Goal: Information Seeking & Learning: Learn about a topic

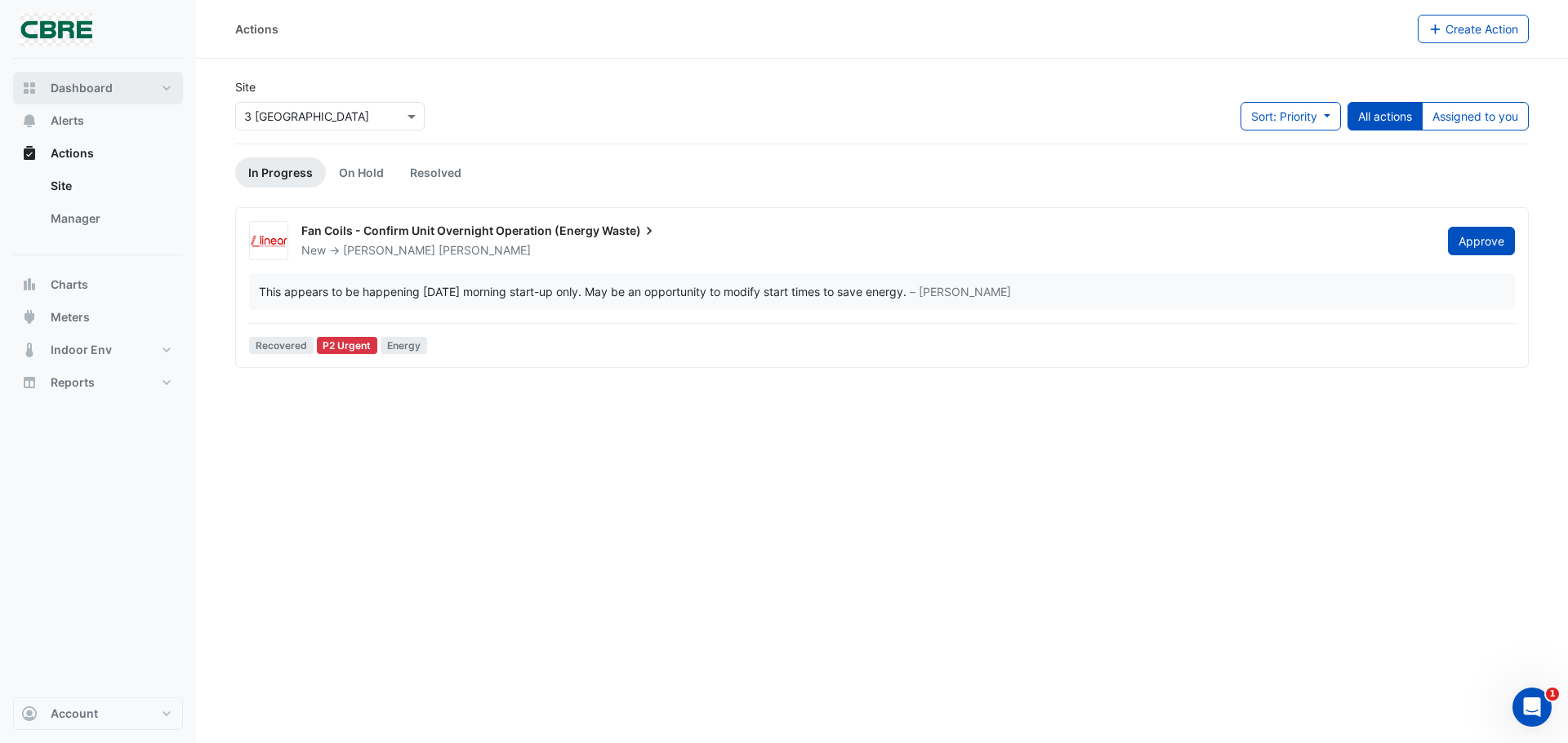
click at [76, 90] on span "Dashboard" at bounding box center [81, 88] width 62 height 16
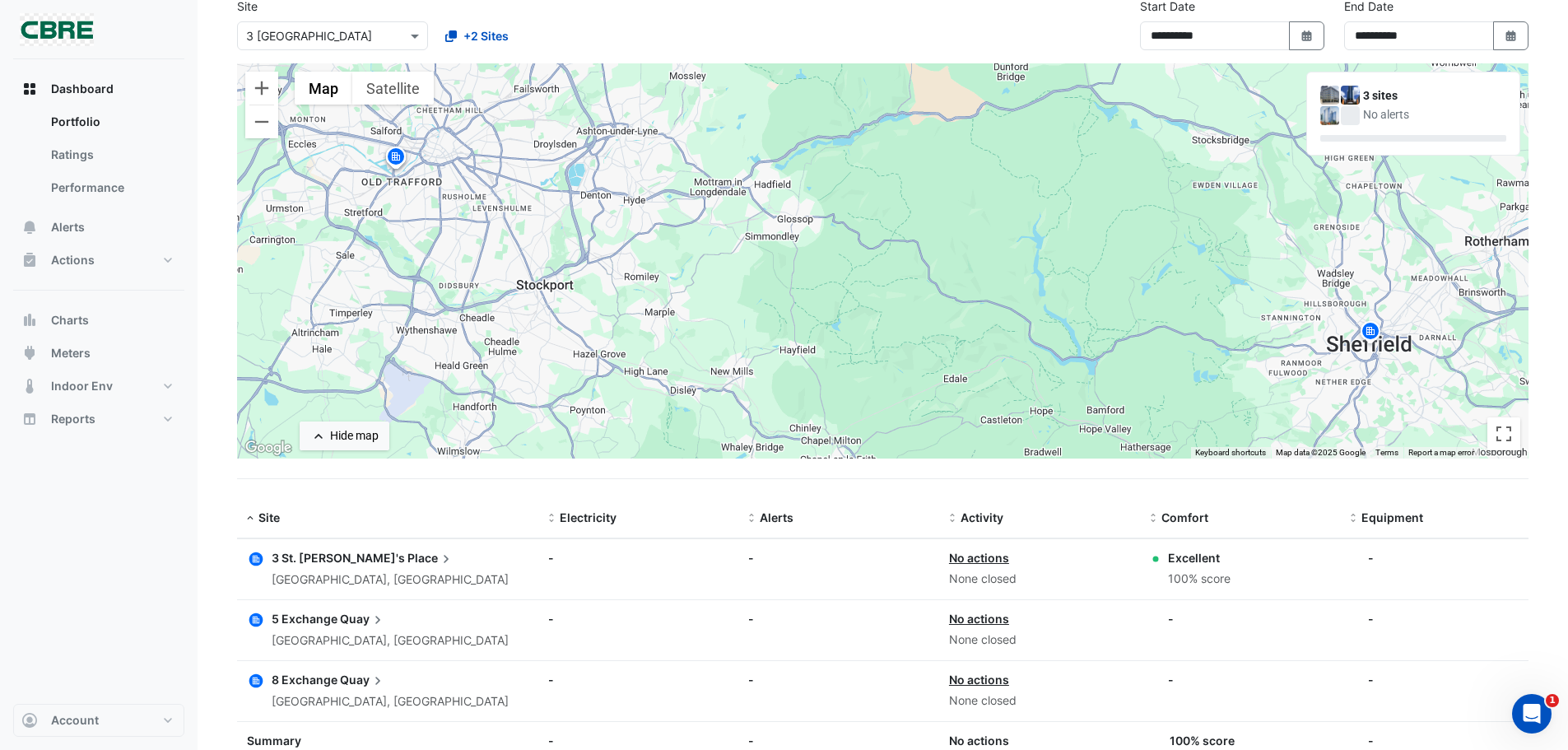
scroll to position [83, 0]
click at [1511, 28] on fa-icon "Select Date" at bounding box center [1511, 35] width 15 height 14
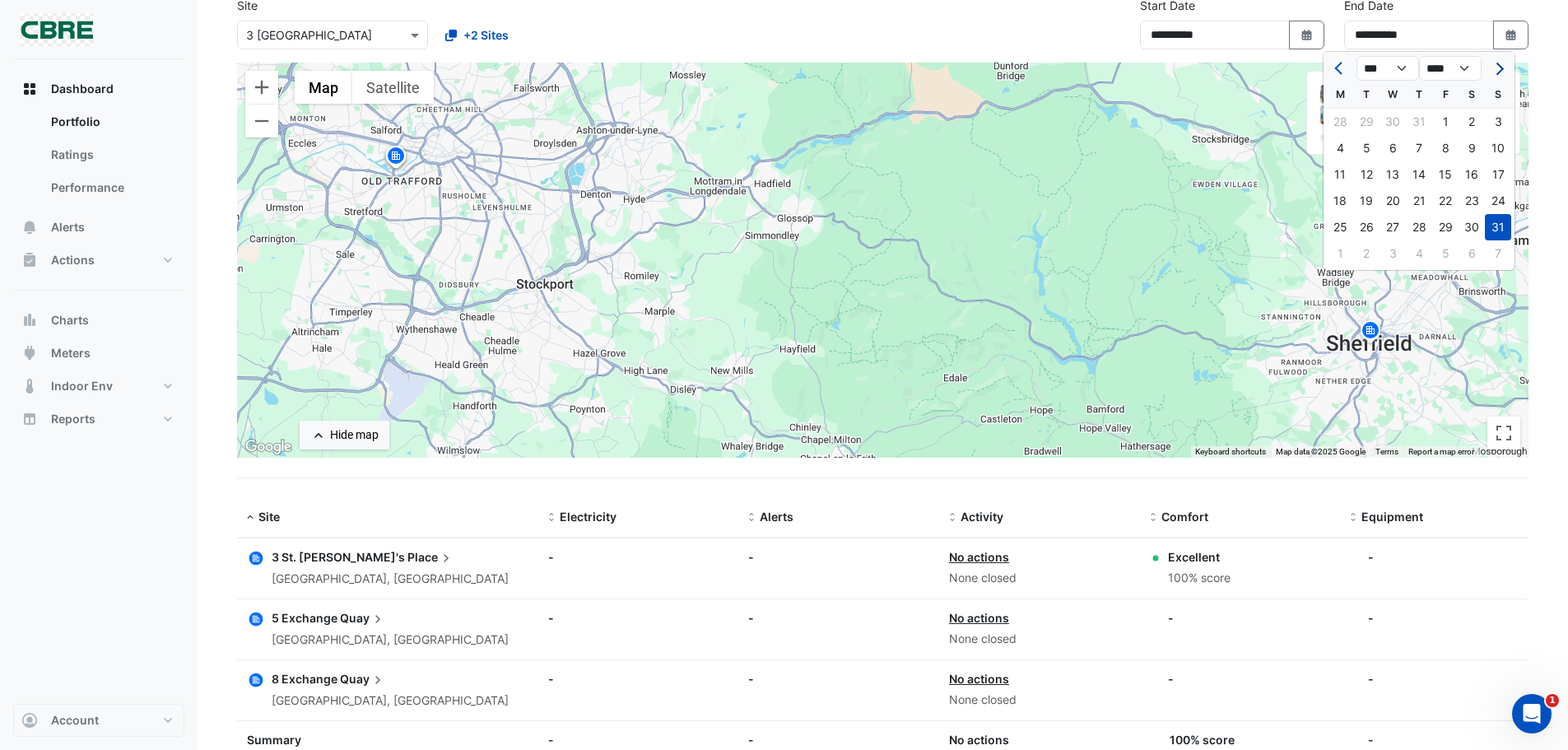
click at [1497, 70] on span "Next month" at bounding box center [1497, 69] width 12 height 12
select select "*"
click at [1375, 221] on div "30" at bounding box center [1367, 227] width 27 height 27
type input "**********"
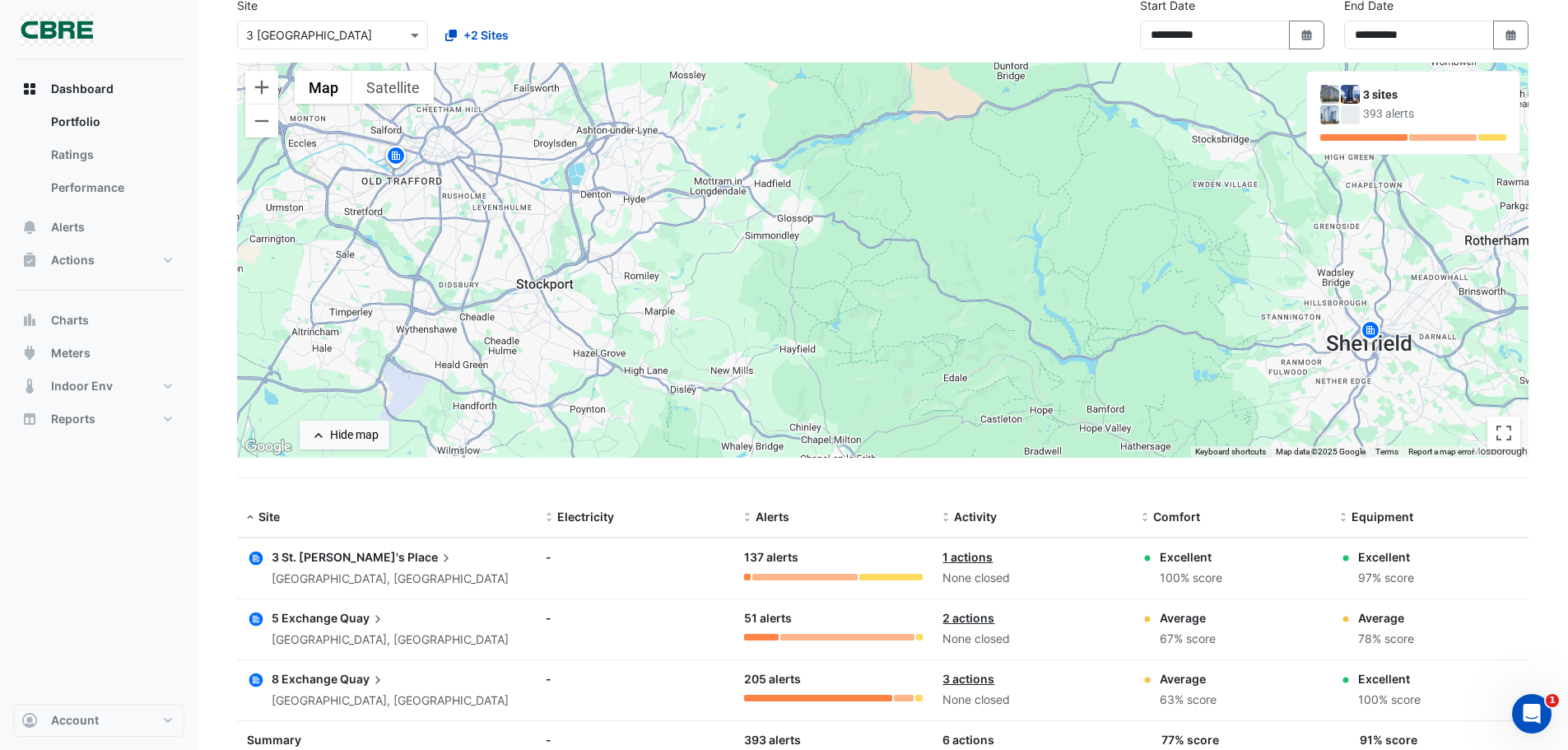
click at [642, 484] on section "**********" at bounding box center [883, 397] width 1371 height 840
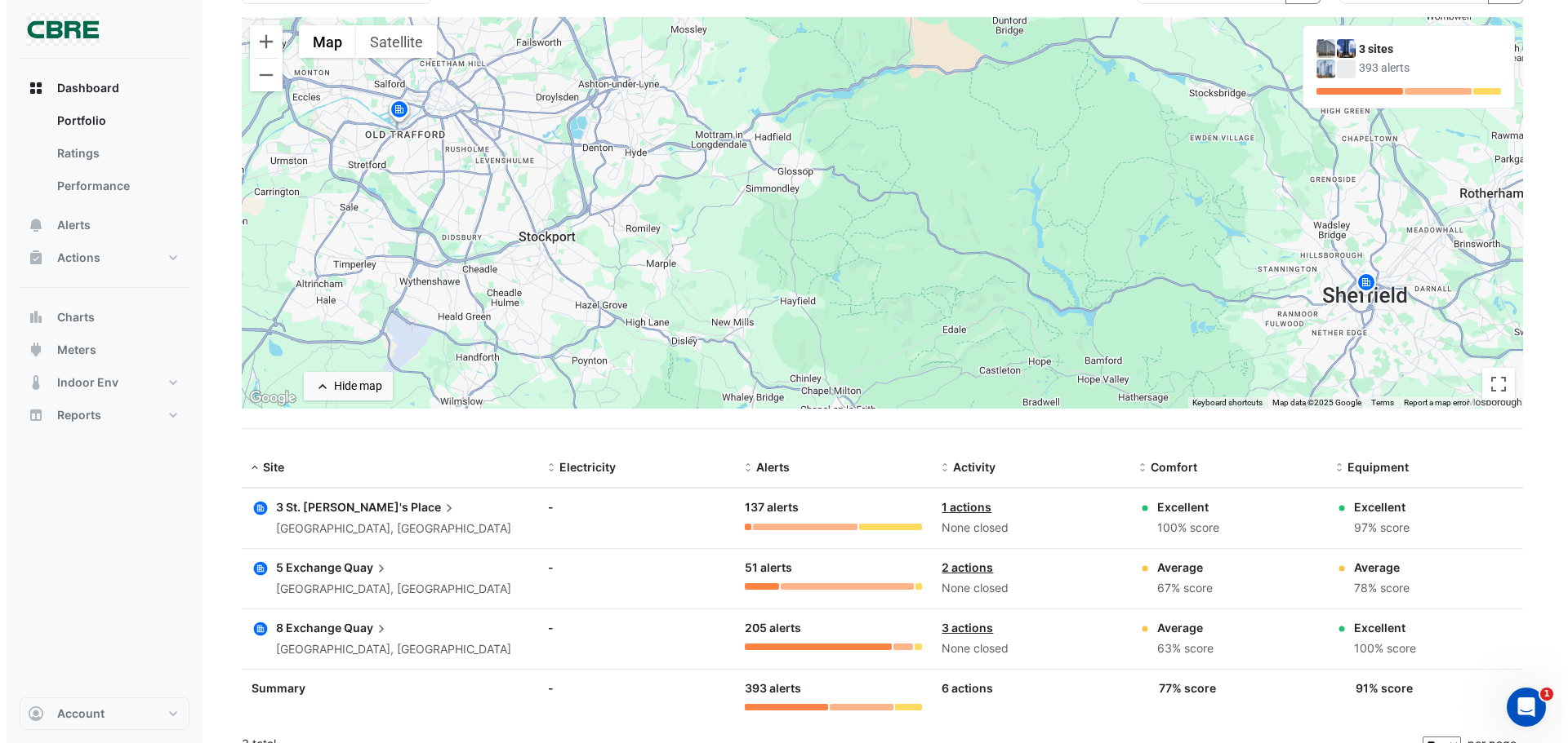
scroll to position [148, 0]
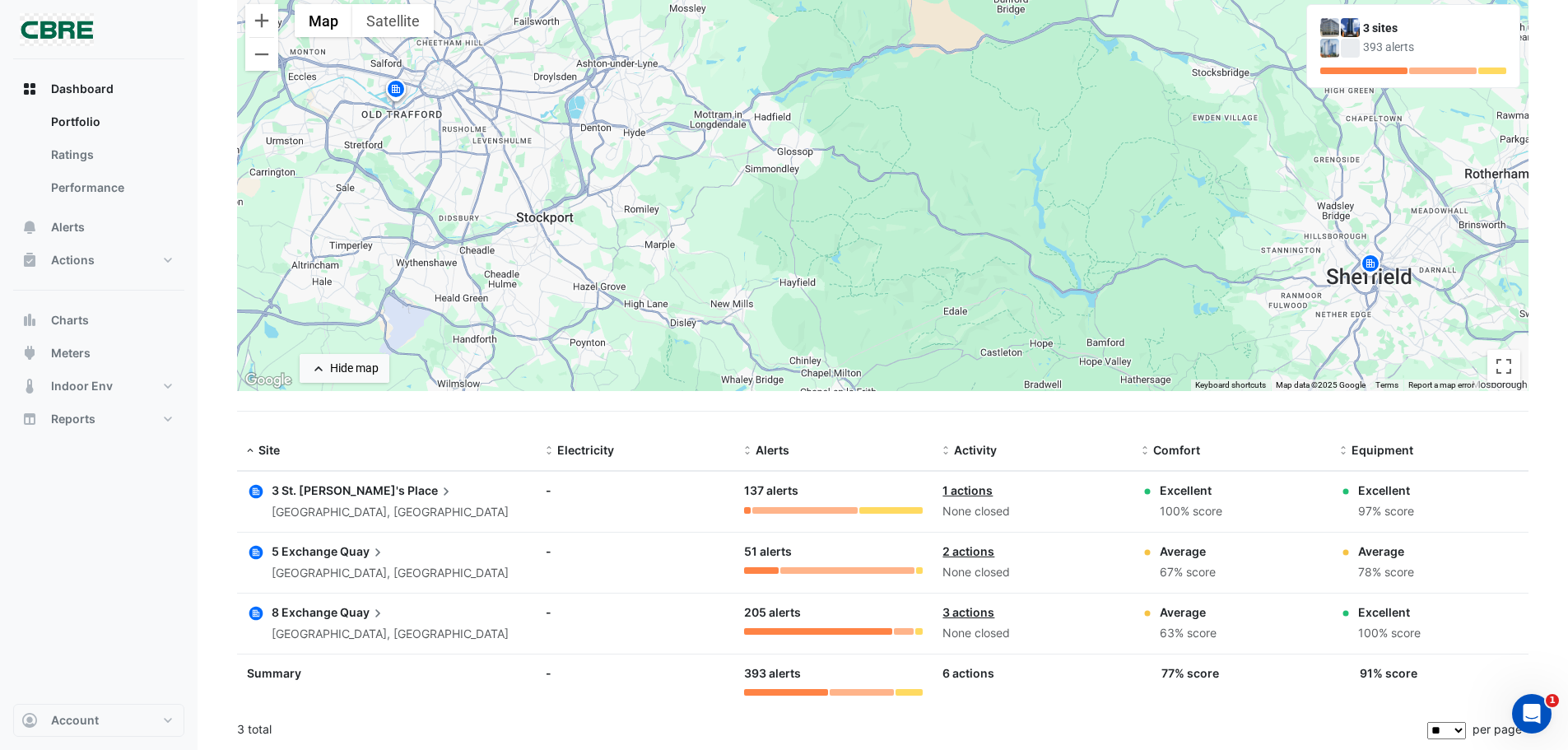
click at [302, 492] on span "3 St. Paul's" at bounding box center [338, 491] width 133 height 14
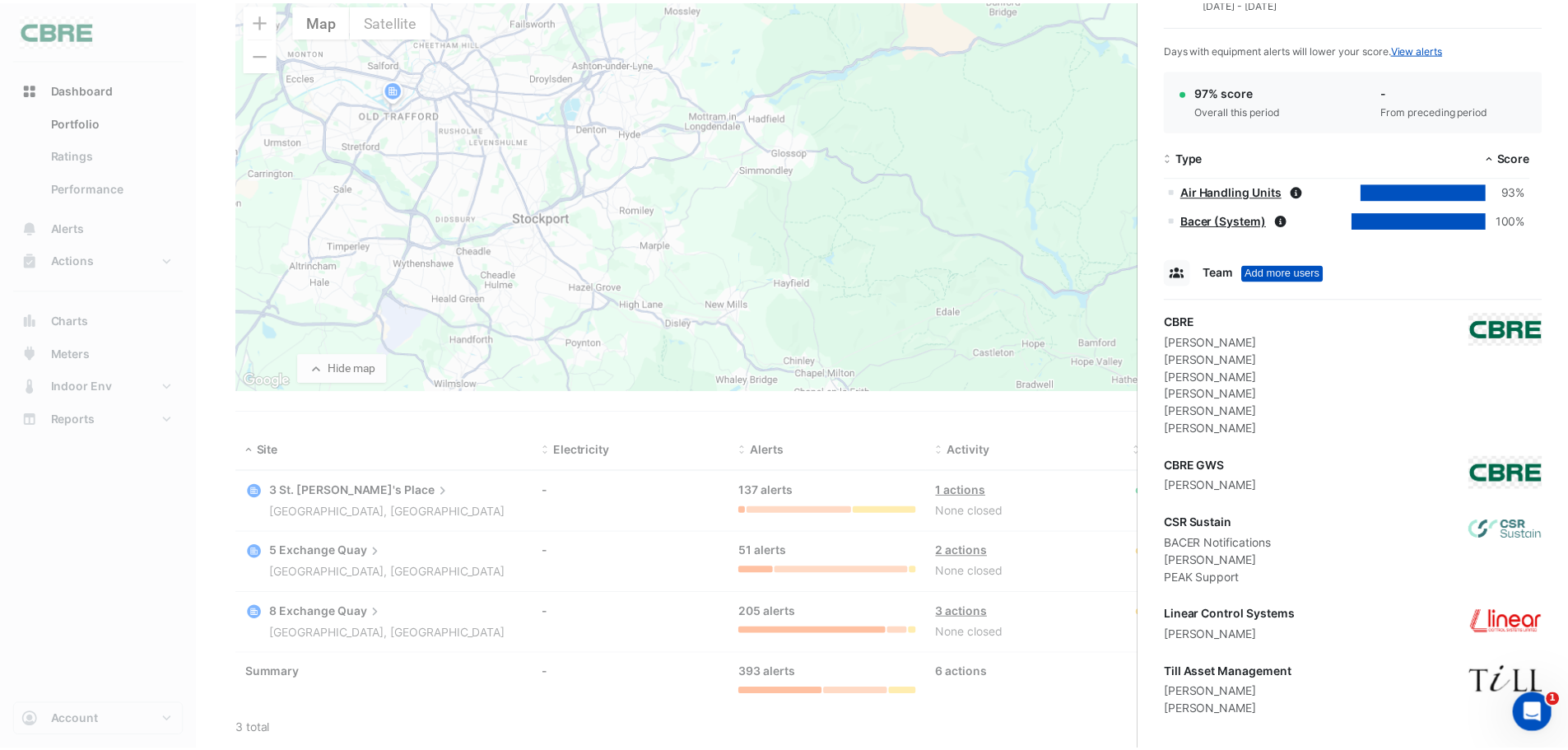
scroll to position [846, 0]
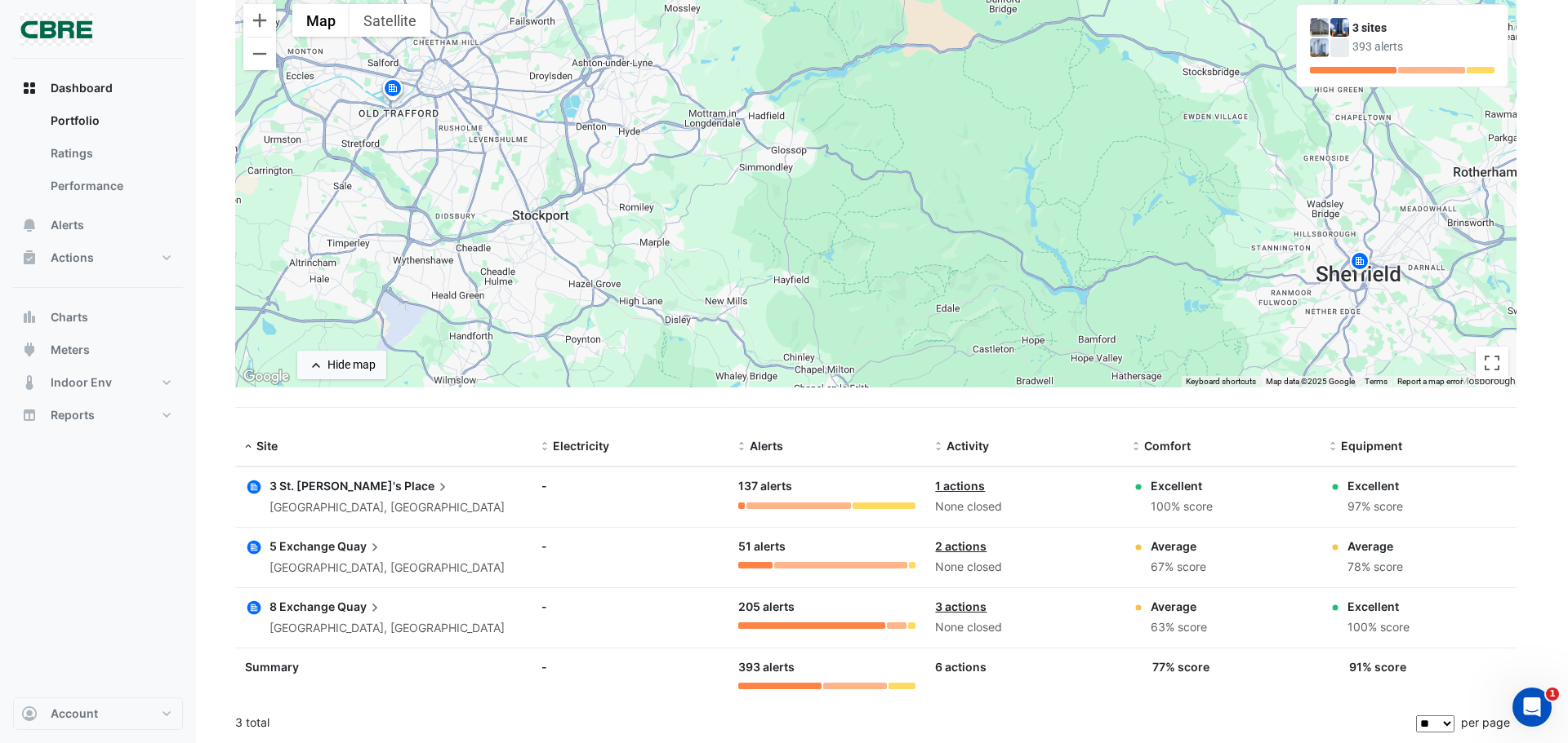
click at [1054, 413] on ngb-offcanvas-backdrop at bounding box center [784, 371] width 1568 height 743
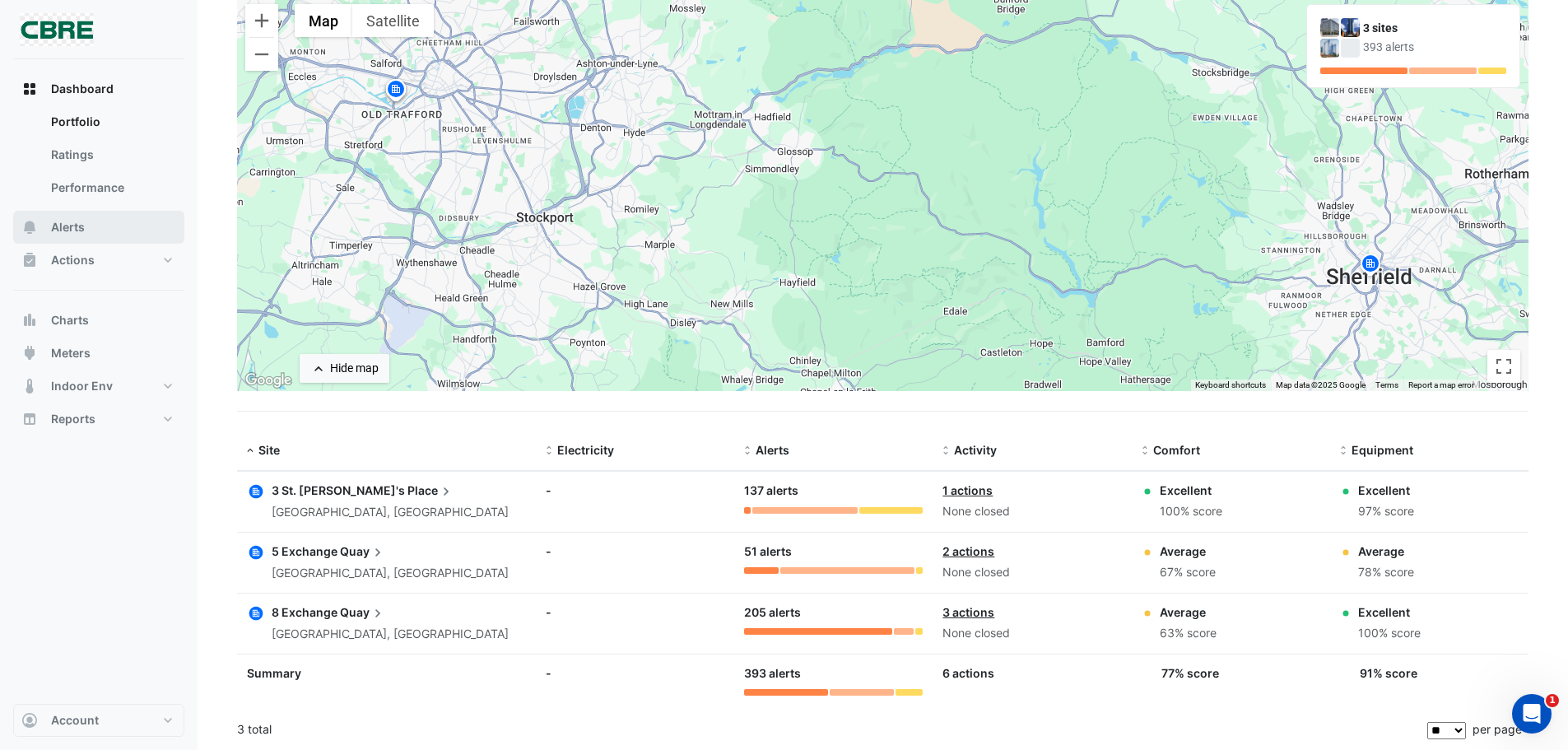
click at [63, 224] on span "Alerts" at bounding box center [67, 226] width 34 height 16
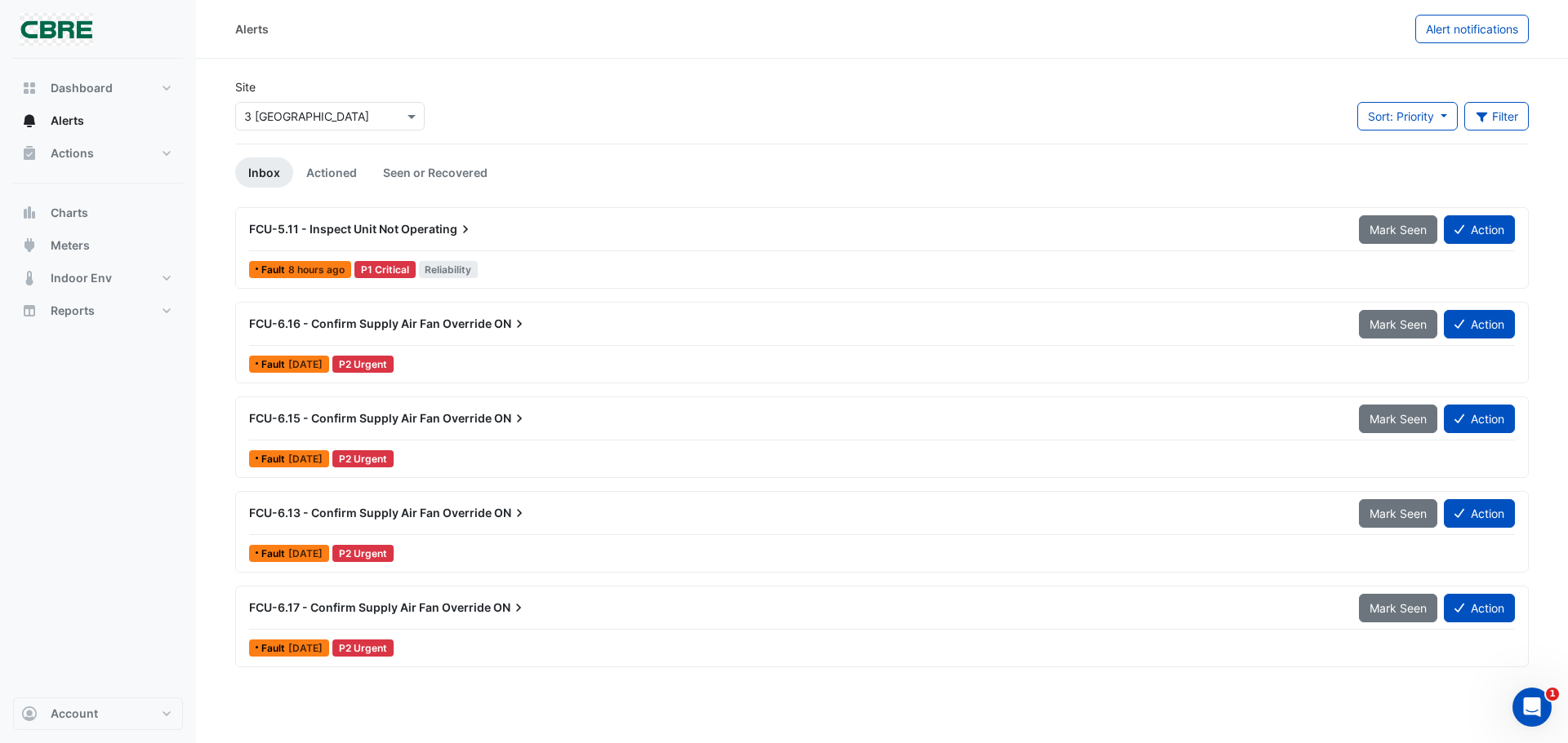
click at [446, 227] on span "Operating" at bounding box center [437, 229] width 73 height 16
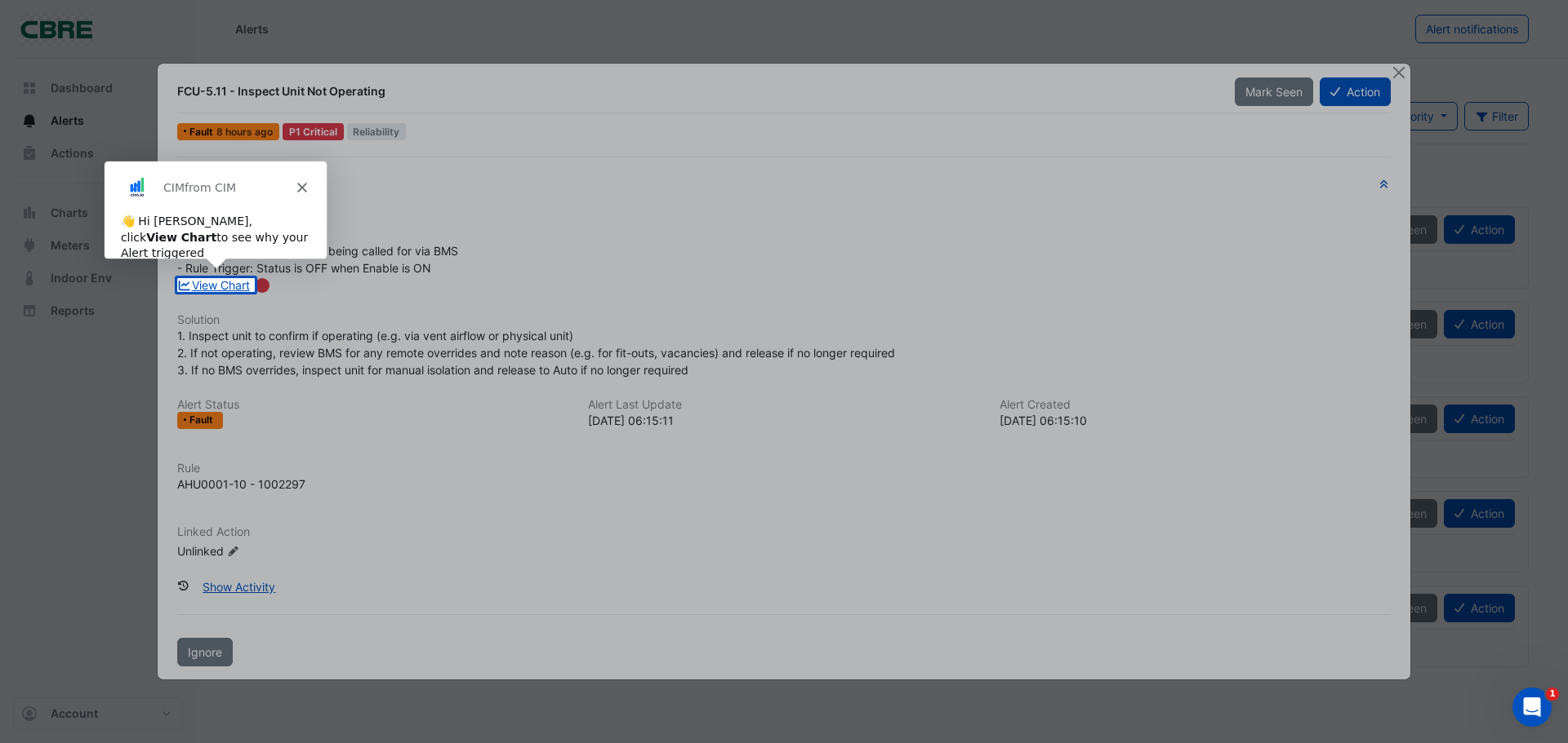
click at [309, 178] on div "CIM from CIM" at bounding box center [214, 186] width 222 height 52
click at [300, 182] on icon "Close" at bounding box center [300, 186] width 9 height 9
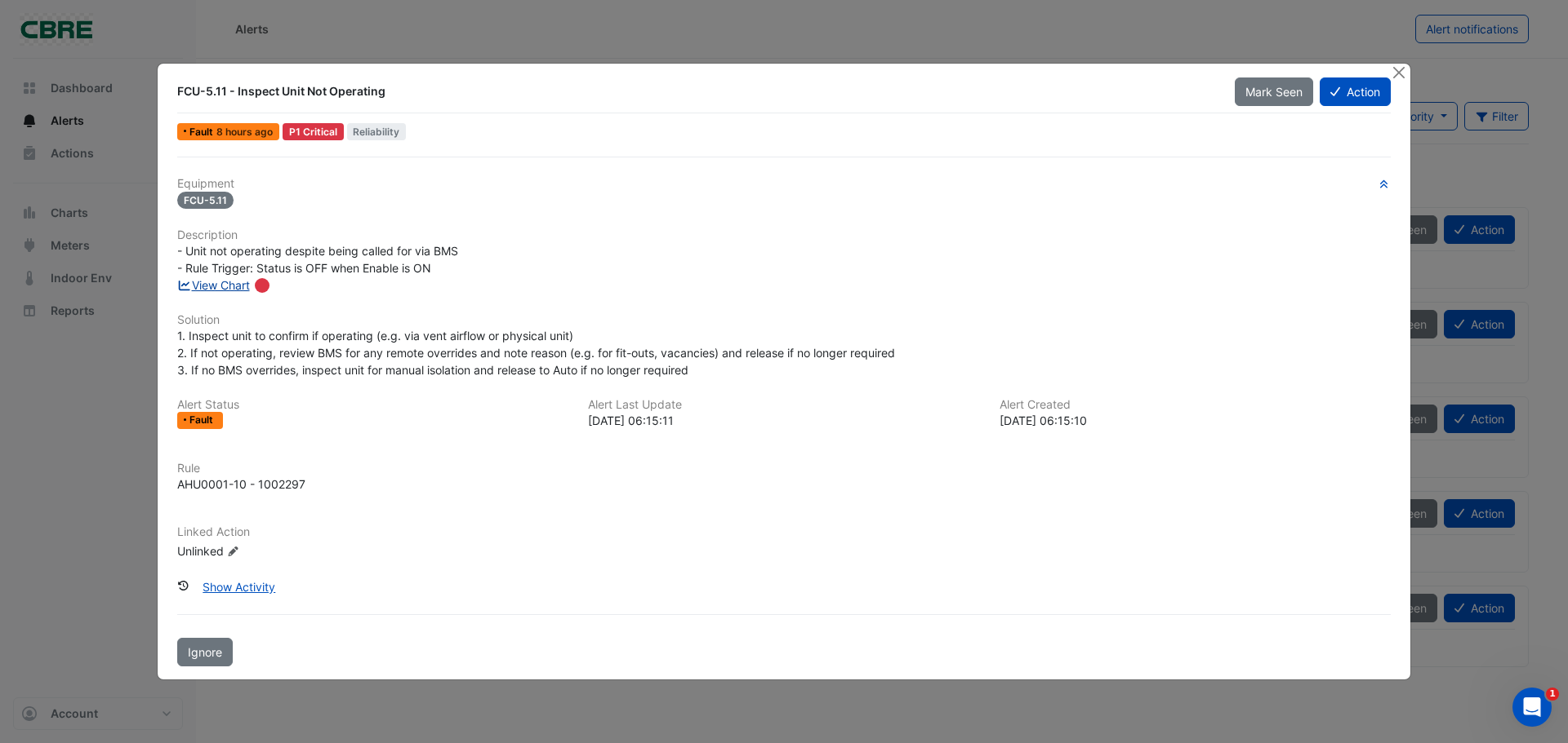
click at [231, 287] on link "View Chart" at bounding box center [213, 285] width 73 height 14
click at [1343, 90] on button "Action" at bounding box center [1355, 91] width 71 height 28
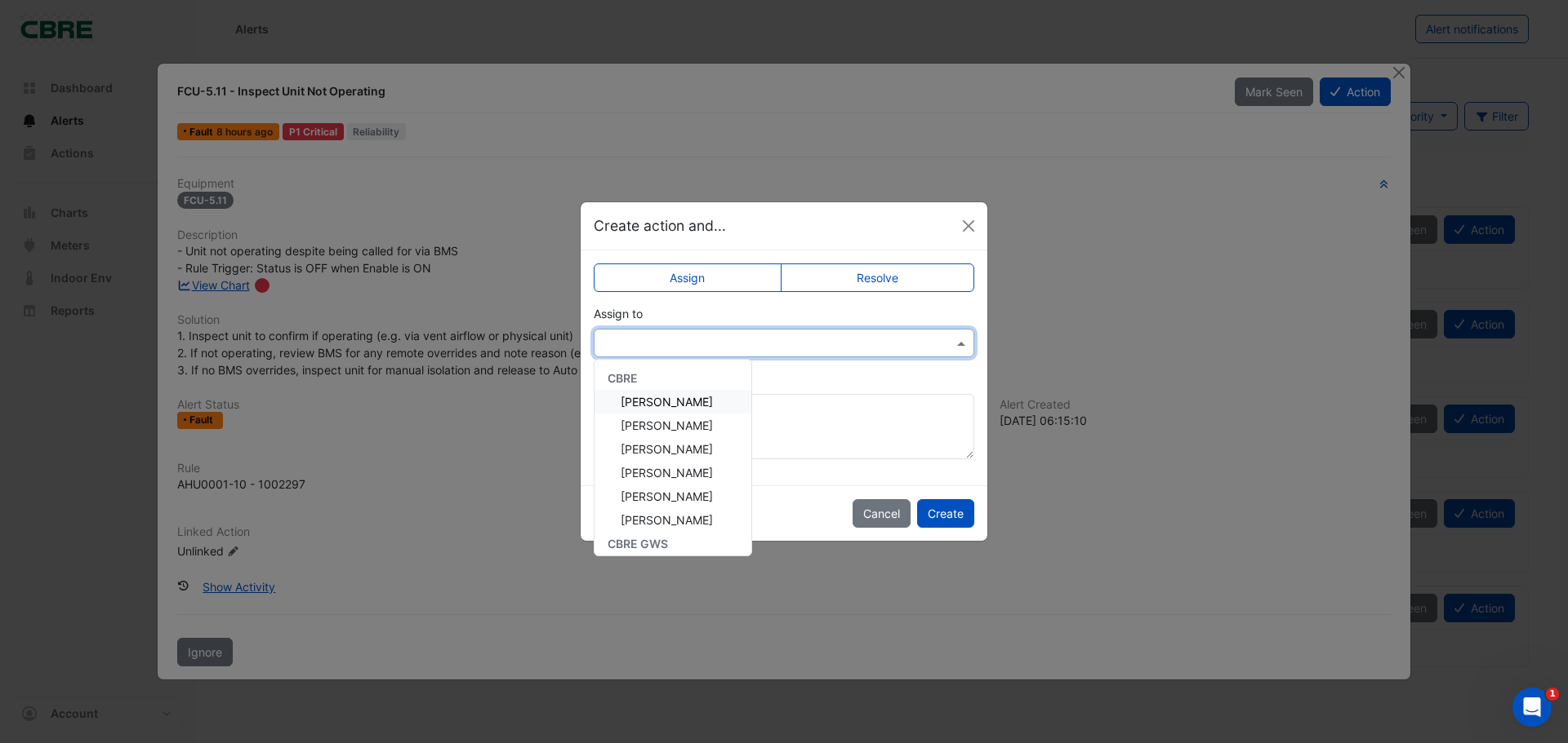
click at [960, 341] on span at bounding box center [963, 343] width 20 height 17
click at [793, 467] on div "Assign Resolve Assign to CBRE Amy Robinson Lorenzo Dedonatis Mark Sherlock Neil…" at bounding box center [784, 369] width 406 height 235
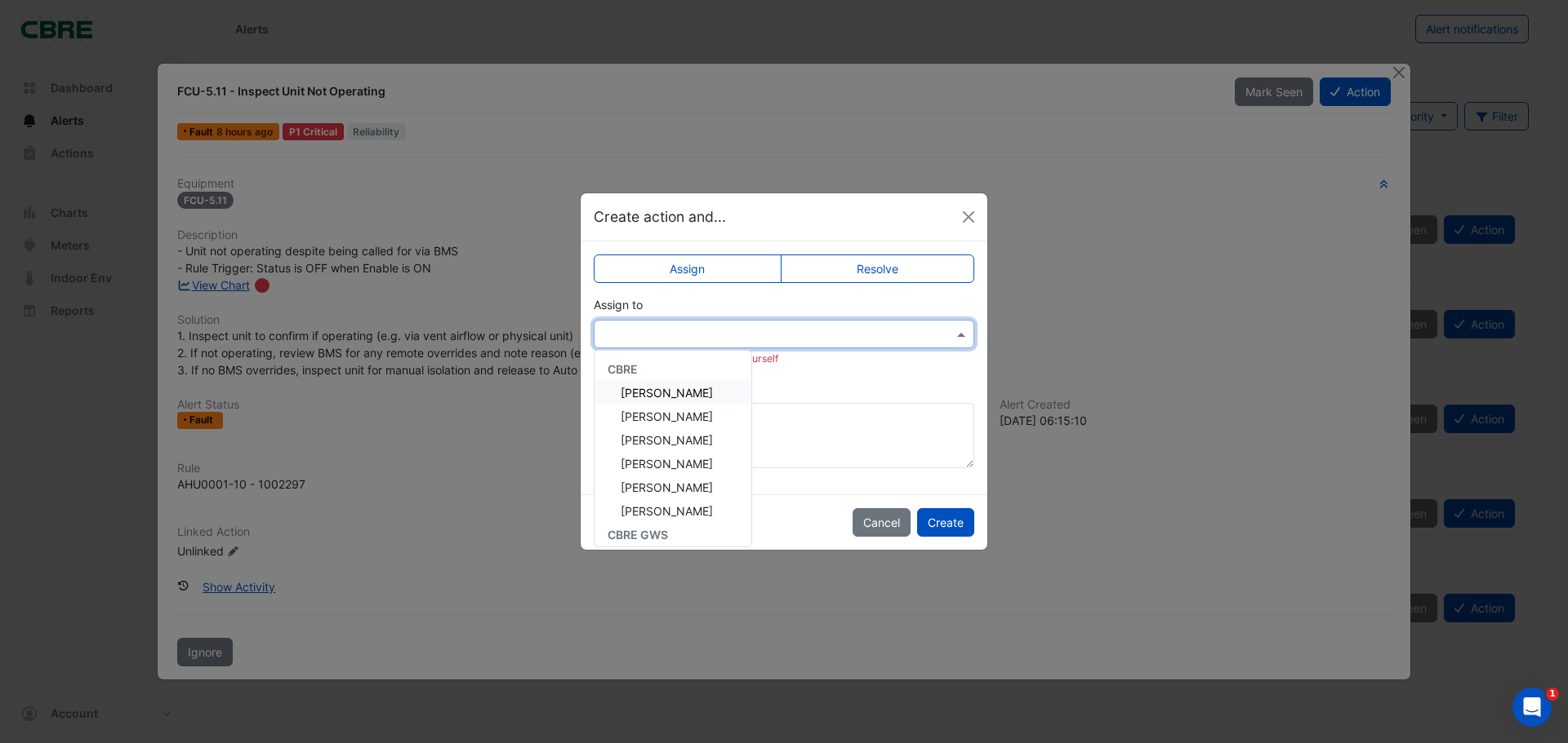
click at [727, 339] on input "text" at bounding box center [767, 335] width 329 height 17
click at [697, 392] on span "Amy Robinson" at bounding box center [667, 392] width 92 height 14
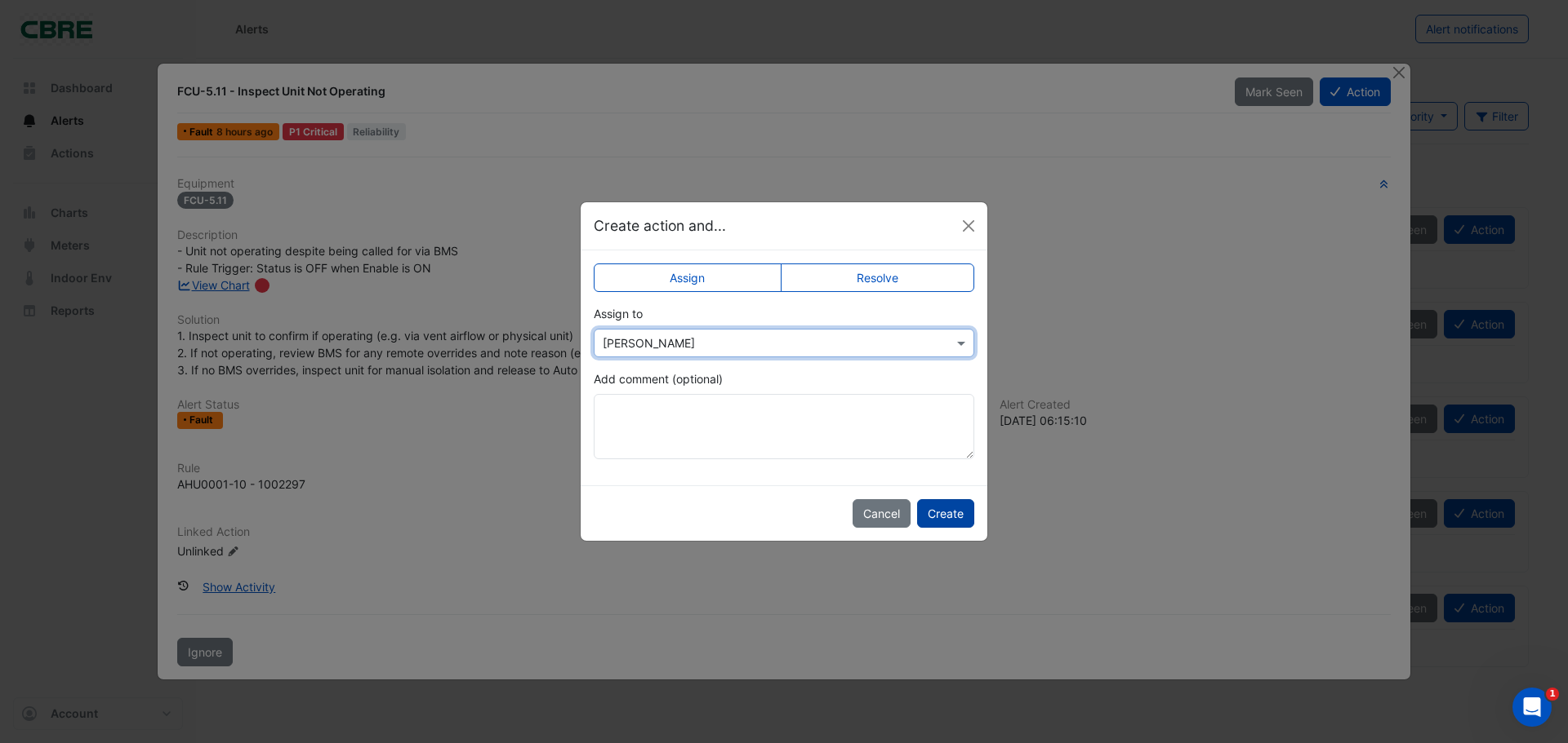
click at [941, 508] on button "Create" at bounding box center [945, 513] width 57 height 28
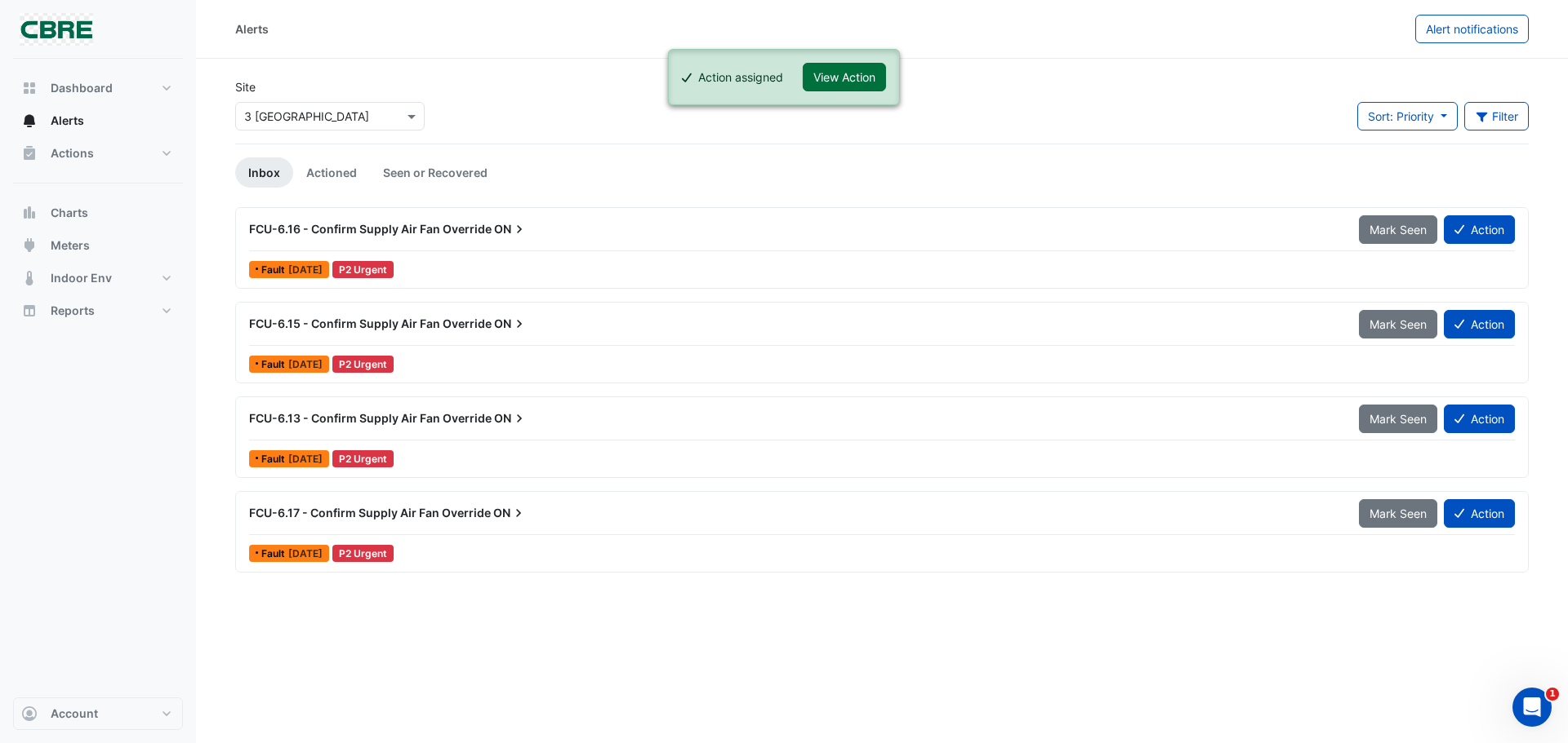
click at [857, 76] on button "View Action" at bounding box center [844, 77] width 84 height 28
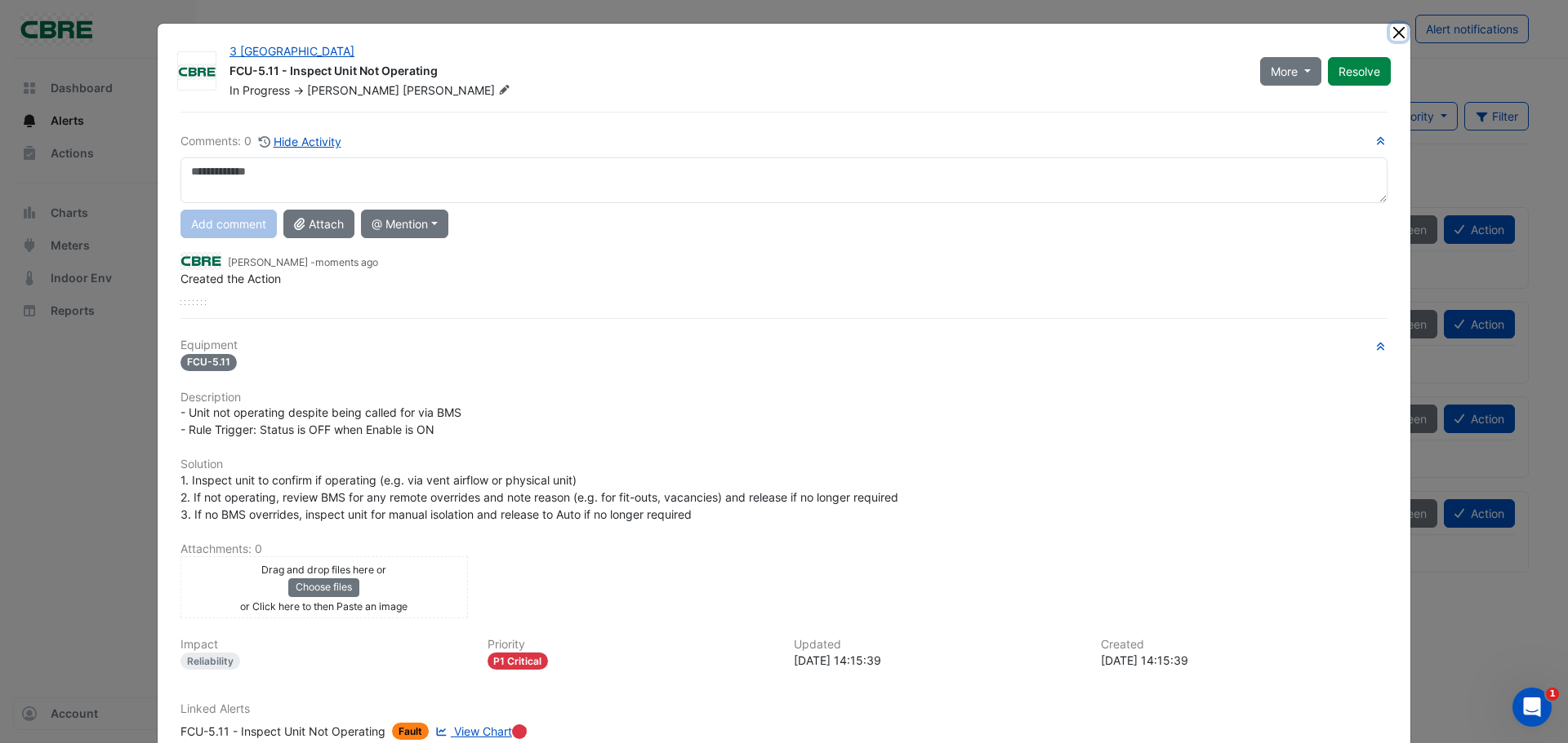
click at [1396, 35] on button "Close" at bounding box center [1398, 32] width 17 height 17
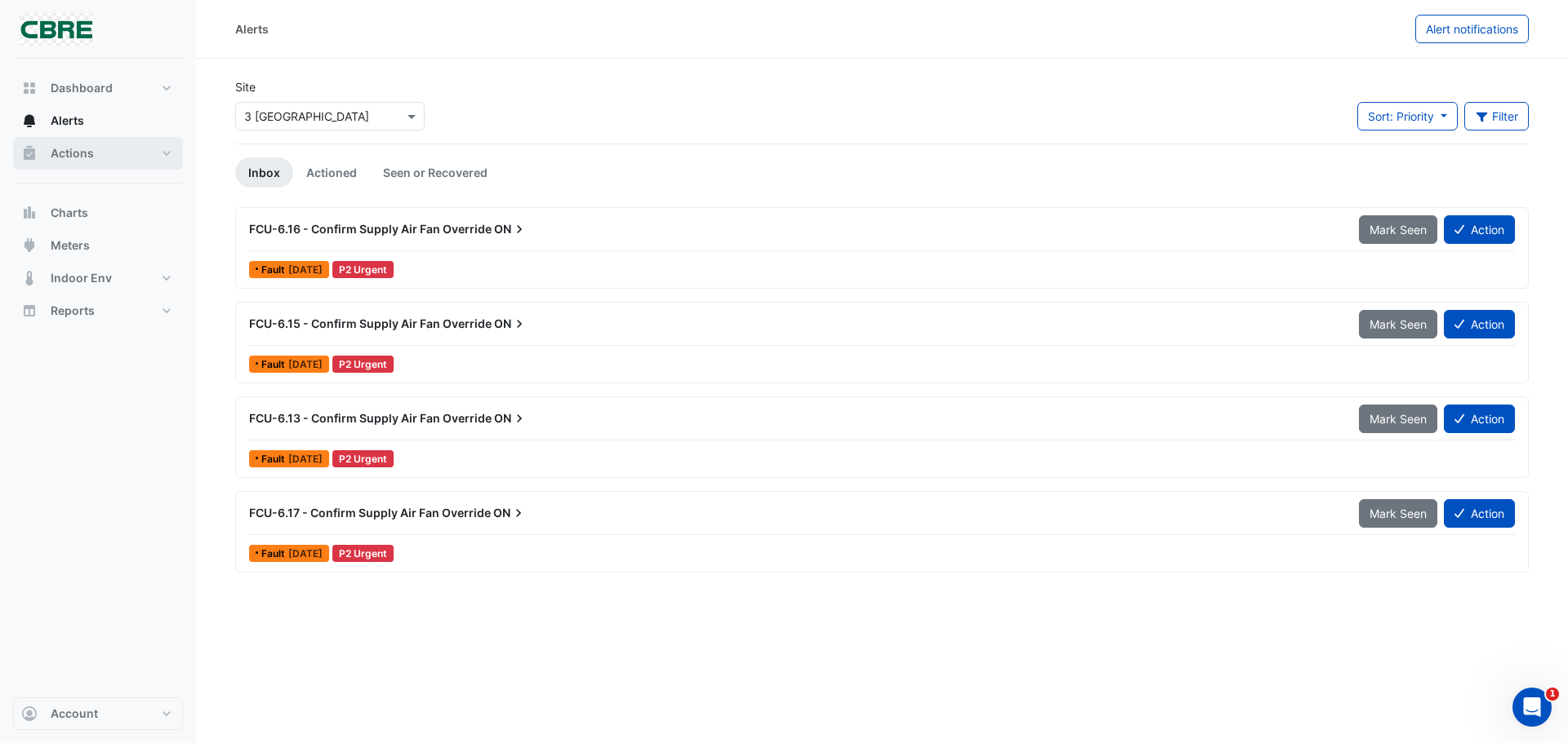
click at [38, 140] on button "Actions" at bounding box center [97, 154] width 170 height 32
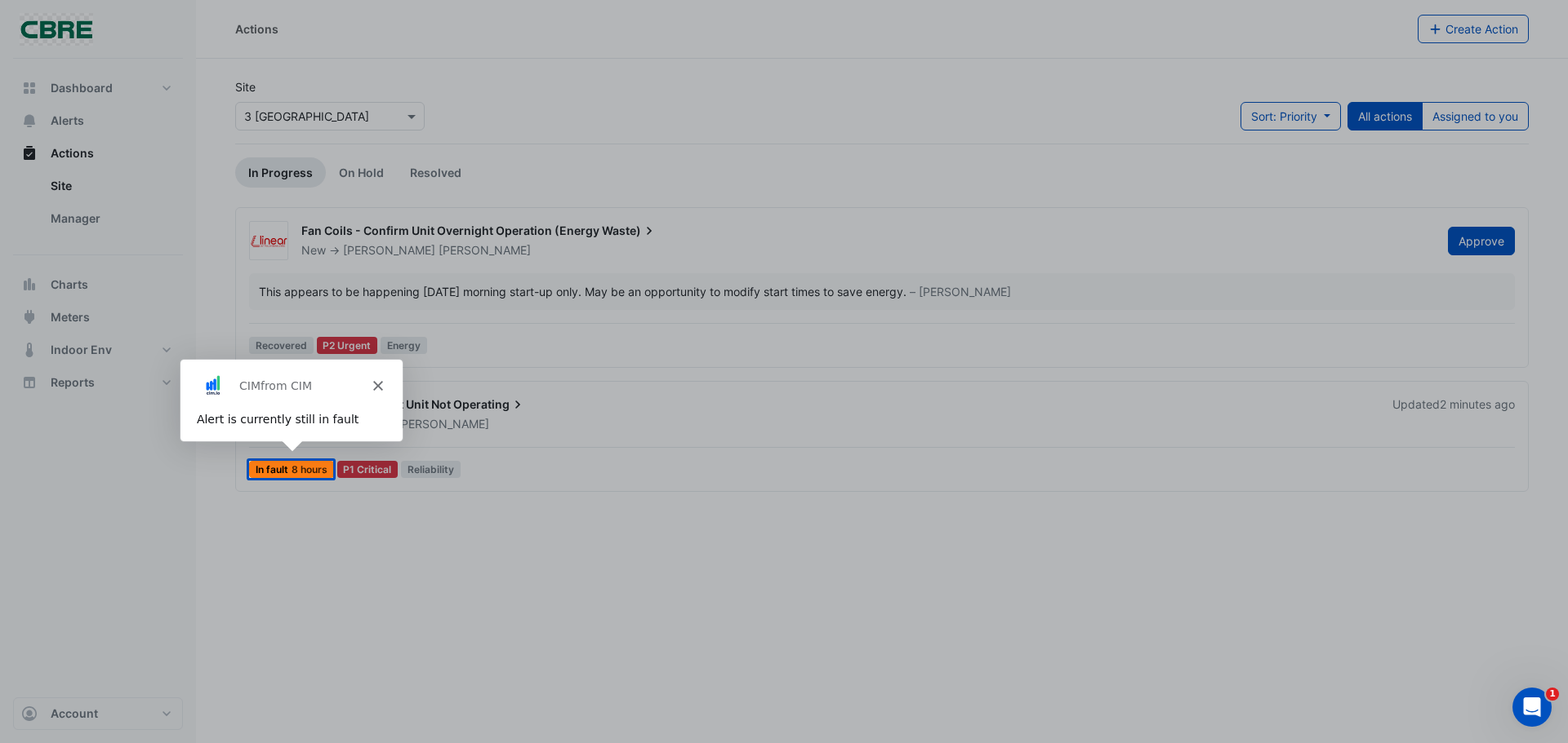
click at [85, 213] on div "Product tour overlay" at bounding box center [784, 371] width 1568 height 743
click at [381, 386] on div "CIM from CIM" at bounding box center [289, 385] width 222 height 52
click at [376, 384] on polygon "Close" at bounding box center [376, 385] width 9 height 9
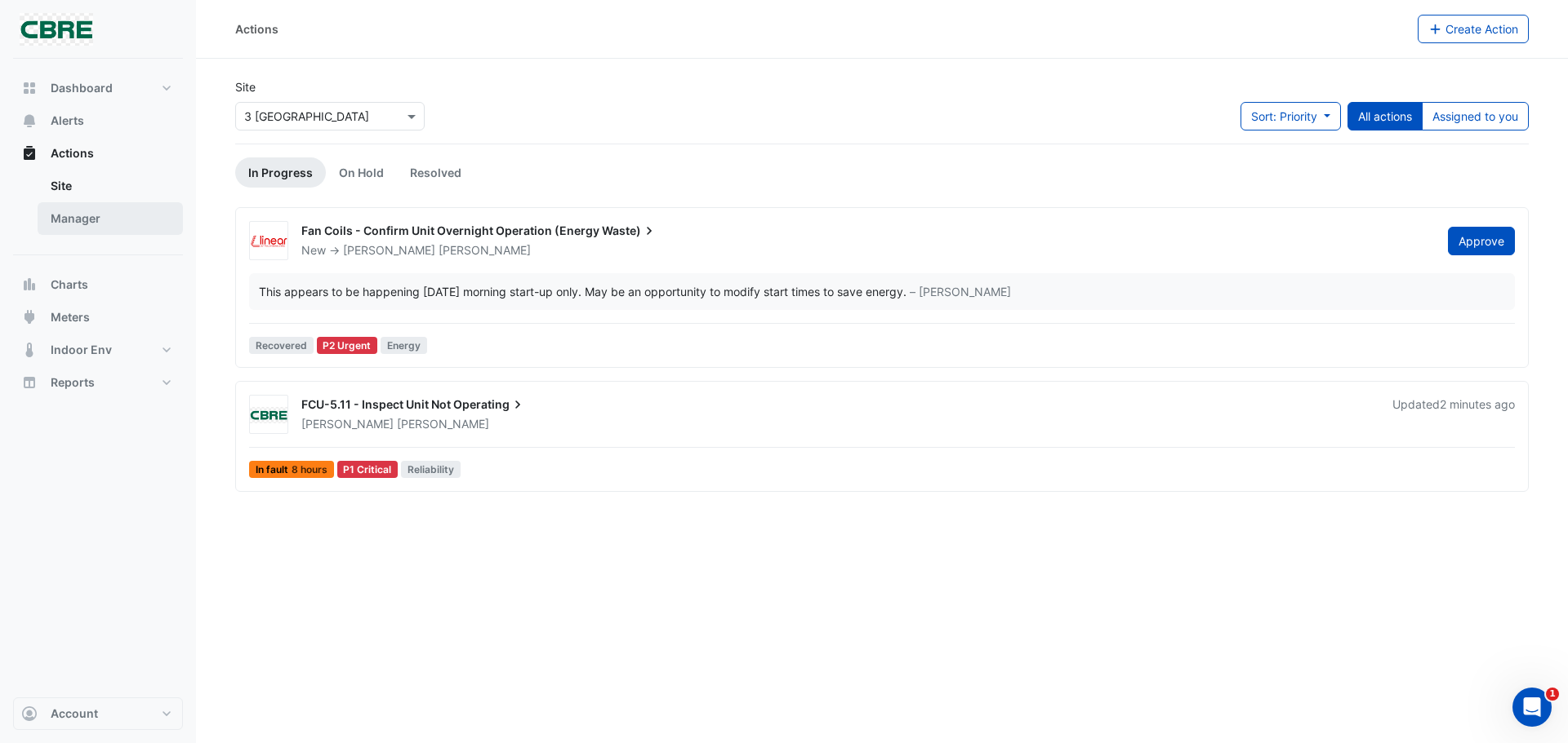
click at [91, 222] on link "Manager" at bounding box center [110, 218] width 145 height 32
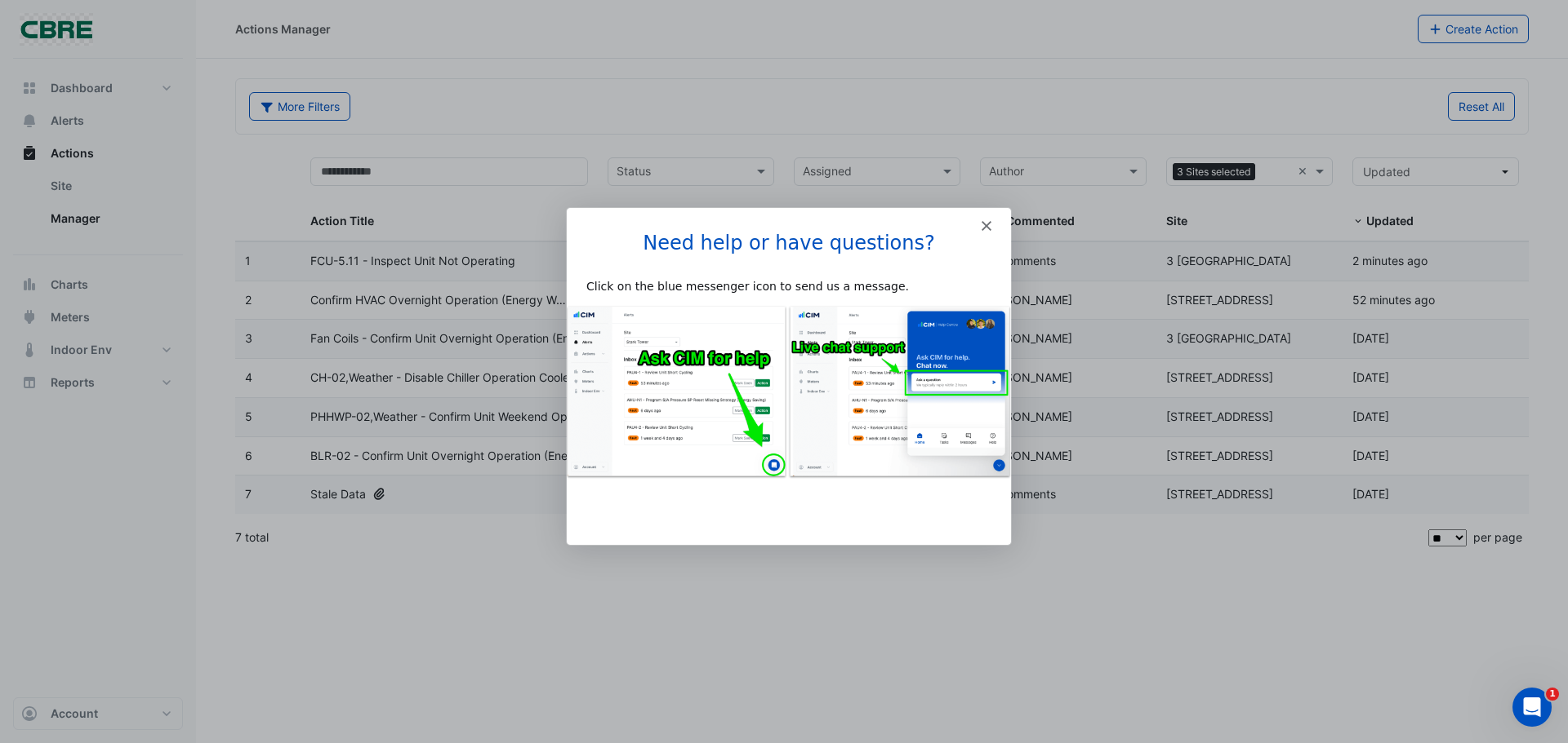
click at [987, 224] on polygon "Close" at bounding box center [985, 224] width 9 height 9
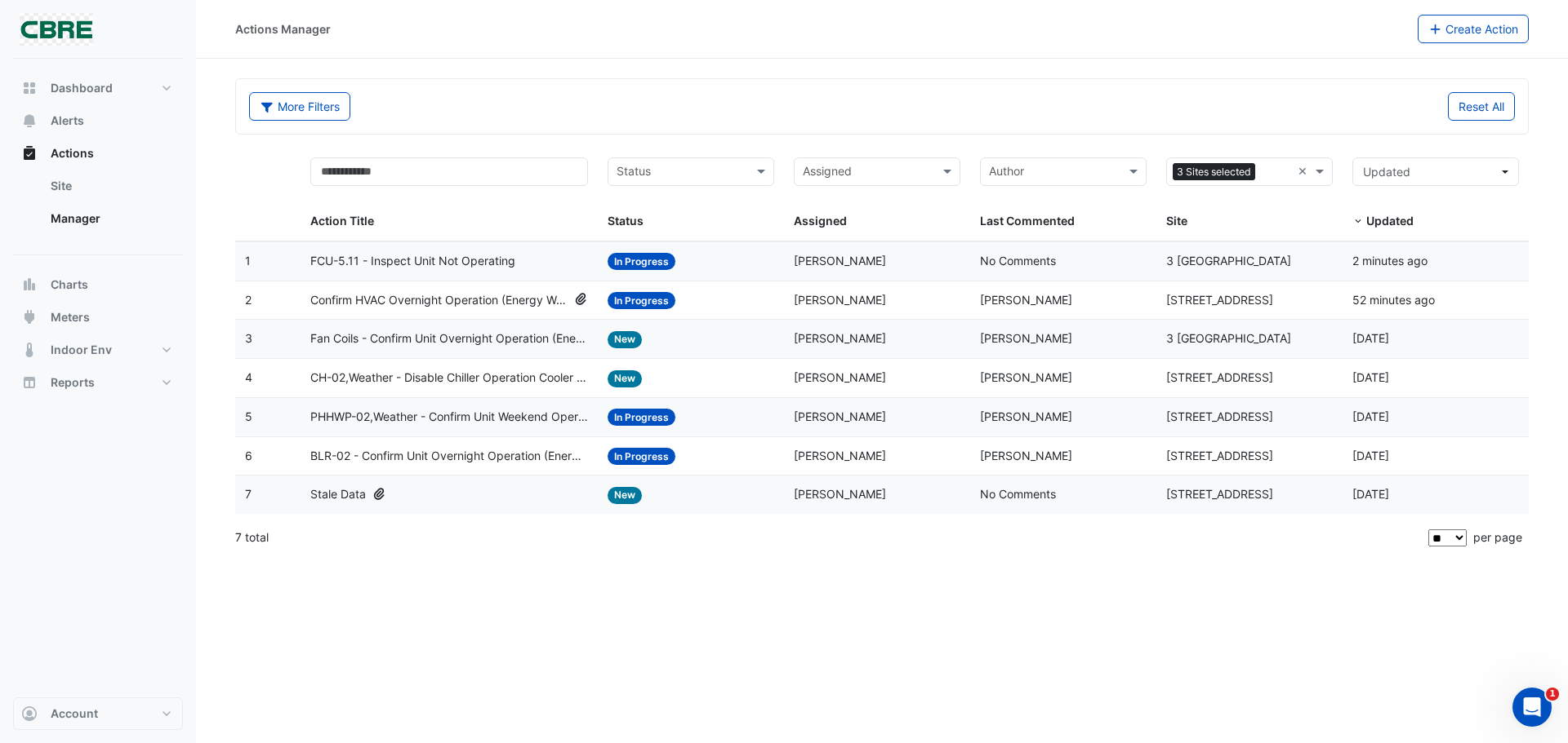
click at [1142, 595] on div "Actions Manager Create Action More Filters Reset All Status Assigned 3 Sites se…" at bounding box center [882, 371] width 1372 height 743
click at [1136, 588] on div "Actions Manager Create Action More Filters Reset All Status Assigned 3 Sites se…" at bounding box center [882, 371] width 1372 height 743
click at [1136, 583] on div "Actions Manager Create Action More Filters Reset All Status Assigned 3 Sites se…" at bounding box center [882, 371] width 1372 height 743
click at [55, 116] on span "Alerts" at bounding box center [67, 120] width 33 height 16
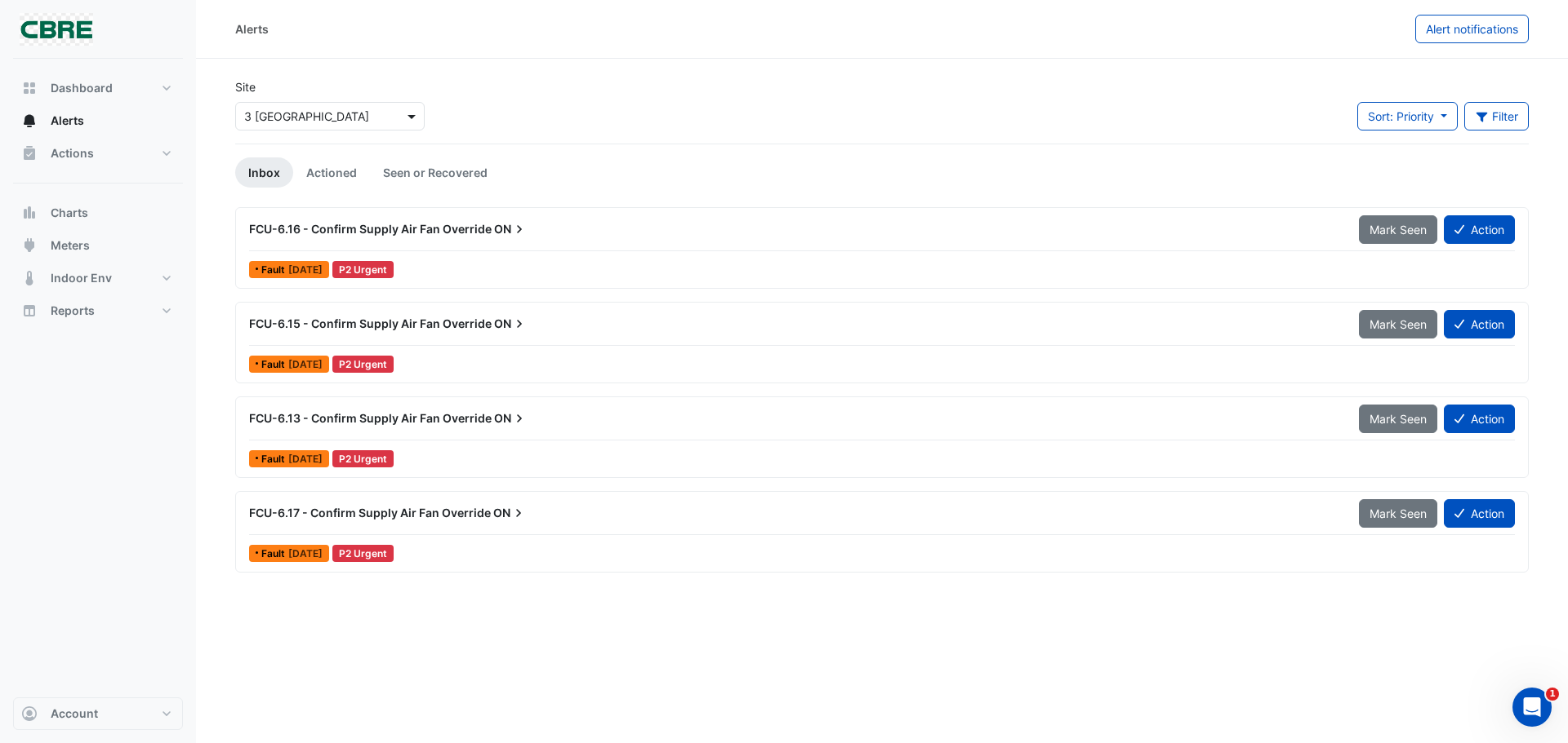
click at [405, 109] on span at bounding box center [414, 116] width 20 height 17
drag, startPoint x: 292, startPoint y: 175, endPoint x: 316, endPoint y: 177, distance: 24.1
click at [293, 177] on span "[STREET_ADDRESS]" at bounding box center [302, 175] width 107 height 14
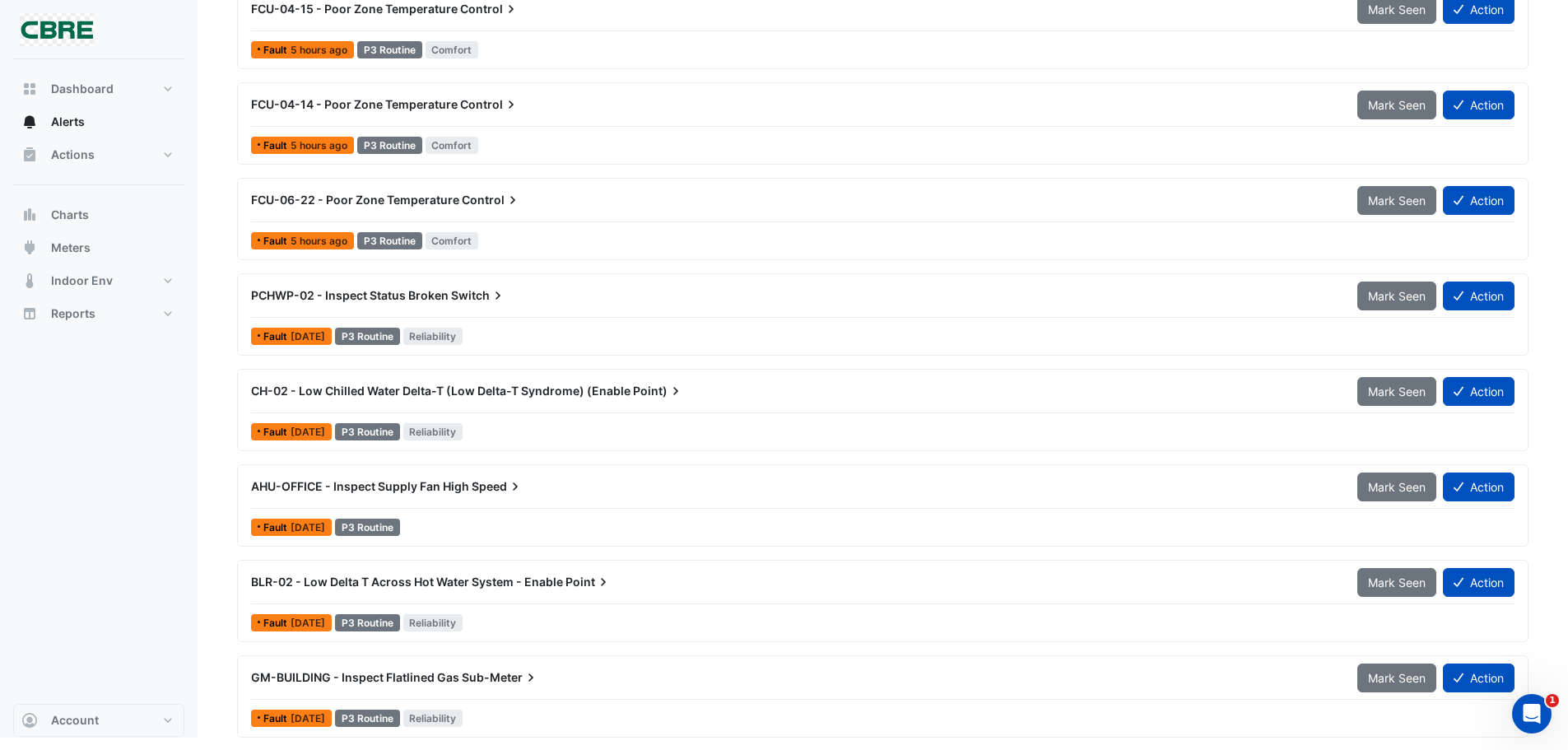
scroll to position [4619, 0]
click at [404, 487] on span "AHU-OFFICE - Inspect Supply Fan High" at bounding box center [361, 486] width 219 height 14
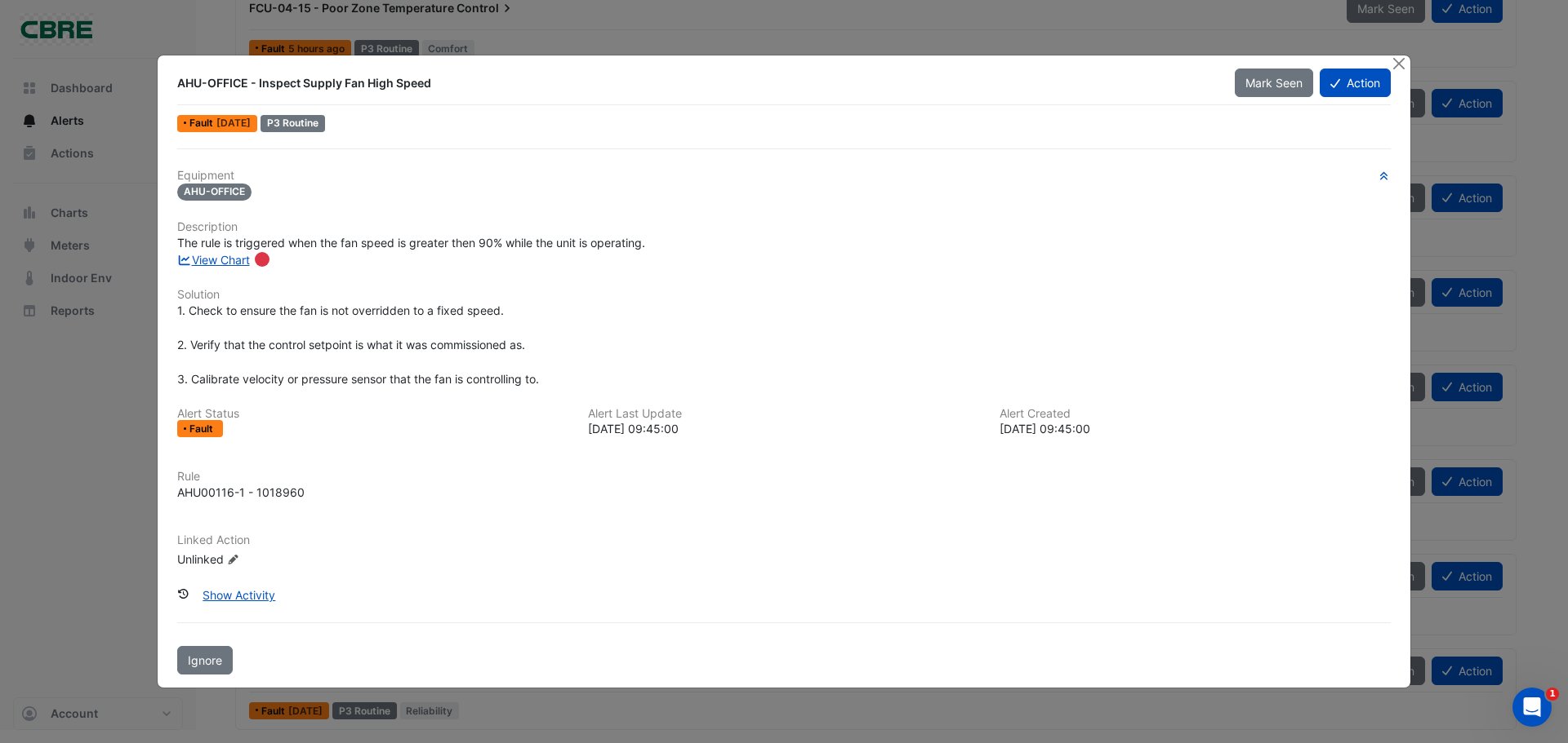
click at [228, 267] on div "View Chart" at bounding box center [784, 260] width 1233 height 17
click at [228, 260] on link "View Chart" at bounding box center [213, 260] width 73 height 14
click at [1400, 61] on button "Close" at bounding box center [1398, 64] width 17 height 17
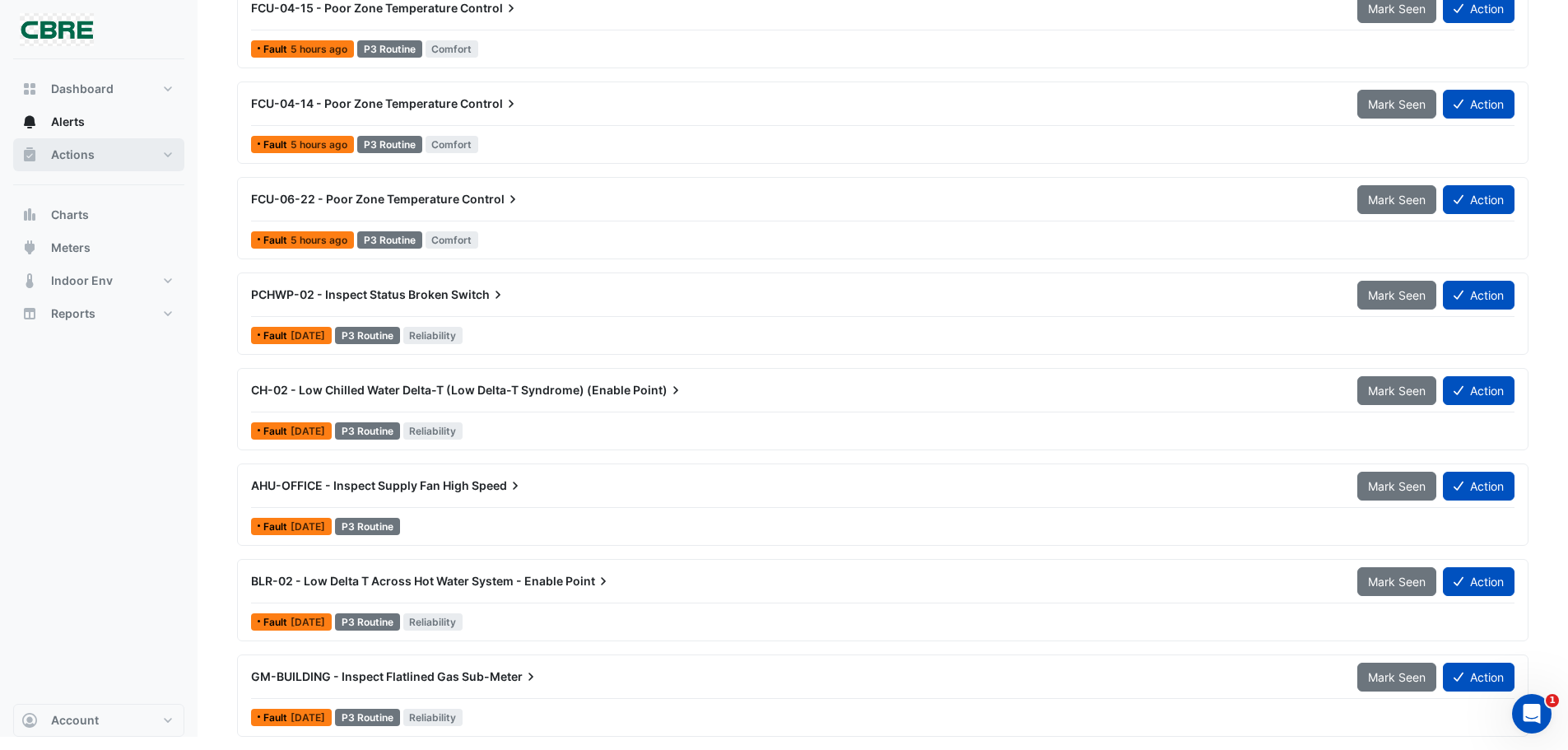
click at [66, 154] on span "Actions" at bounding box center [72, 154] width 44 height 16
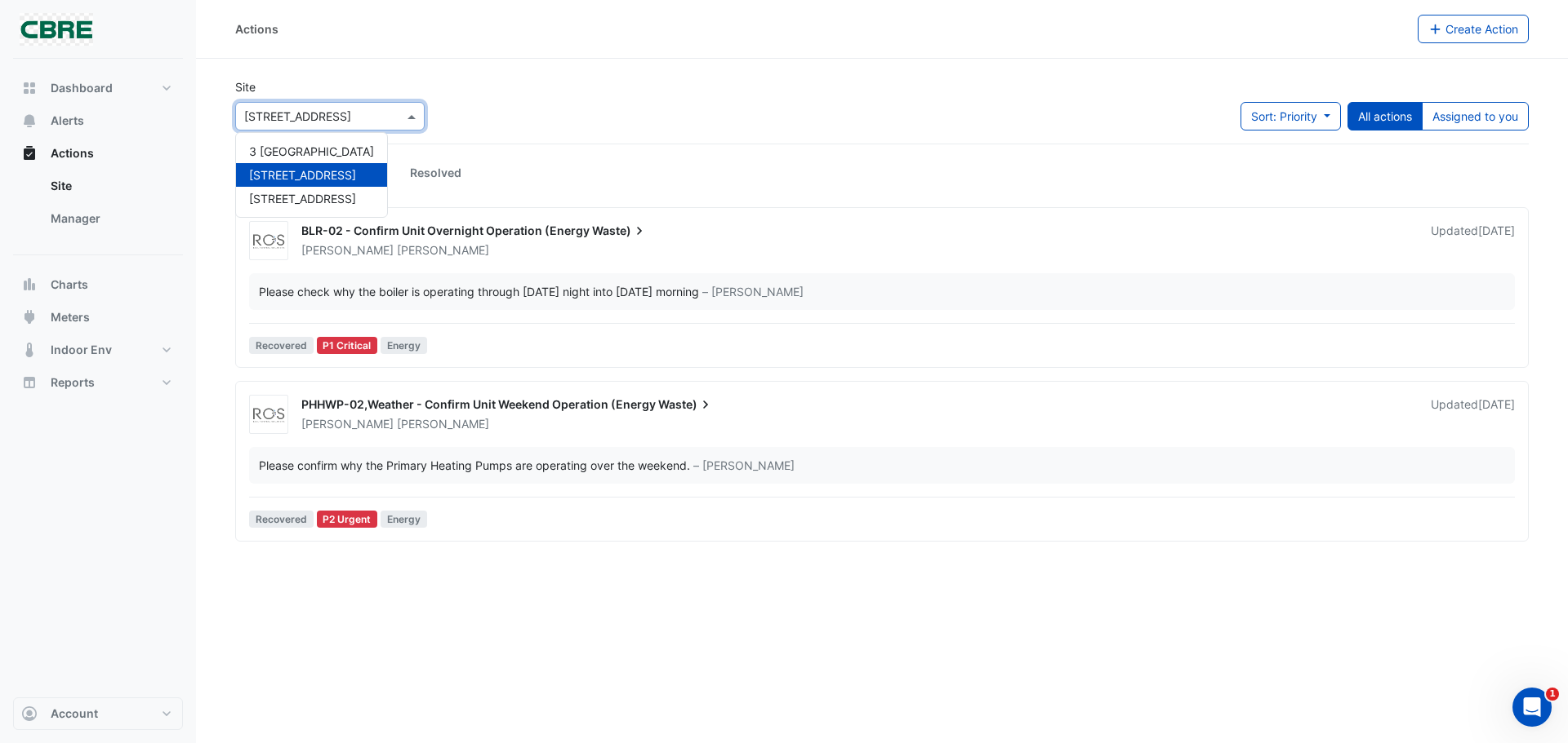
drag, startPoint x: 371, startPoint y: 117, endPoint x: 370, endPoint y: 108, distance: 9.1
click at [371, 109] on input "text" at bounding box center [313, 117] width 139 height 17
click at [321, 198] on span "[STREET_ADDRESS]" at bounding box center [302, 199] width 107 height 14
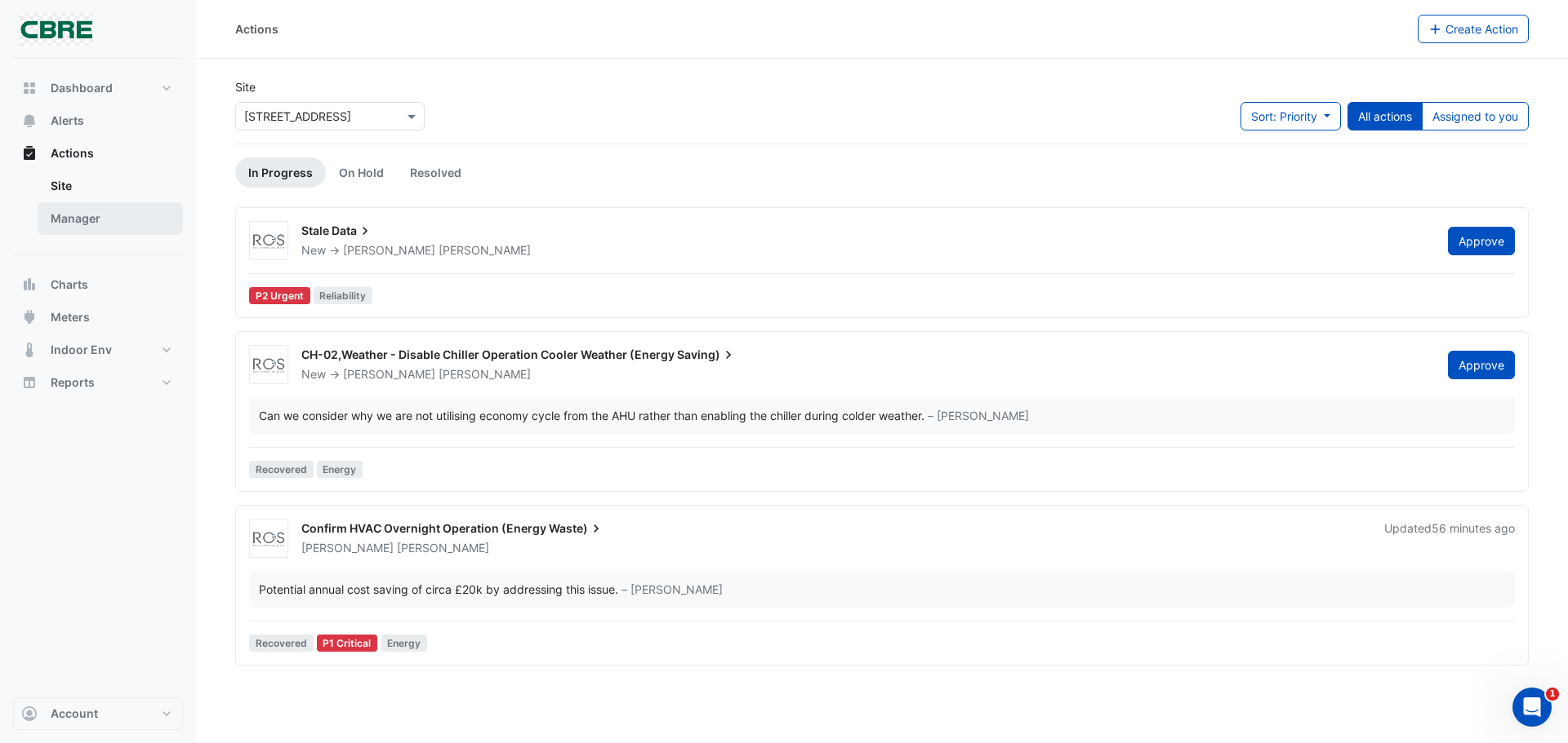
drag, startPoint x: 49, startPoint y: 225, endPoint x: 118, endPoint y: 217, distance: 69.5
click at [50, 225] on link "Manager" at bounding box center [110, 218] width 145 height 32
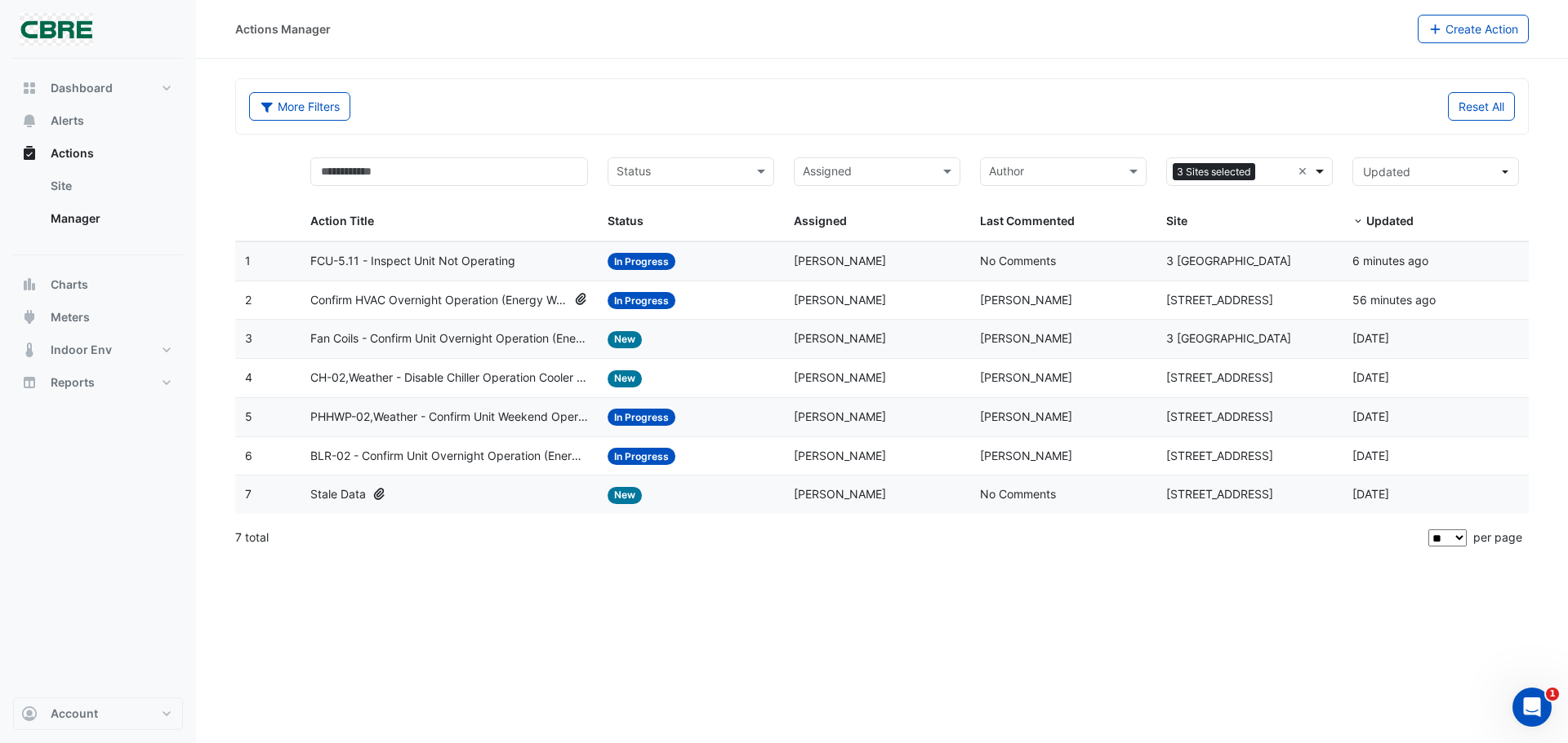
click at [1324, 172] on span at bounding box center [1321, 171] width 20 height 19
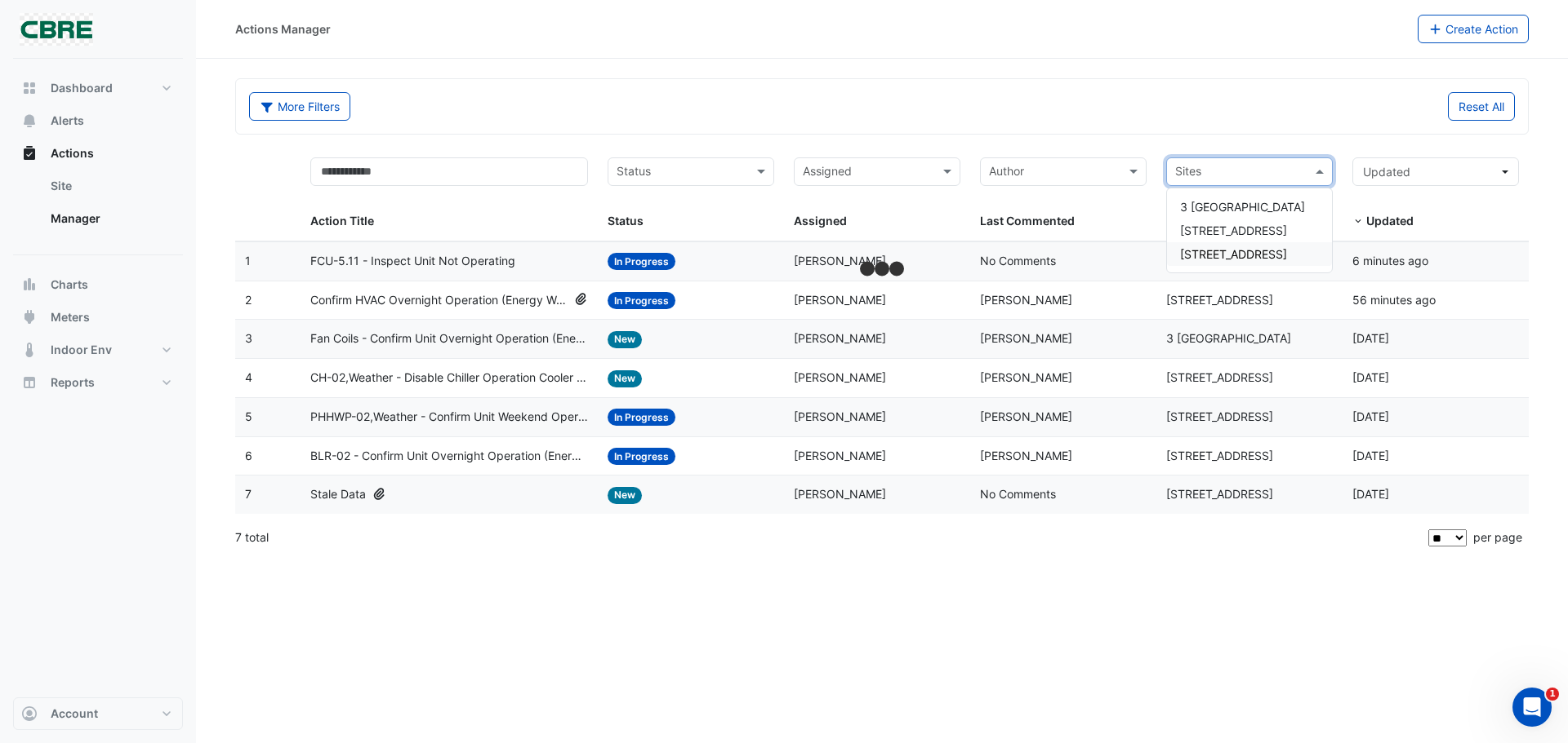
click at [1227, 252] on span "[STREET_ADDRESS]" at bounding box center [1233, 254] width 107 height 14
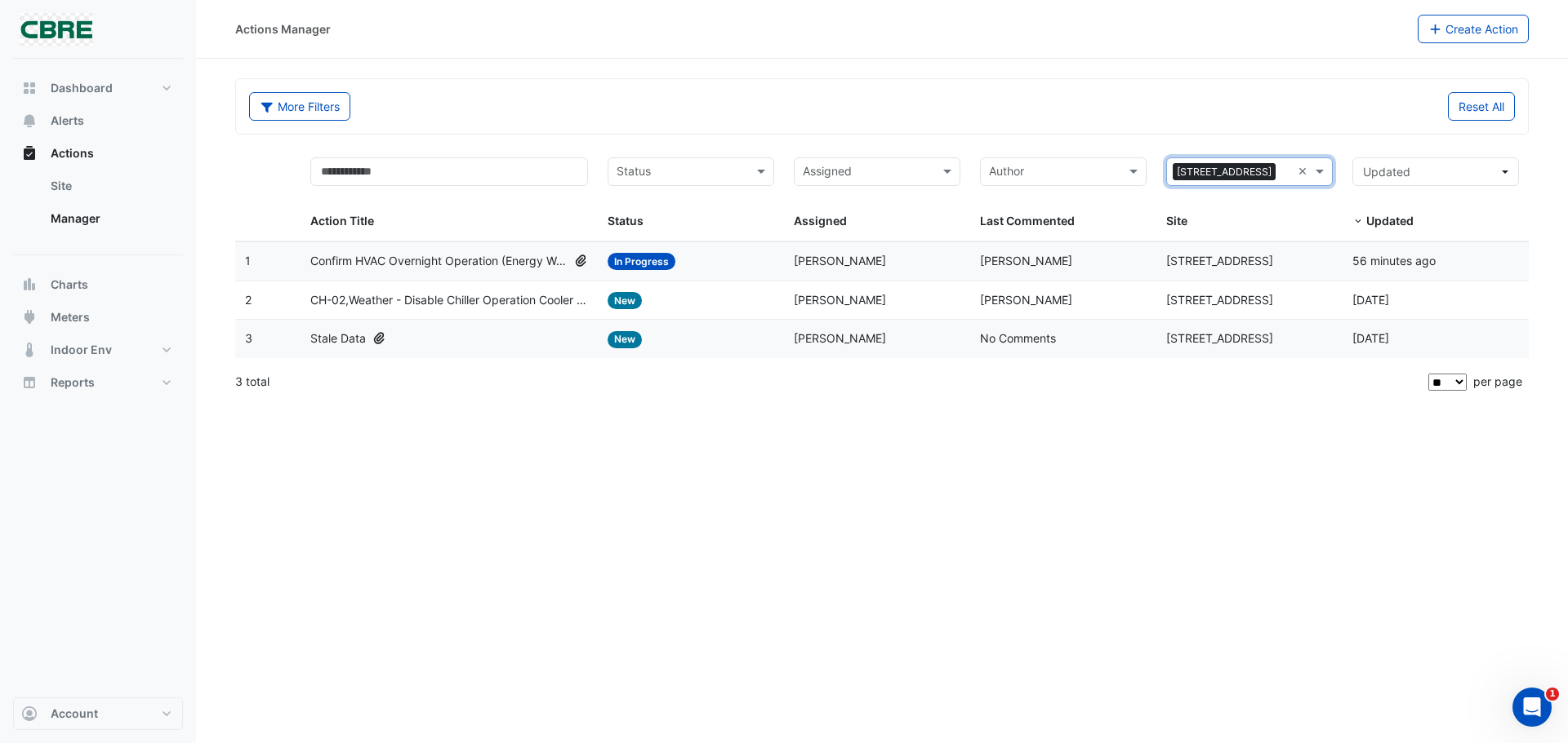
click at [381, 258] on span "Confirm HVAC Overnight Operation (Energy Waste)" at bounding box center [439, 262] width 257 height 19
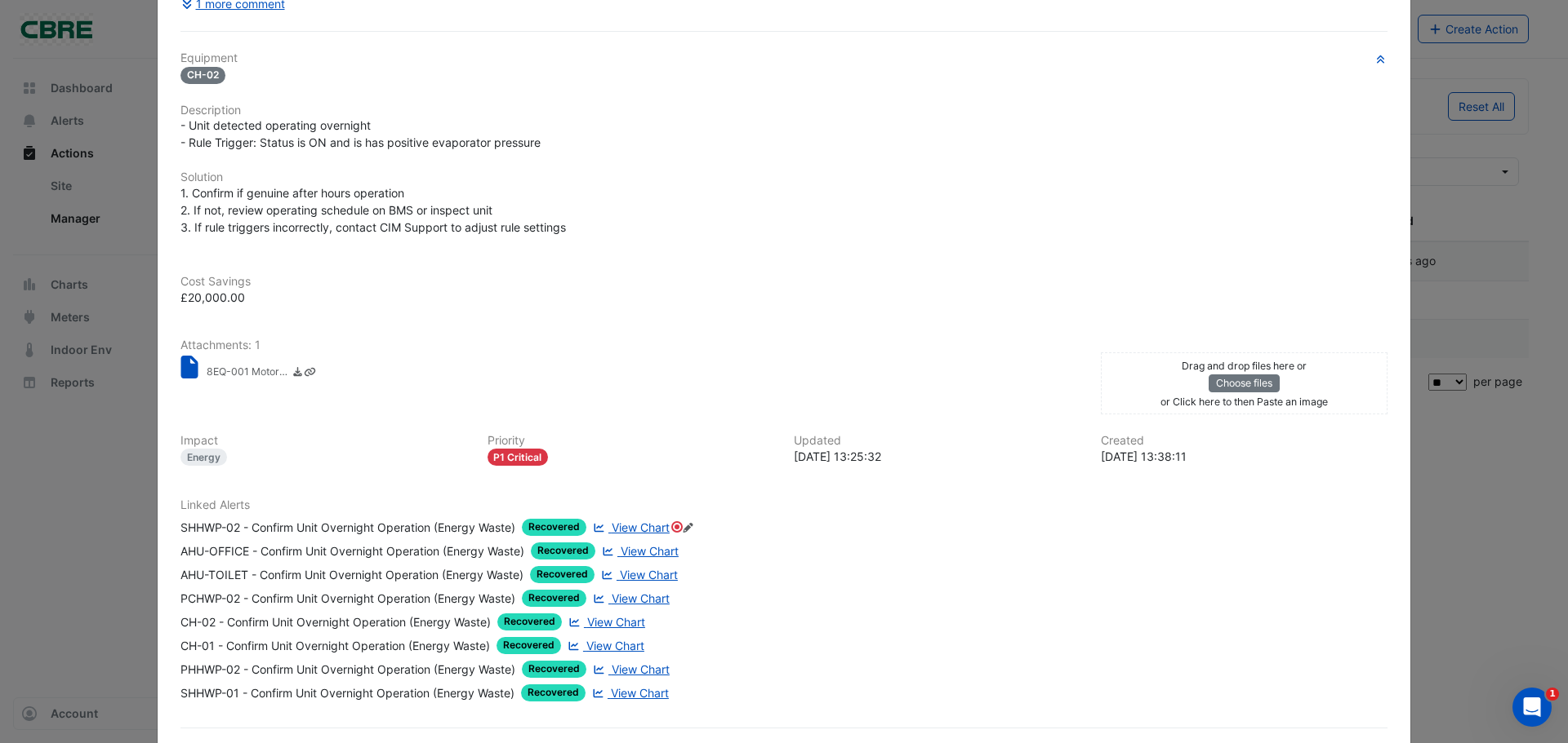
scroll to position [327, 0]
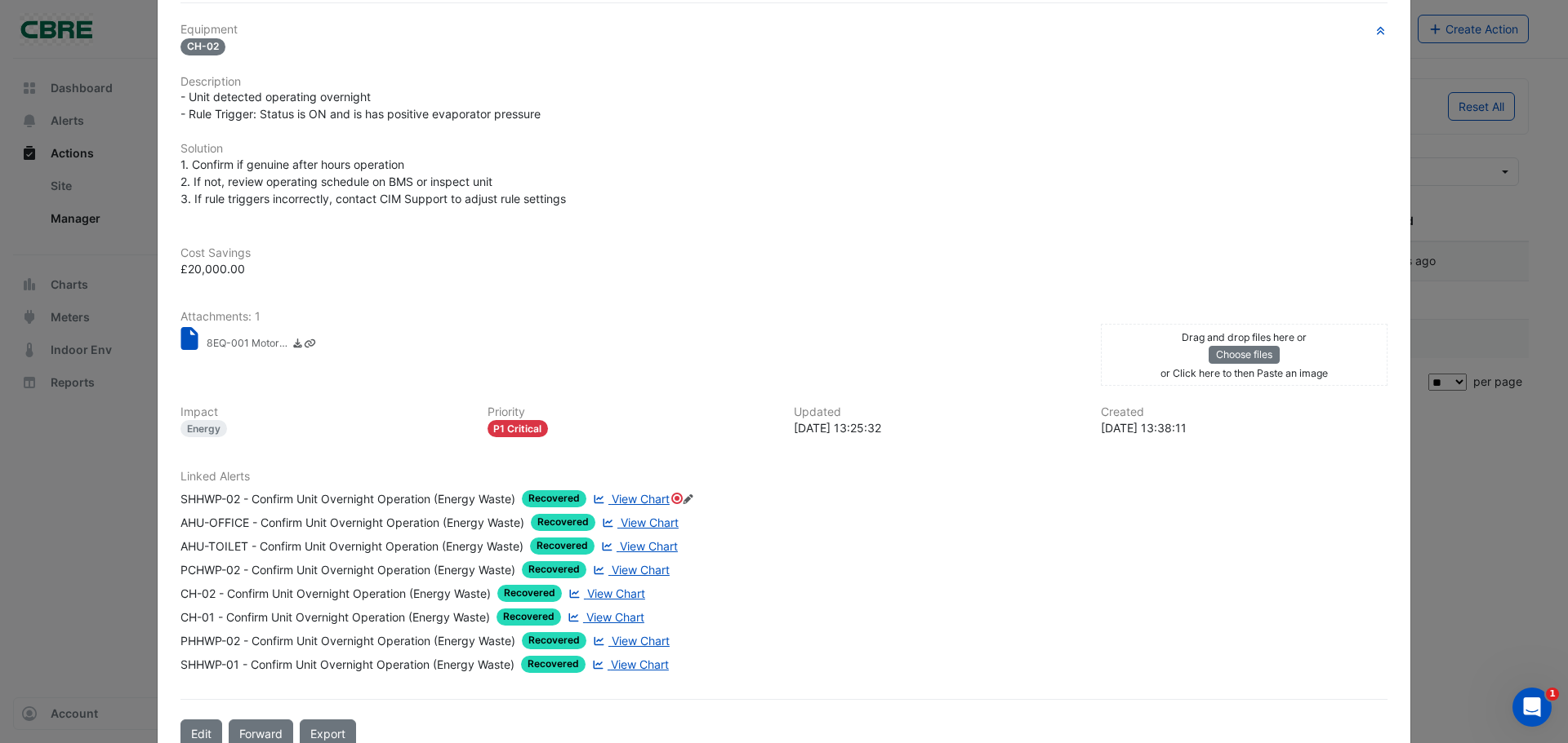
click at [632, 521] on span "View Chart" at bounding box center [650, 523] width 58 height 14
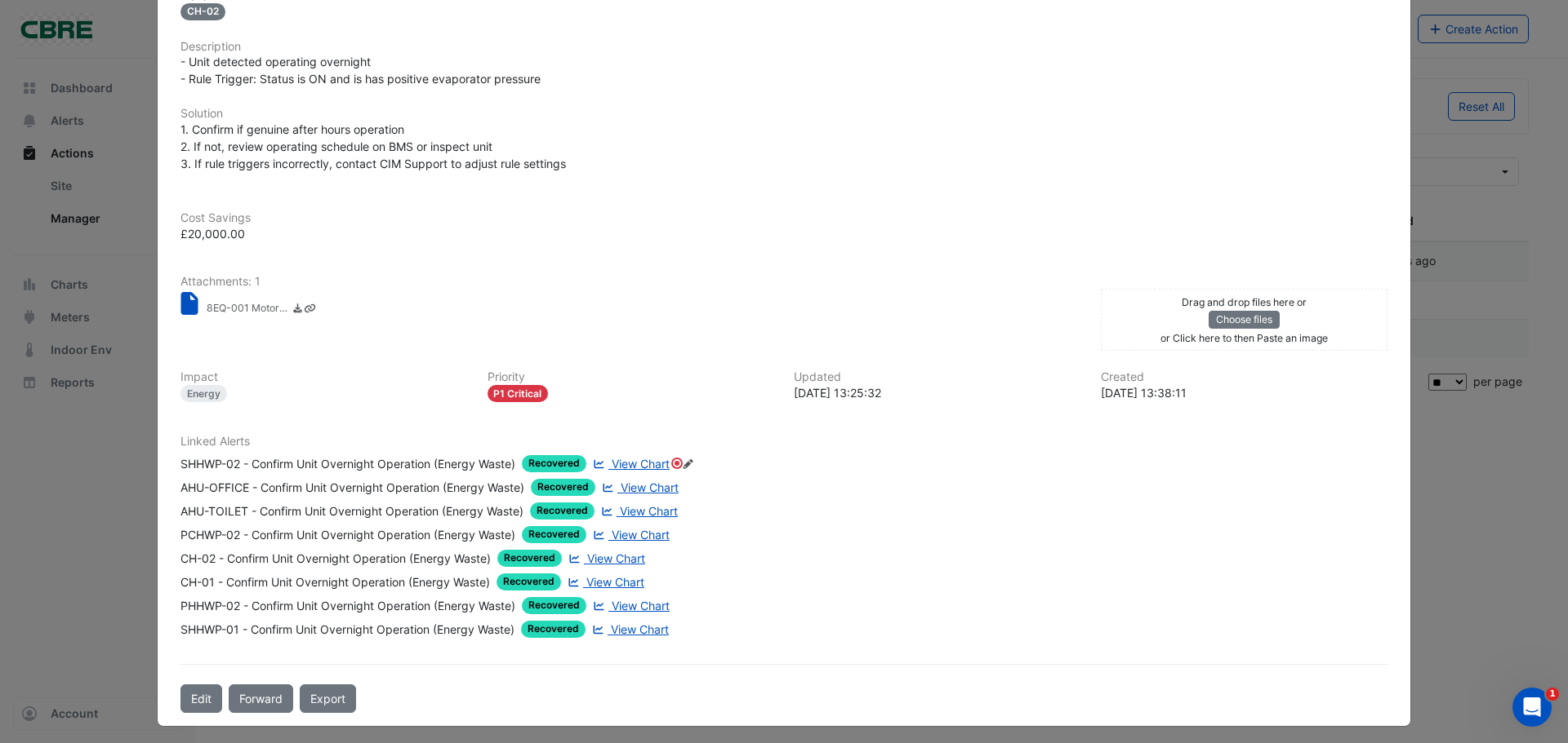
scroll to position [292, 0]
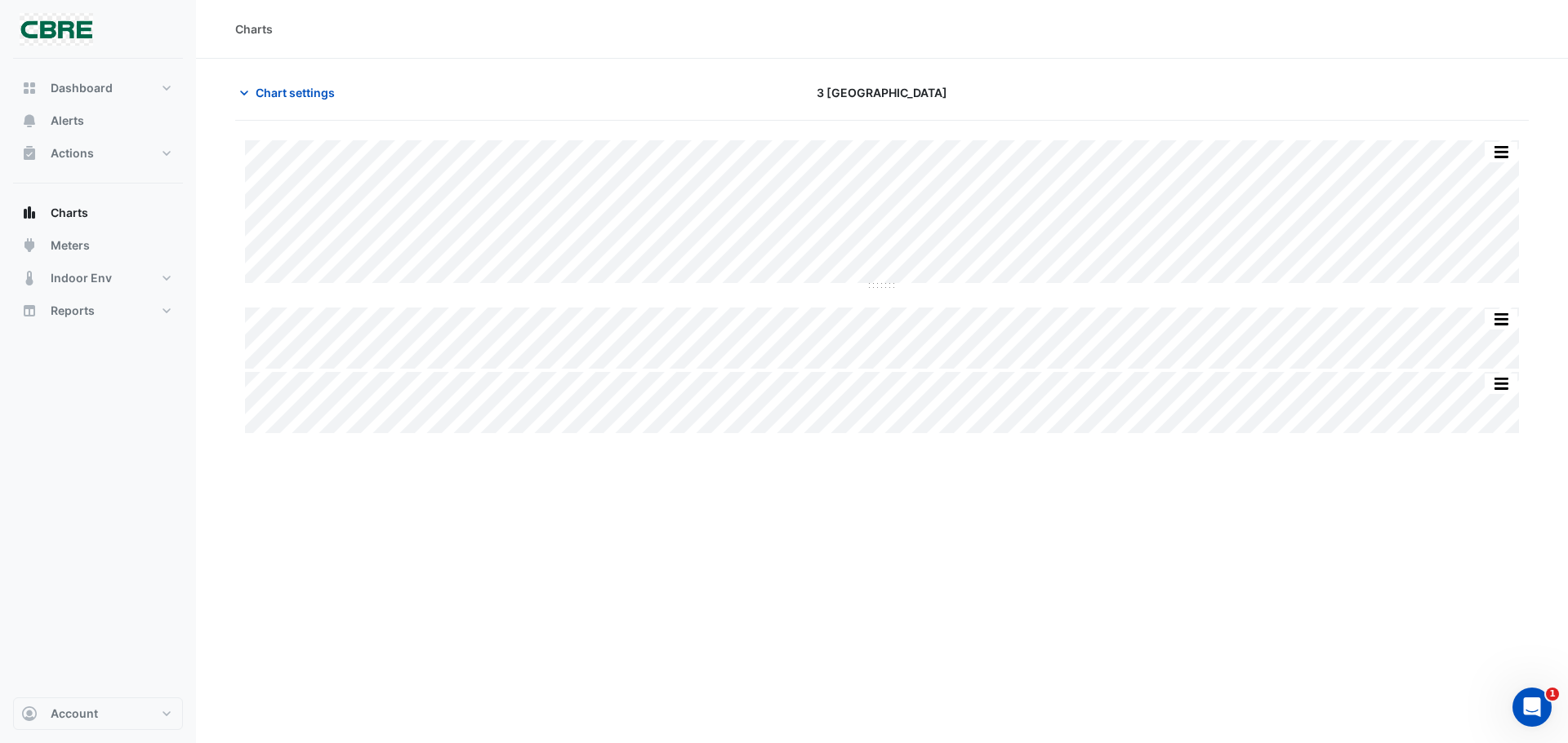
click at [918, 555] on div "Charts Chart settings 3 St. Paul's Place Split All Split None Print Save as JPE…" at bounding box center [882, 371] width 1372 height 743
click at [761, 480] on div "Charts Chart settings 3 St. Paul's Place Split All Split None Print Save as JPE…" at bounding box center [882, 371] width 1372 height 743
click at [535, 465] on div "Charts Chart settings [STREET_ADDRESS] Split All Split None Print Save as JPEG …" at bounding box center [882, 371] width 1372 height 743
click at [98, 270] on span "Indoor Env" at bounding box center [81, 278] width 61 height 16
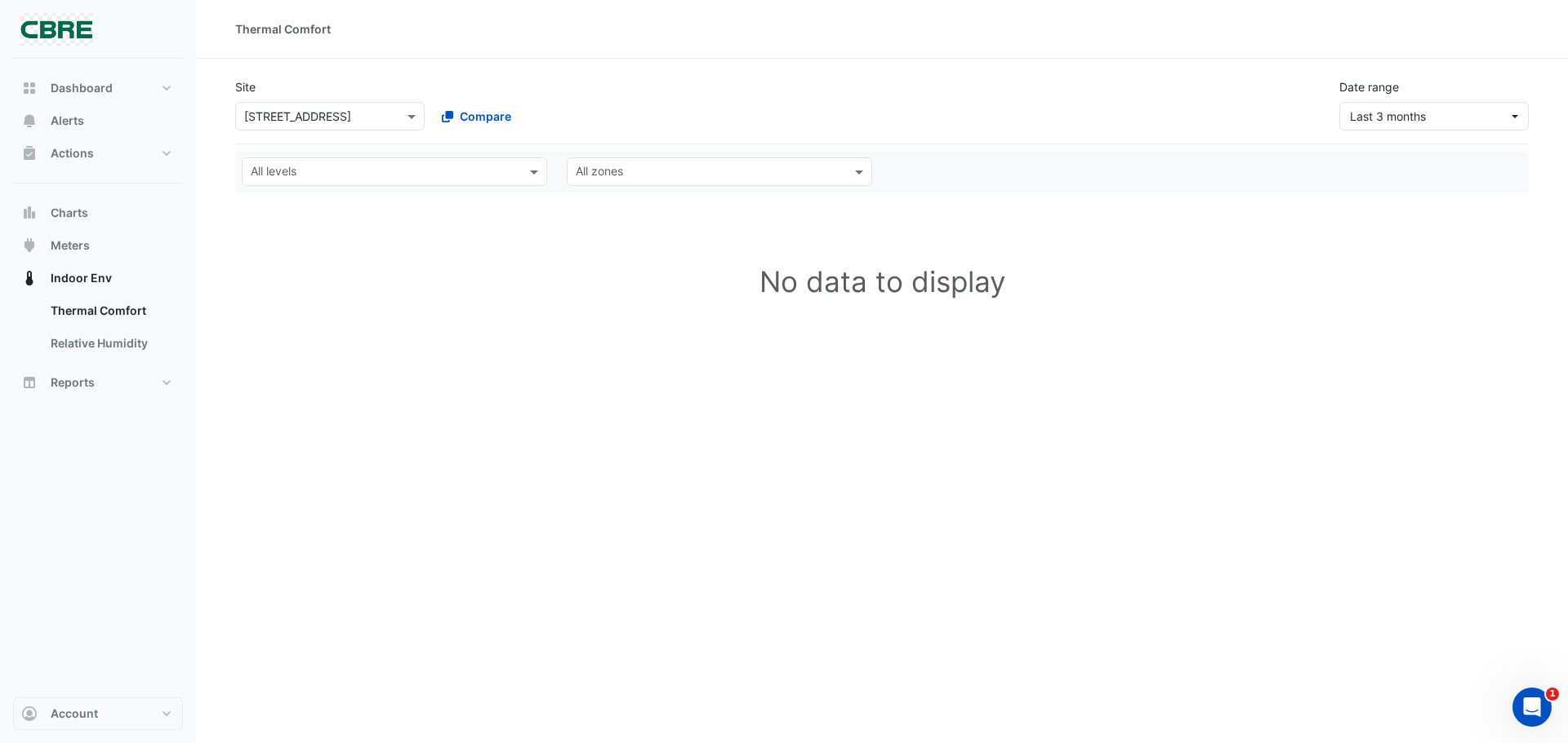
click at [398, 118] on div at bounding box center [329, 116] width 188 height 19
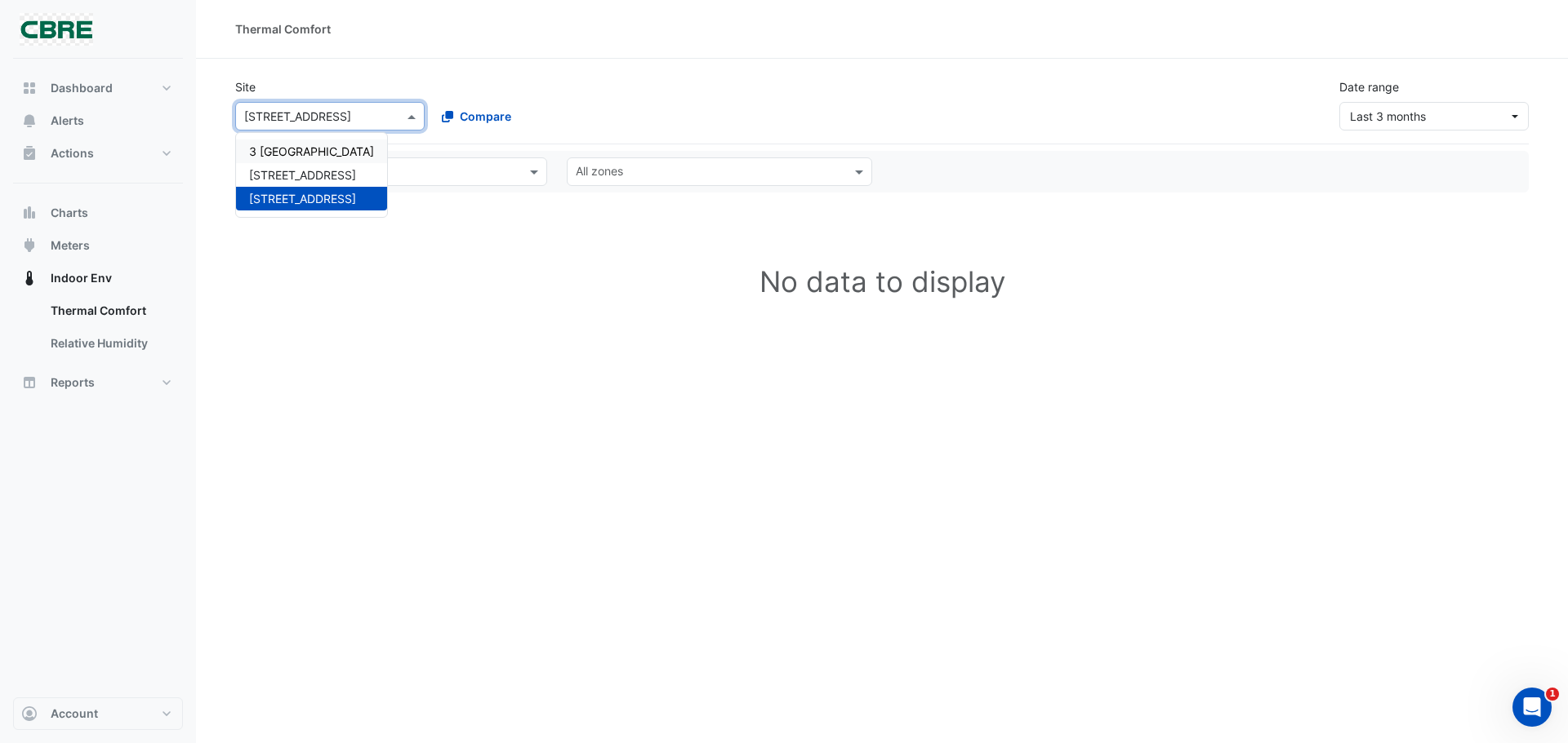
click at [318, 147] on span "3 [GEOGRAPHIC_DATA]" at bounding box center [312, 151] width 125 height 14
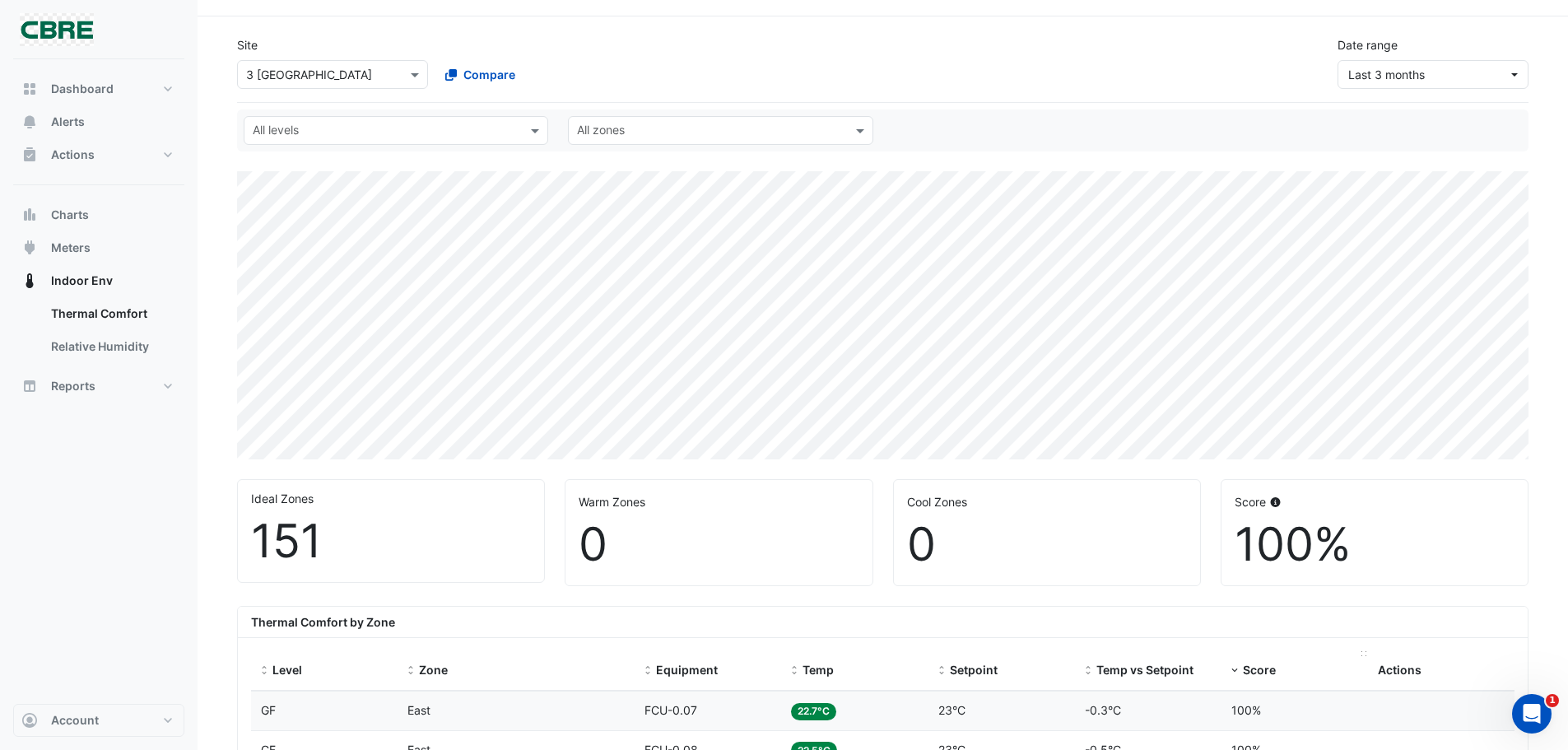
scroll to position [83, 0]
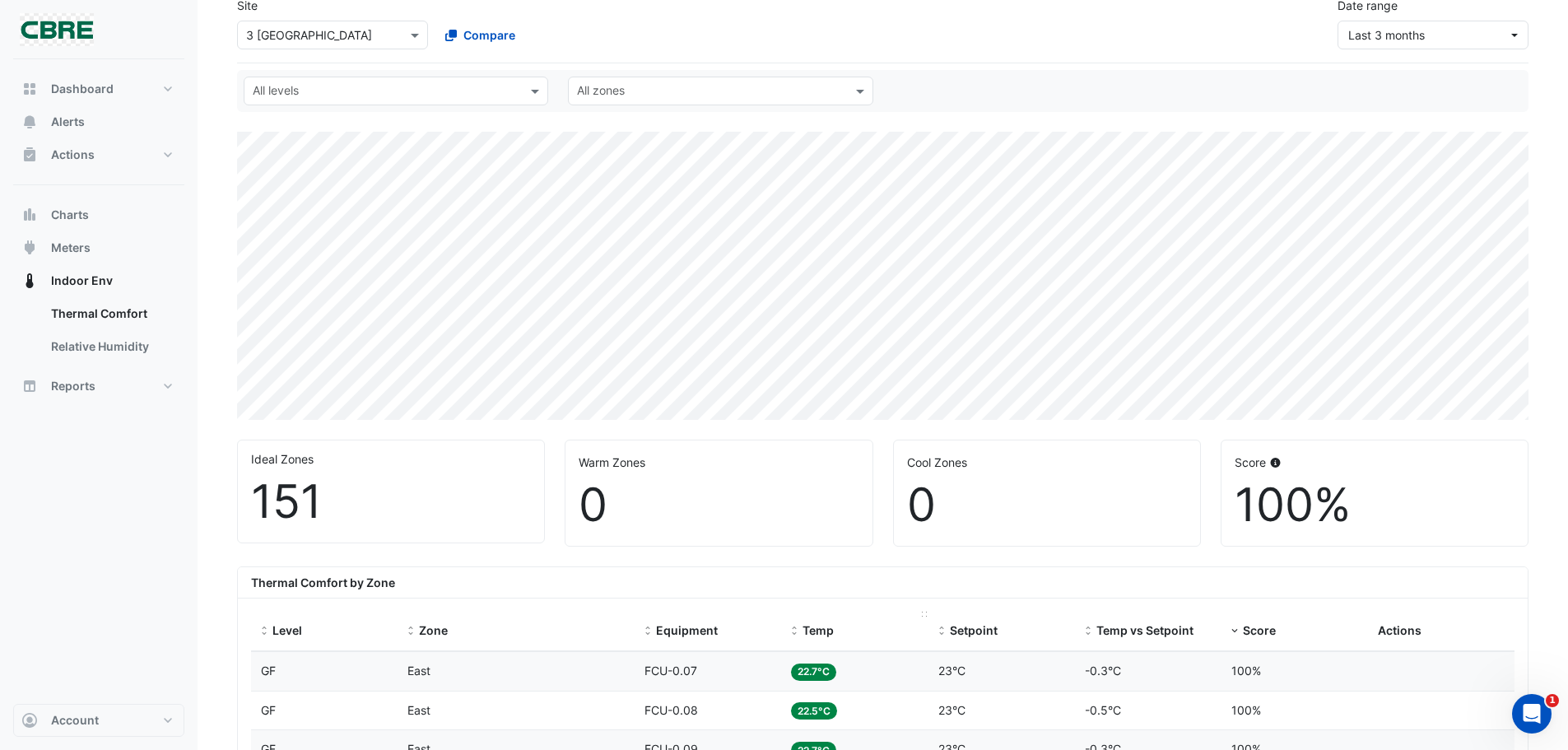
click at [812, 630] on span "Temp" at bounding box center [818, 630] width 31 height 14
click at [831, 633] on span "Temp" at bounding box center [818, 630] width 31 height 14
click at [393, 15] on div "× [STREET_ADDRESS] Compare" at bounding box center [431, 31] width 395 height 35
click at [410, 37] on span at bounding box center [417, 35] width 21 height 17
click at [333, 99] on span "[STREET_ADDRESS]" at bounding box center [305, 94] width 108 height 14
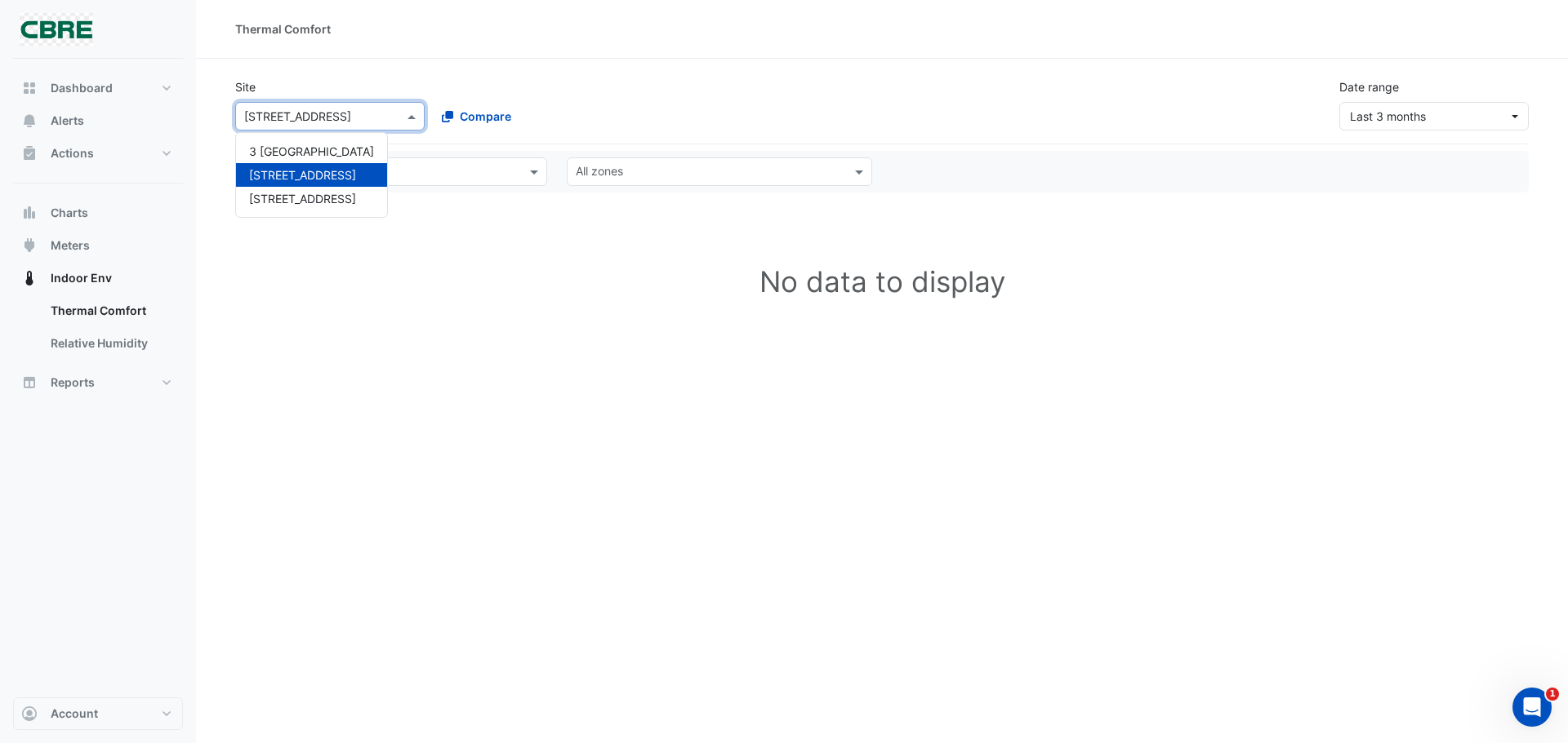
drag, startPoint x: 414, startPoint y: 117, endPoint x: 379, endPoint y: 141, distance: 42.4
click at [414, 118] on span at bounding box center [414, 116] width 20 height 17
click at [324, 198] on span "[STREET_ADDRESS]" at bounding box center [302, 199] width 107 height 14
click at [1469, 107] on span "Last 3 months" at bounding box center [1429, 116] width 159 height 17
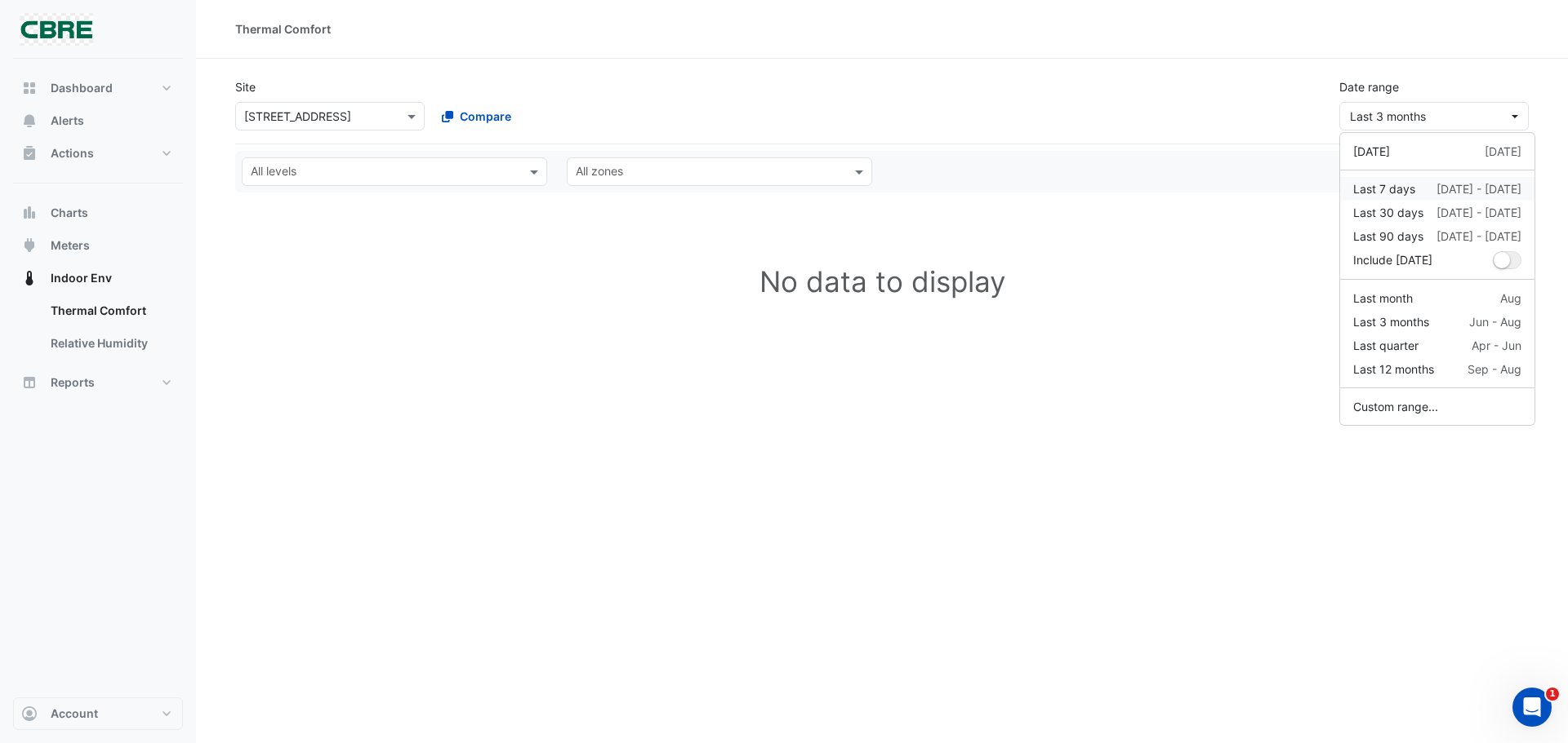
drag, startPoint x: 1414, startPoint y: 183, endPoint x: 1429, endPoint y: 178, distance: 15.8
click at [1415, 183] on div "Last 7 days [DATE] - [DATE]" at bounding box center [1437, 189] width 168 height 17
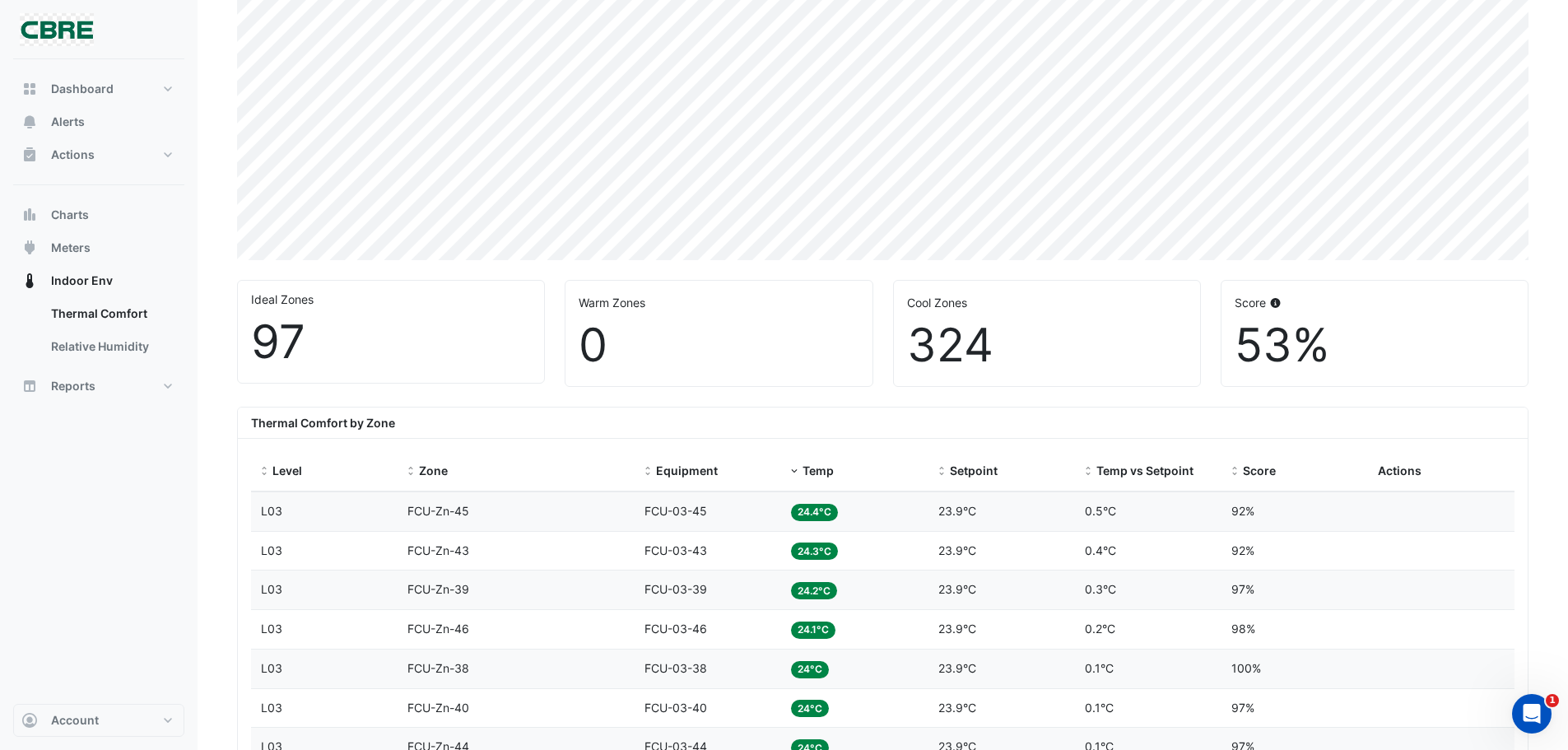
scroll to position [247, 0]
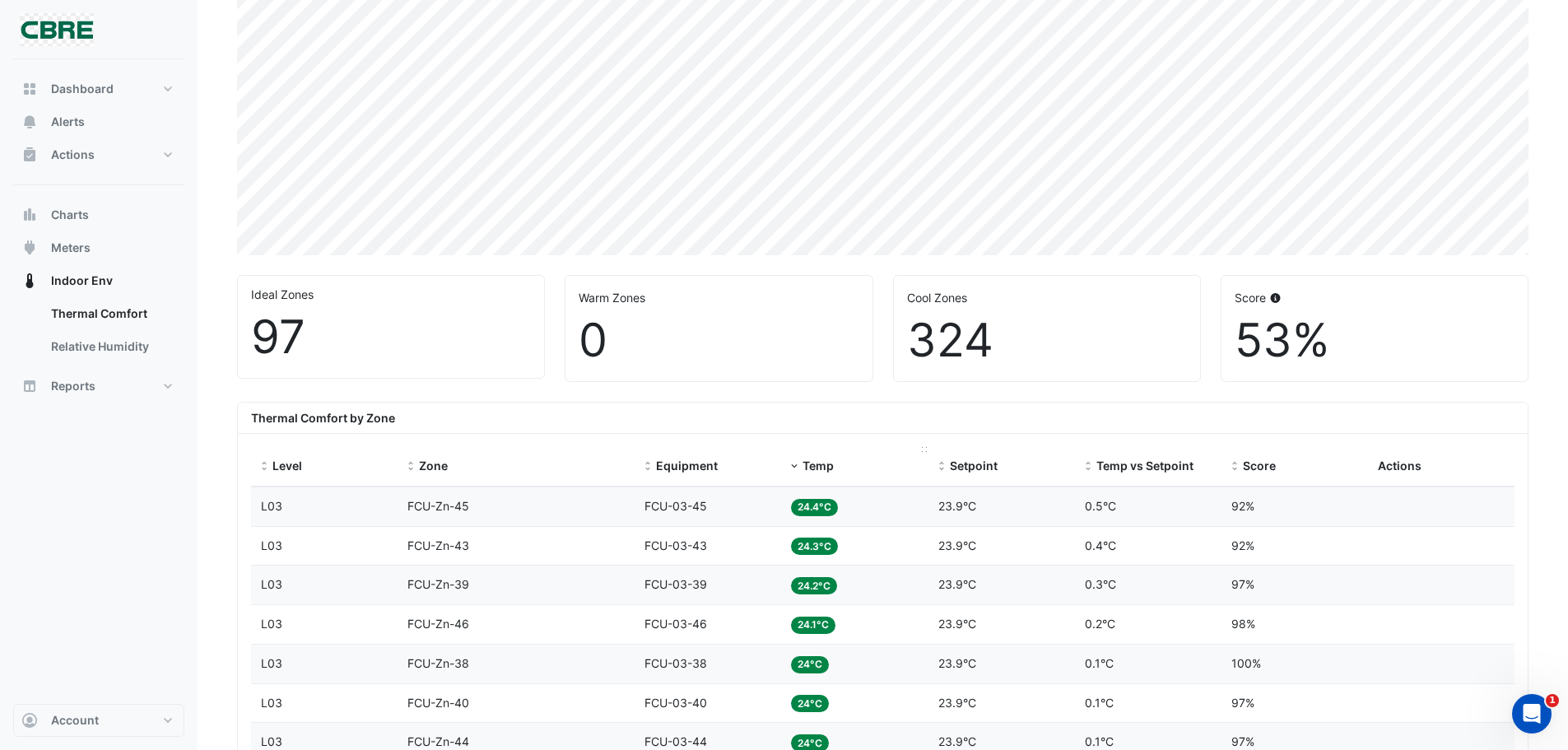
click at [830, 459] on span "Temp" at bounding box center [818, 466] width 31 height 14
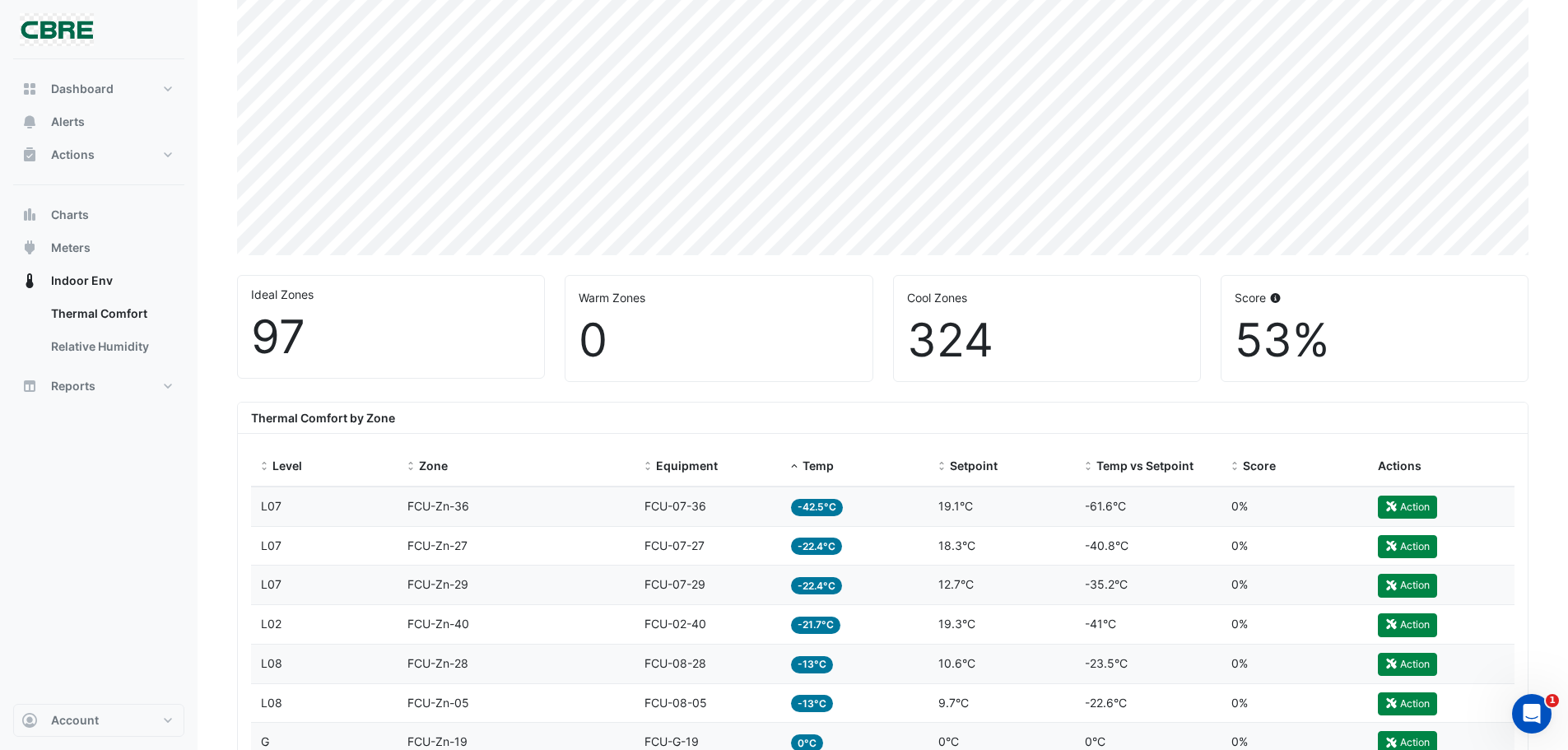
click at [818, 433] on div "Thermal Comfort by Zone" at bounding box center [882, 418] width 1290 height 31
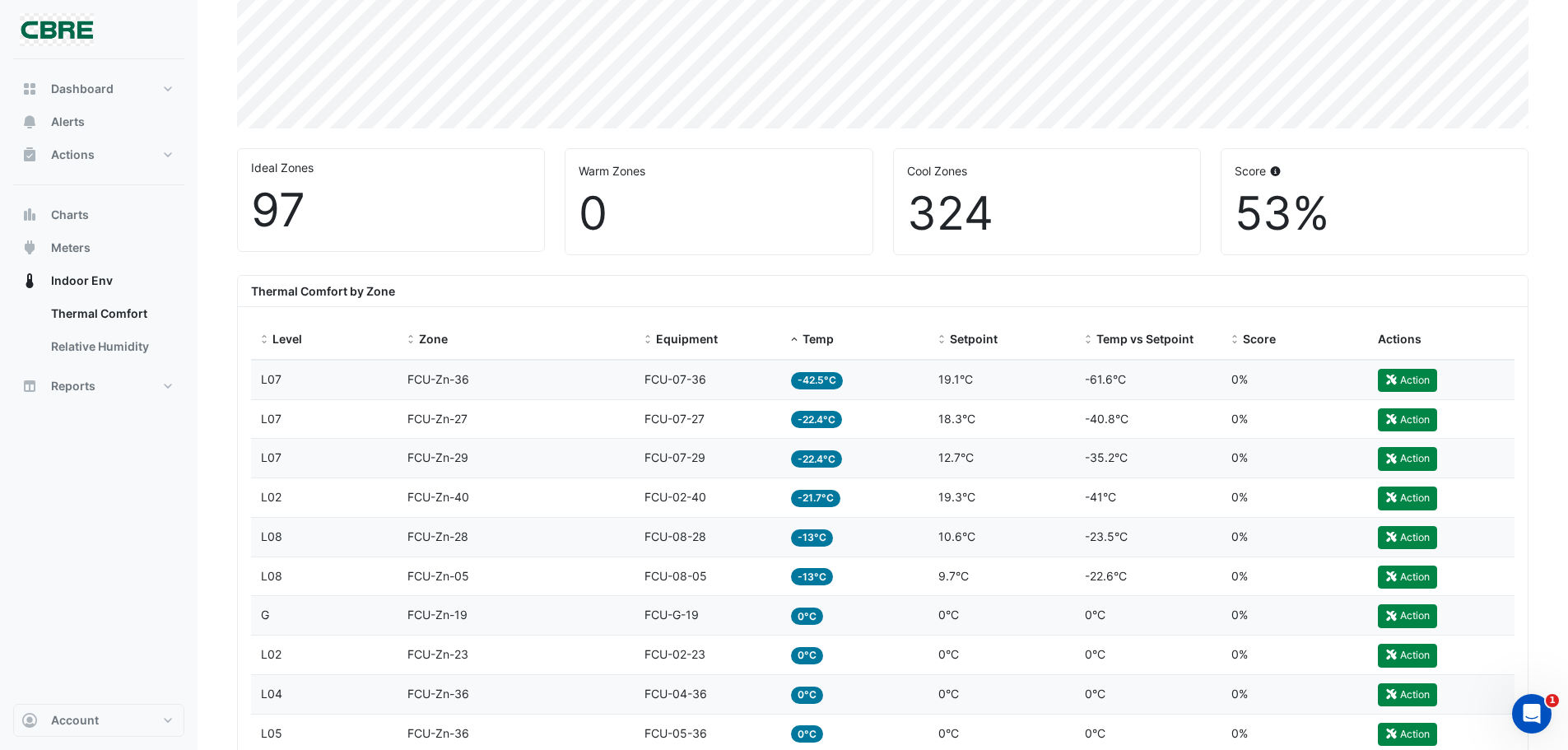
scroll to position [494, 0]
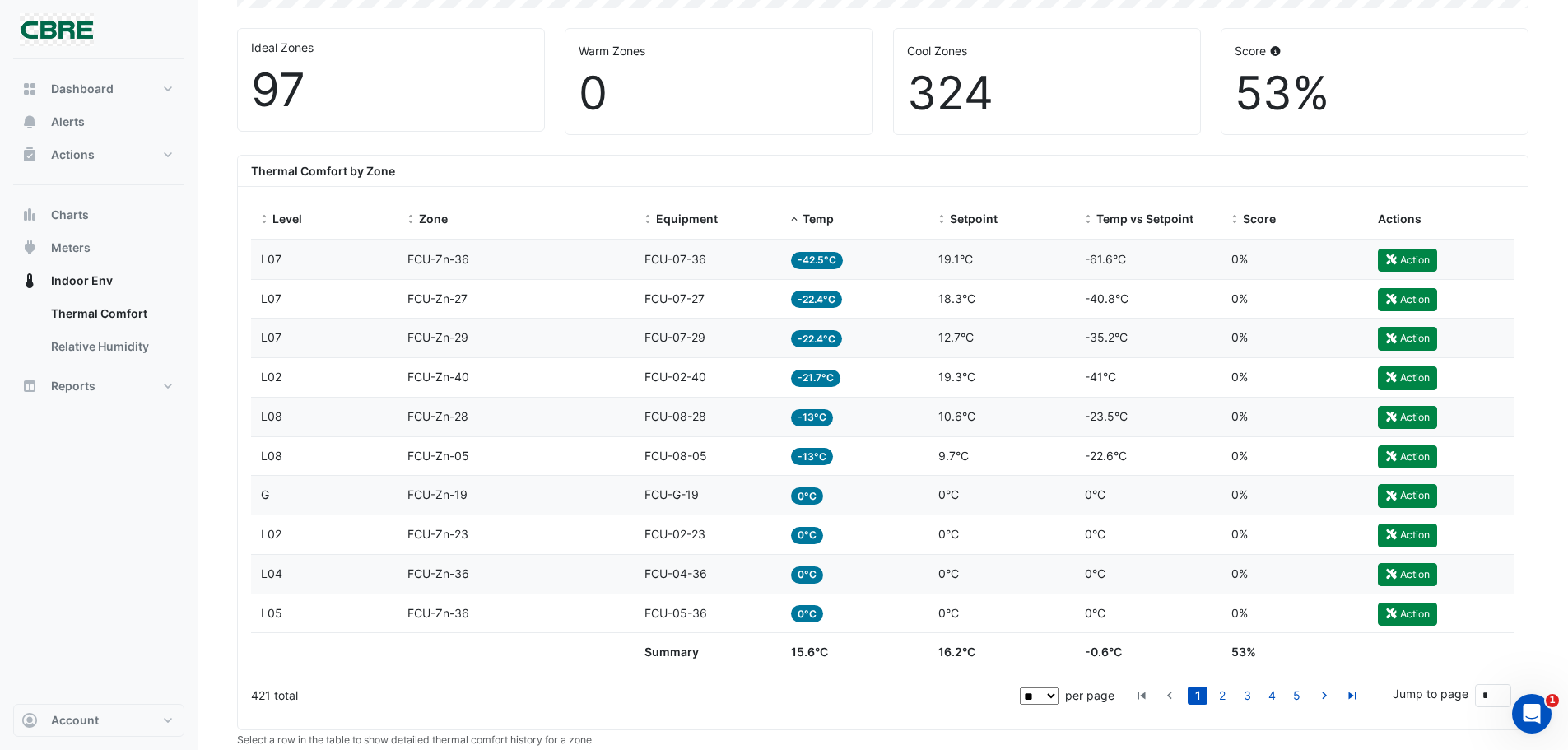
click at [1054, 691] on select "** ** ** ***" at bounding box center [1039, 697] width 39 height 17
select select "**"
click at [1022, 688] on select "** ** ** ***" at bounding box center [1039, 697] width 39 height 17
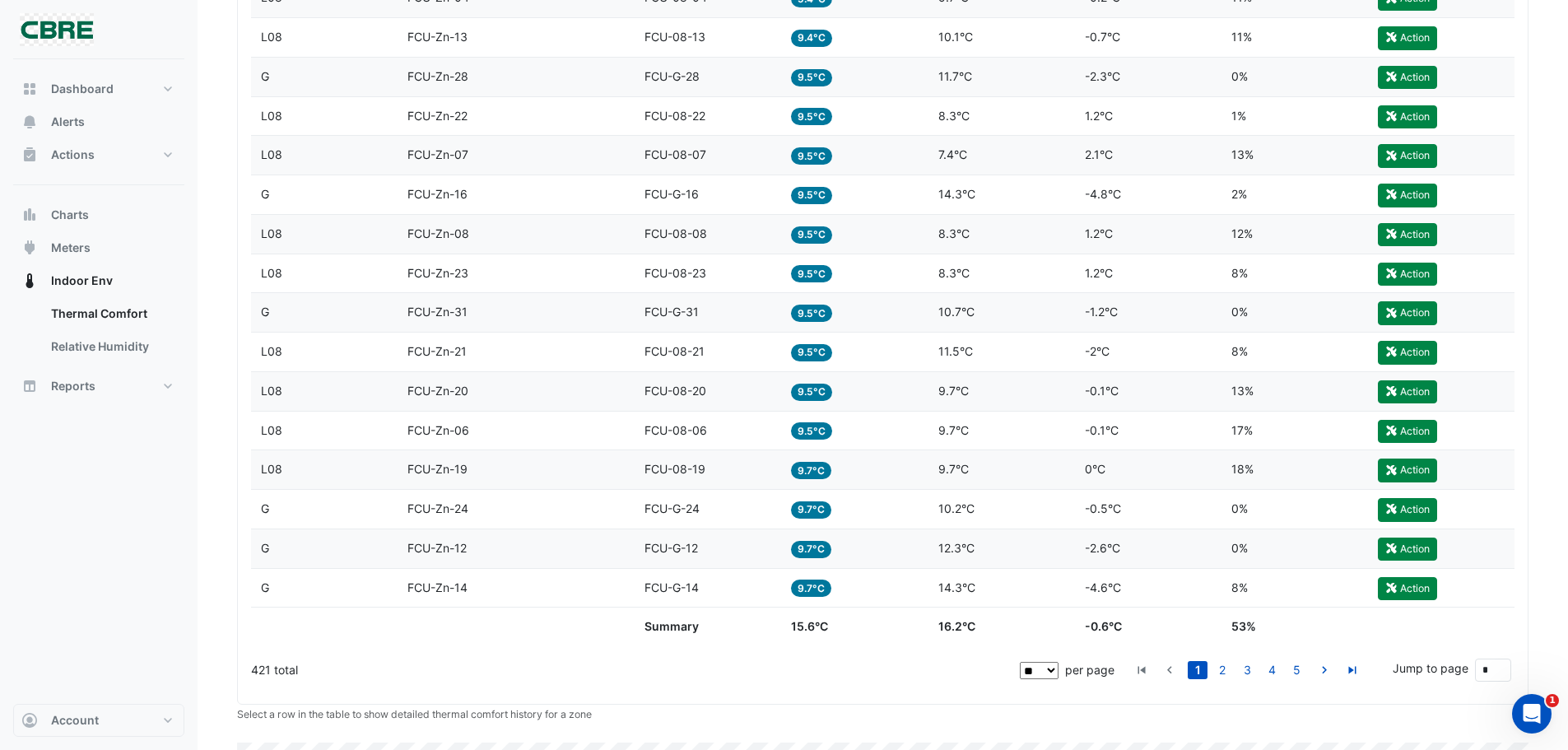
scroll to position [2142, 0]
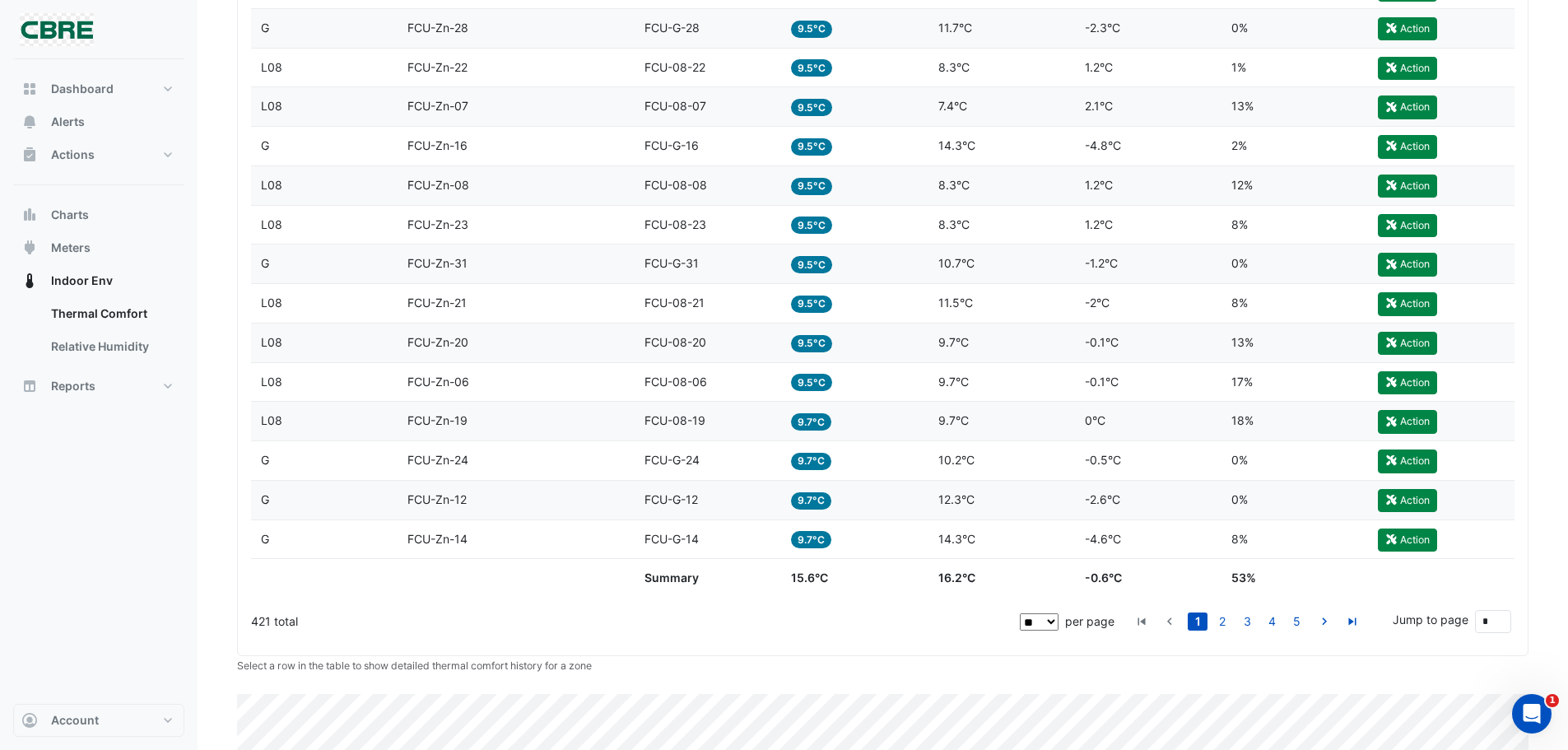
click at [901, 635] on div "421 total" at bounding box center [634, 622] width 766 height 41
click at [1250, 622] on link "3" at bounding box center [1247, 622] width 20 height 18
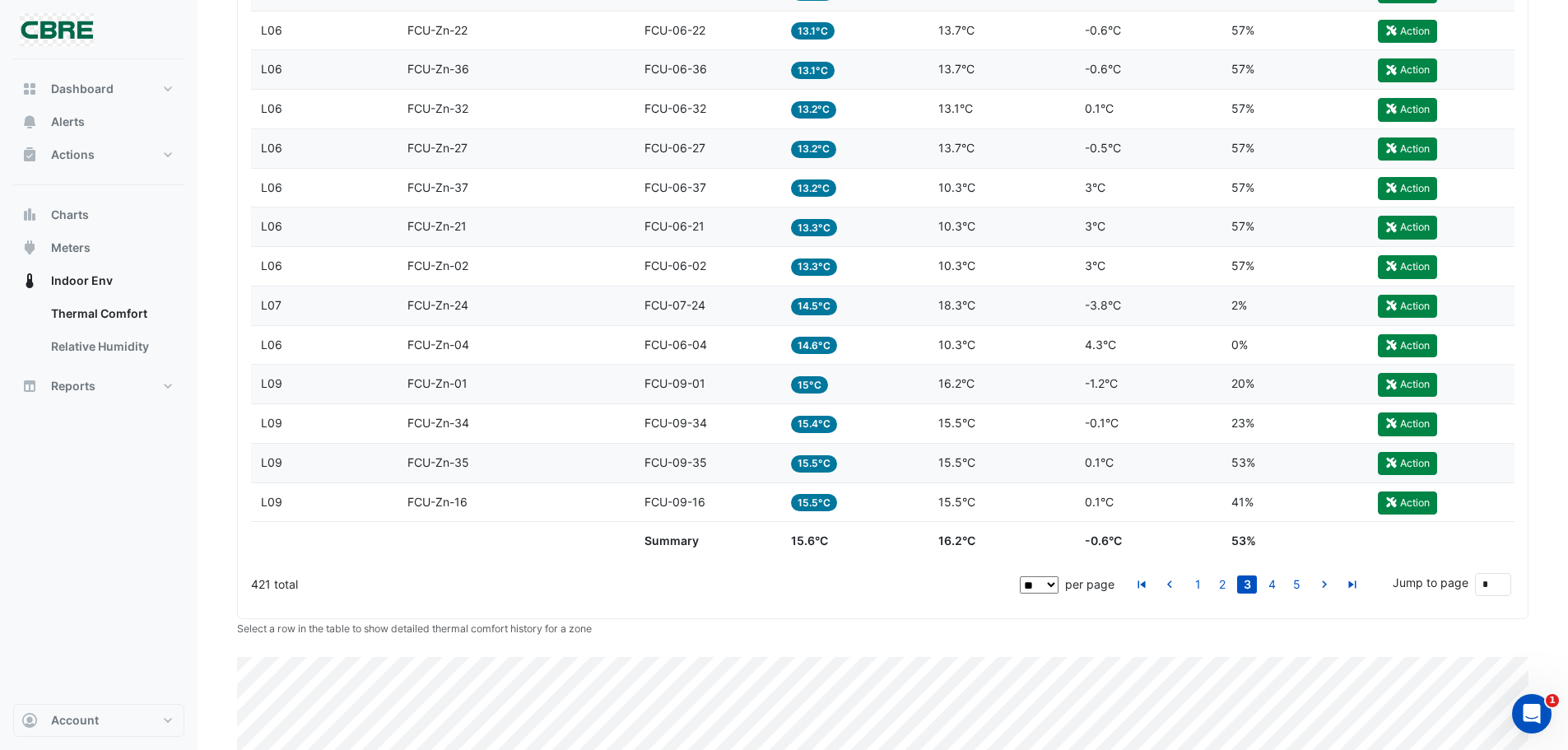
scroll to position [2306, 0]
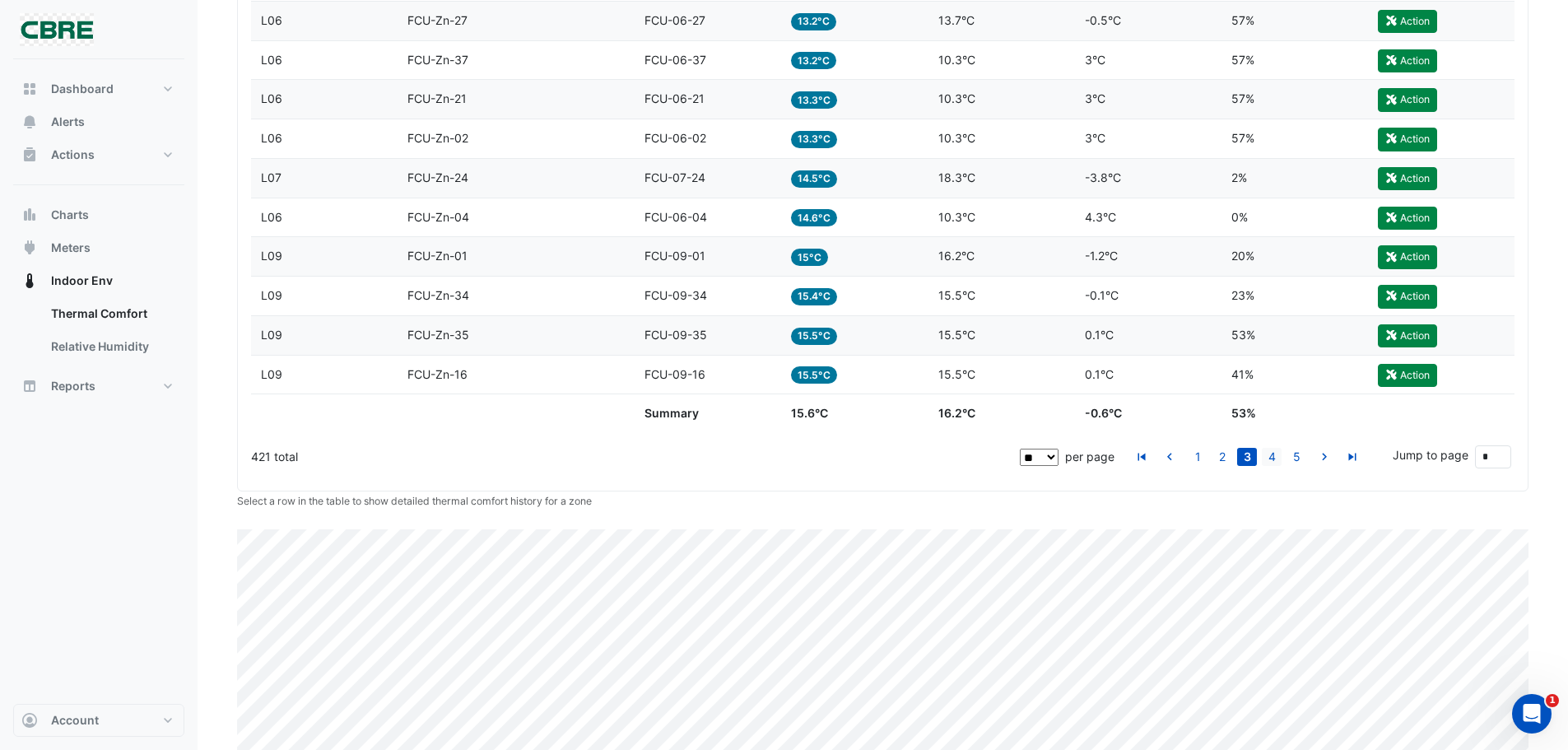
click at [1269, 459] on link "4" at bounding box center [1271, 456] width 20 height 18
click at [1276, 452] on link "5" at bounding box center [1271, 456] width 20 height 18
click at [871, 465] on div "421 total" at bounding box center [634, 457] width 766 height 41
click at [928, 459] on div "421 total" at bounding box center [634, 457] width 766 height 41
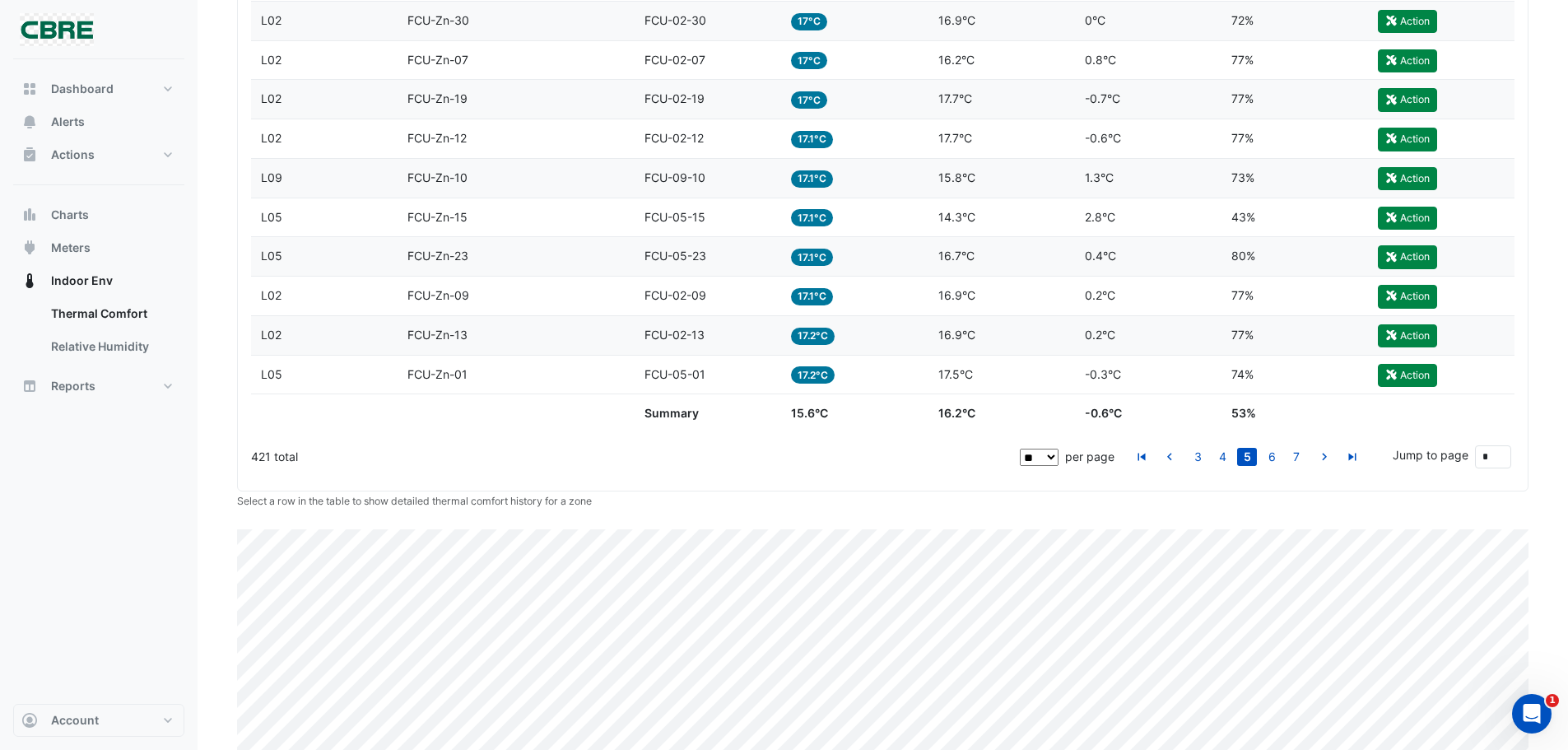
click at [929, 457] on div "421 total" at bounding box center [634, 457] width 766 height 41
click at [1138, 458] on icon "go to first page" at bounding box center [1141, 459] width 20 height 17
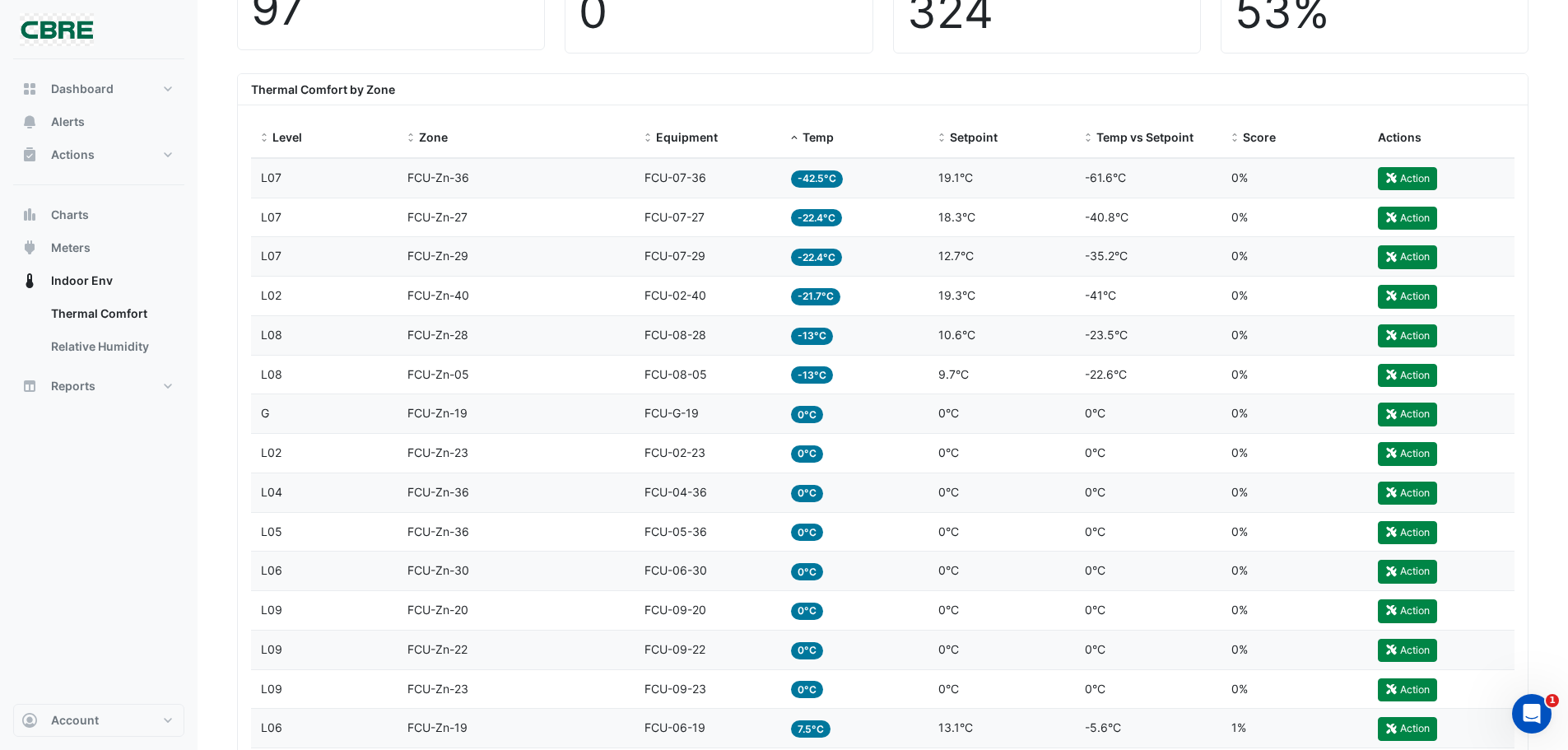
scroll to position [577, 0]
click at [894, 87] on div "Thermal Comfort by Zone" at bounding box center [882, 89] width 1290 height 31
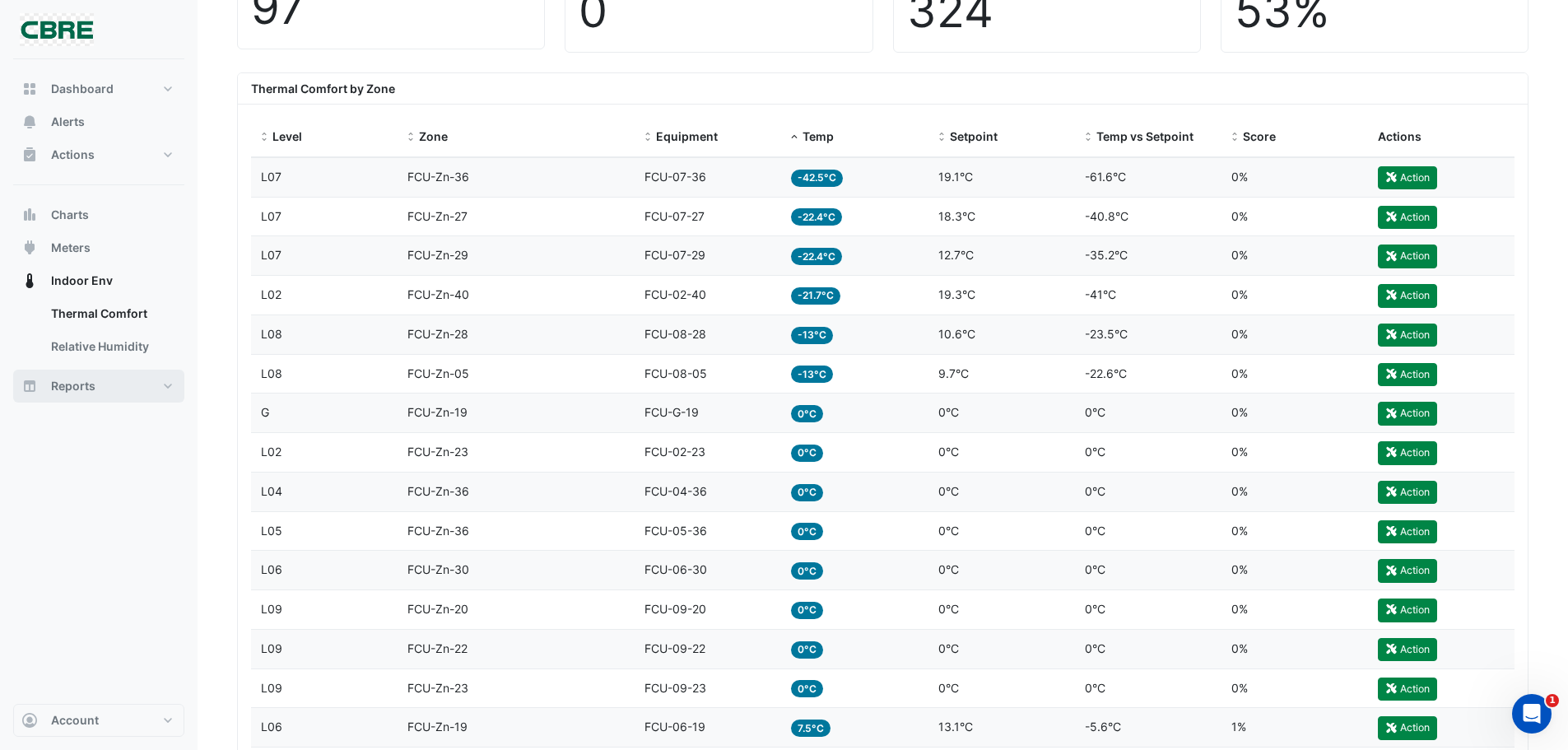
drag, startPoint x: 73, startPoint y: 377, endPoint x: 82, endPoint y: 375, distance: 9.2
click at [74, 377] on button "Reports" at bounding box center [98, 387] width 171 height 33
select select "**"
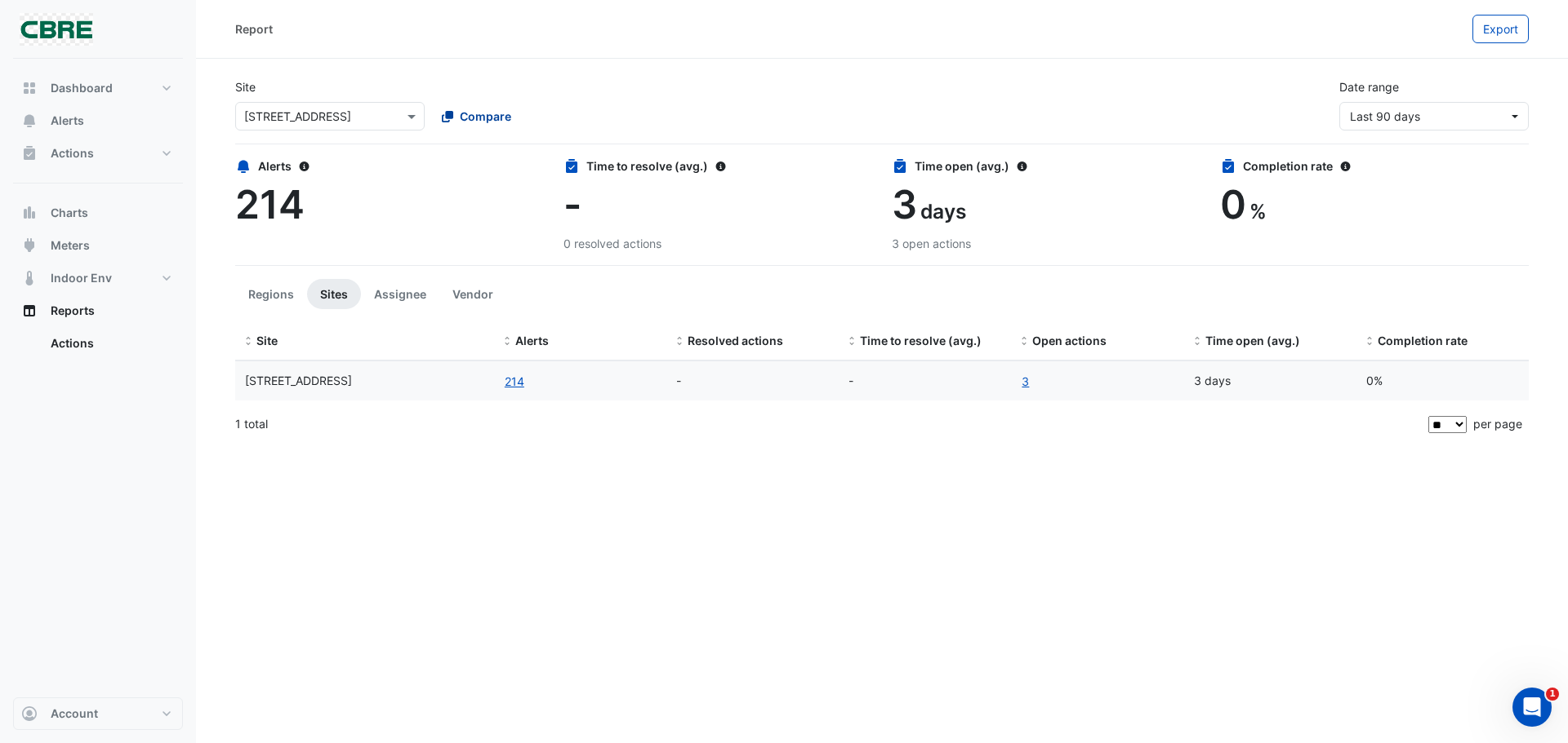
click at [498, 115] on span "Compare" at bounding box center [486, 116] width 51 height 17
click at [533, 184] on div "3 [GEOGRAPHIC_DATA]" at bounding box center [514, 175] width 164 height 24
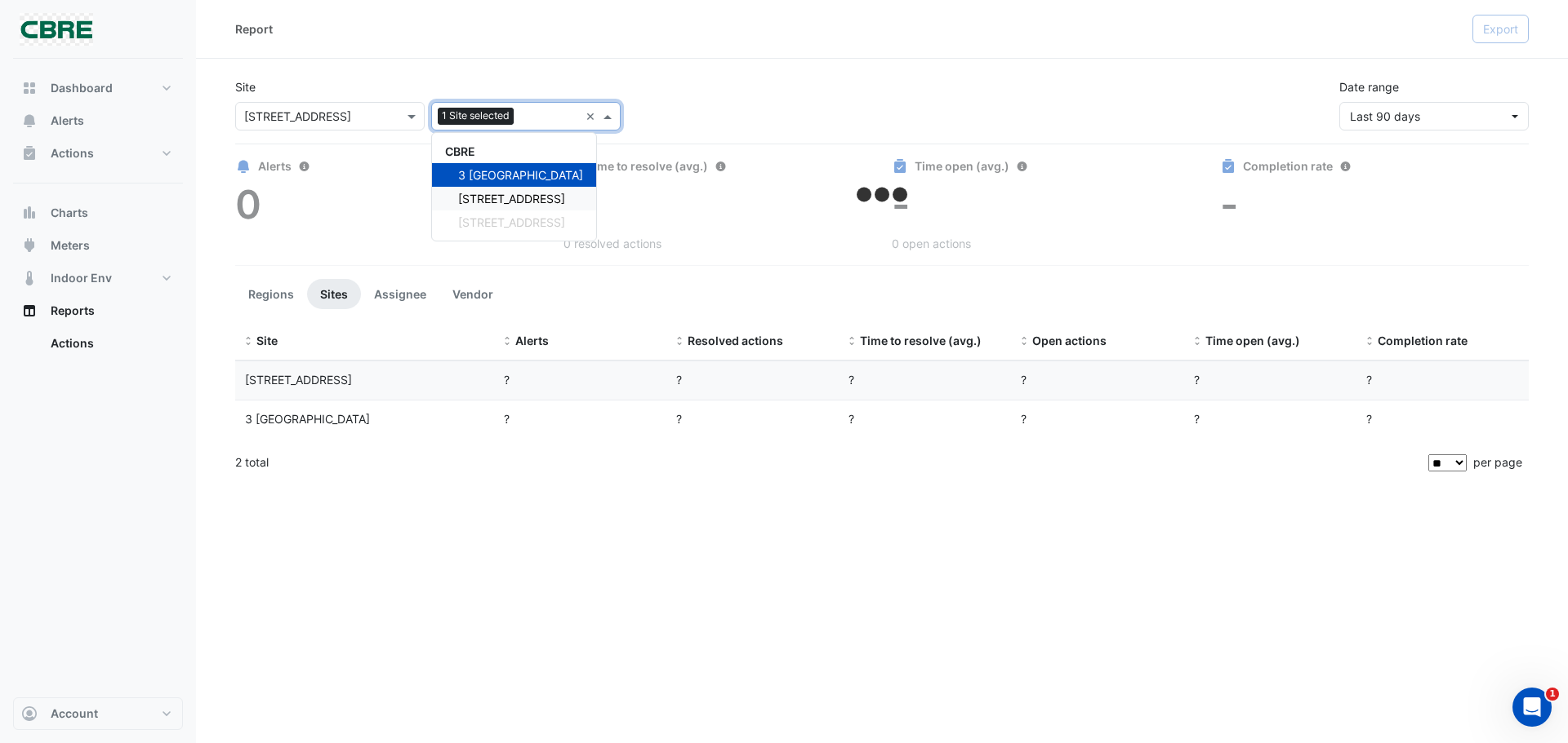
click at [535, 197] on span "[STREET_ADDRESS]" at bounding box center [511, 199] width 107 height 14
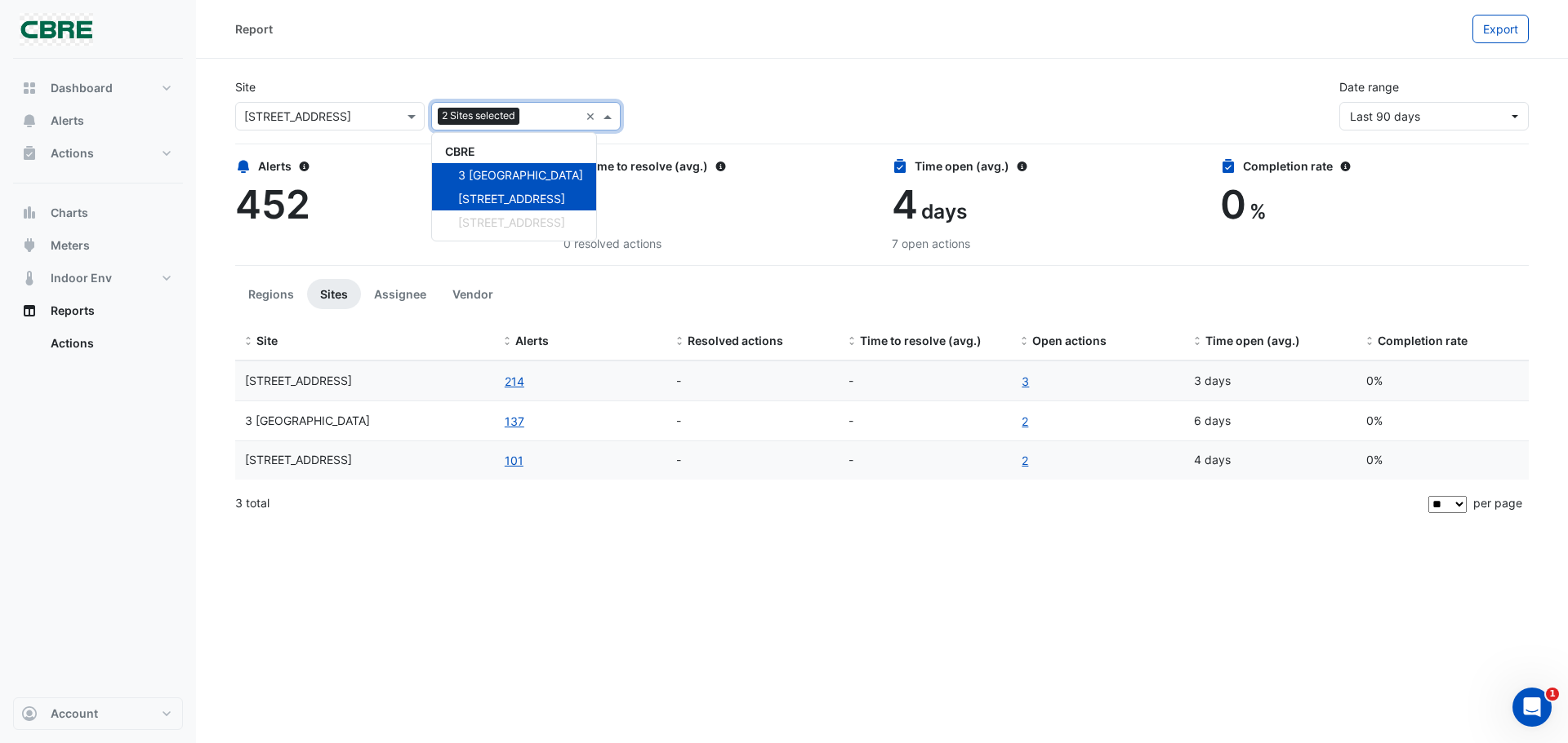
click at [742, 69] on div "Site × [STREET_ADDRESS] 2 Sites selected × CBRE 3 St. Paul's Place 5 Exchange Q…" at bounding box center [882, 98] width 1313 height 66
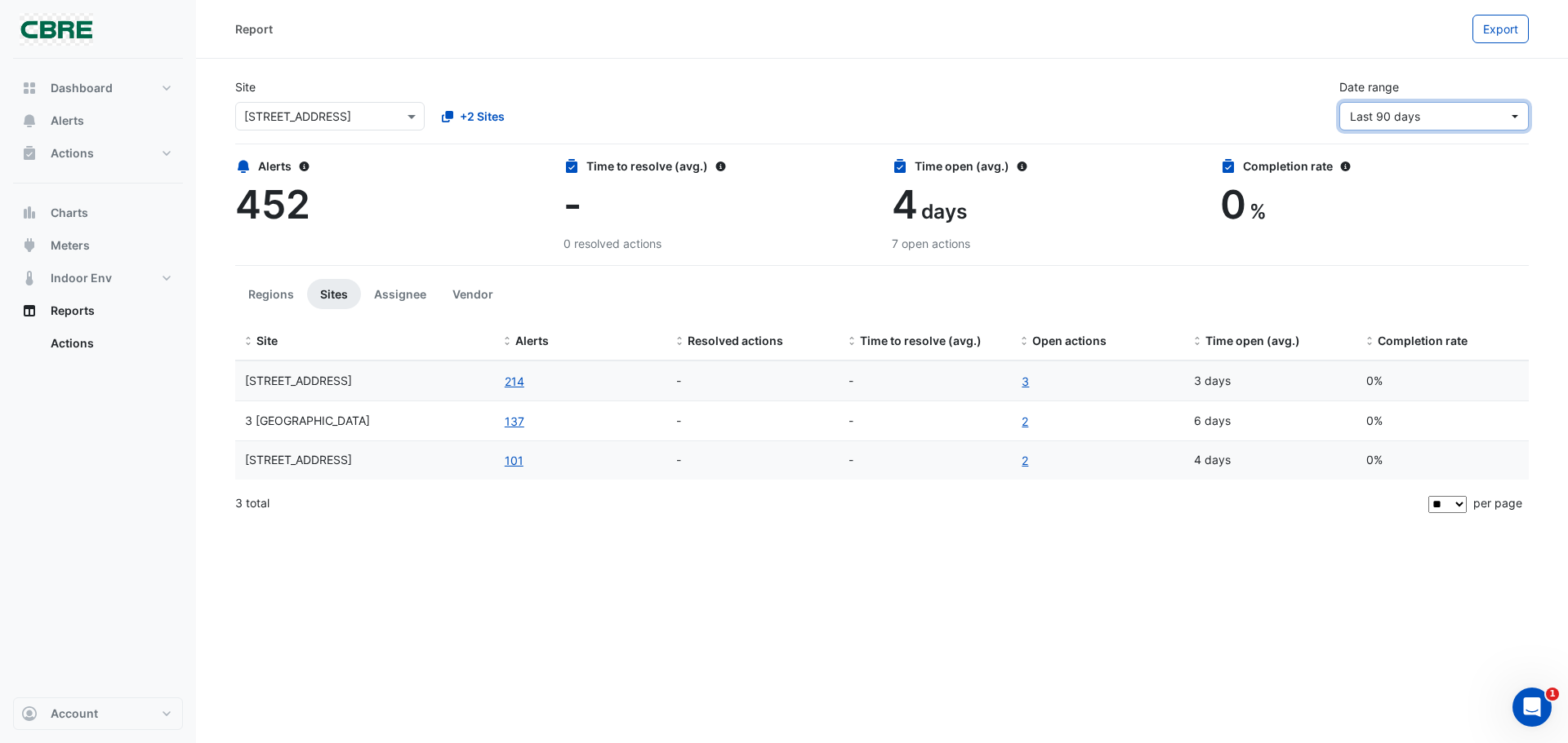
click at [1489, 115] on span "Last 90 days" at bounding box center [1429, 116] width 159 height 17
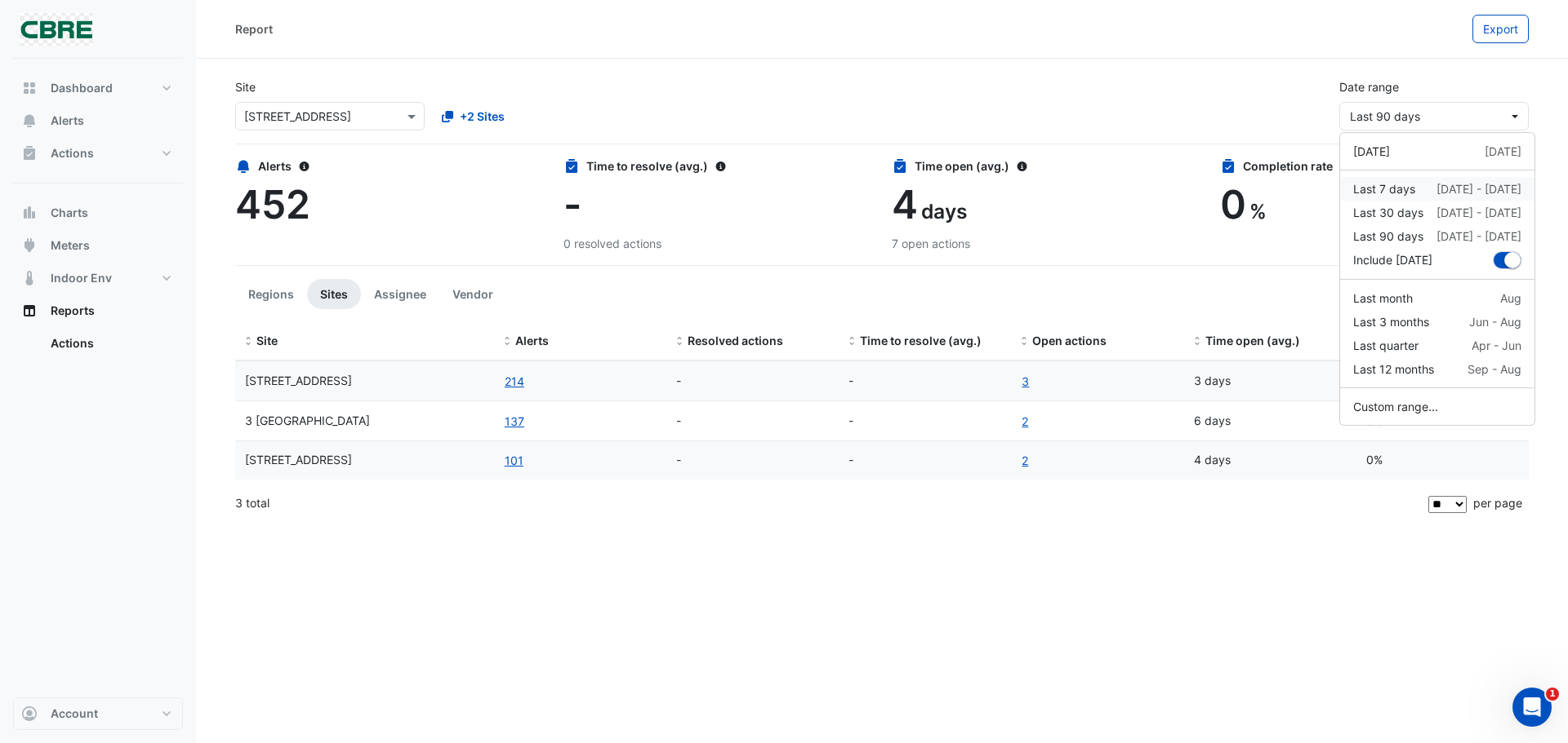
click at [1441, 189] on div "[DATE] - [DATE]" at bounding box center [1478, 189] width 85 height 17
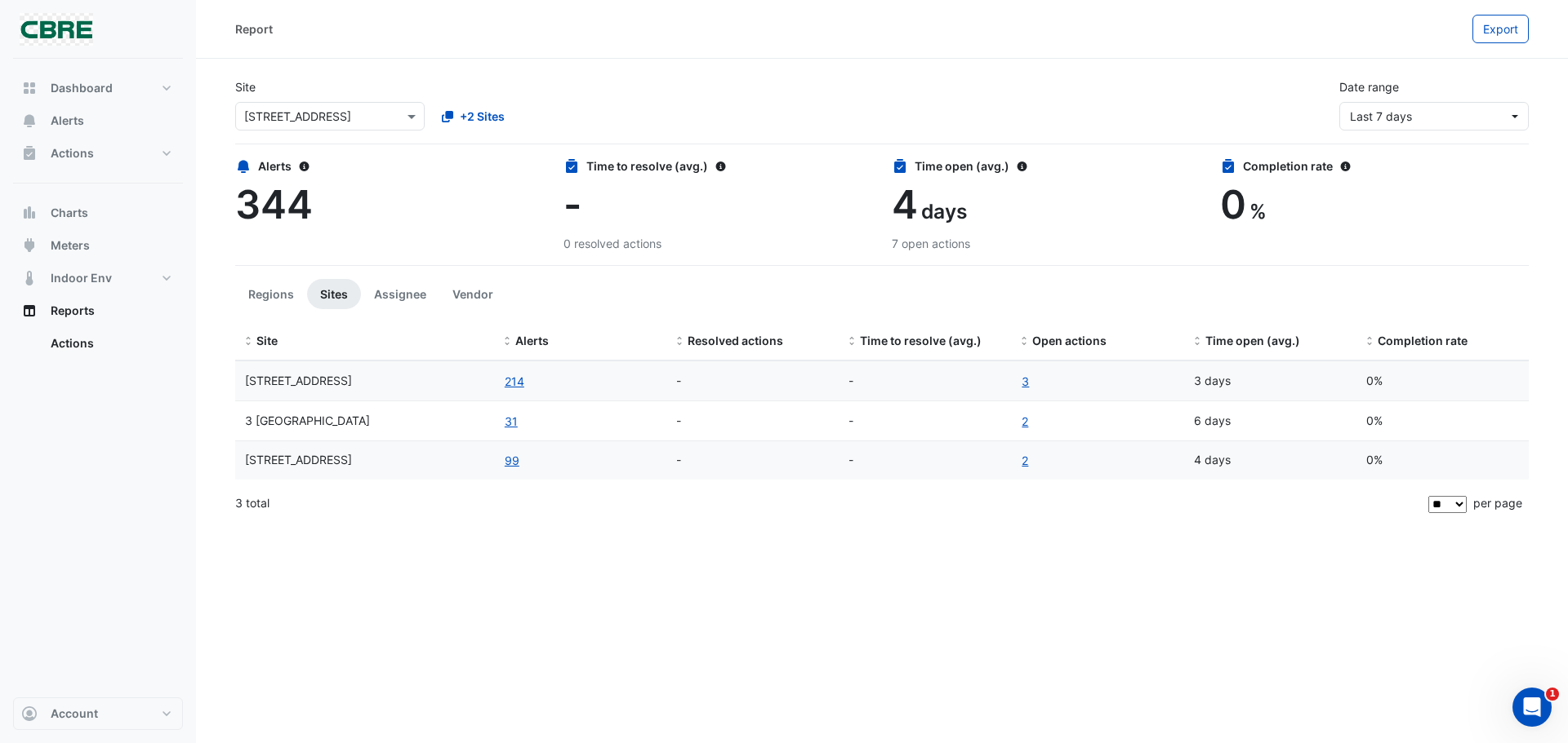
click at [676, 45] on div "Report Export" at bounding box center [882, 29] width 1372 height 59
click at [685, 121] on div "Site × [STREET_ADDRESS] +2 Sites Date range Last 7 days" at bounding box center [882, 98] width 1313 height 66
click at [841, 134] on div "Site × [STREET_ADDRESS] +2 Sites Date range Last 7 days" at bounding box center [882, 105] width 1293 height 79
click at [1025, 386] on link "3" at bounding box center [1025, 381] width 9 height 19
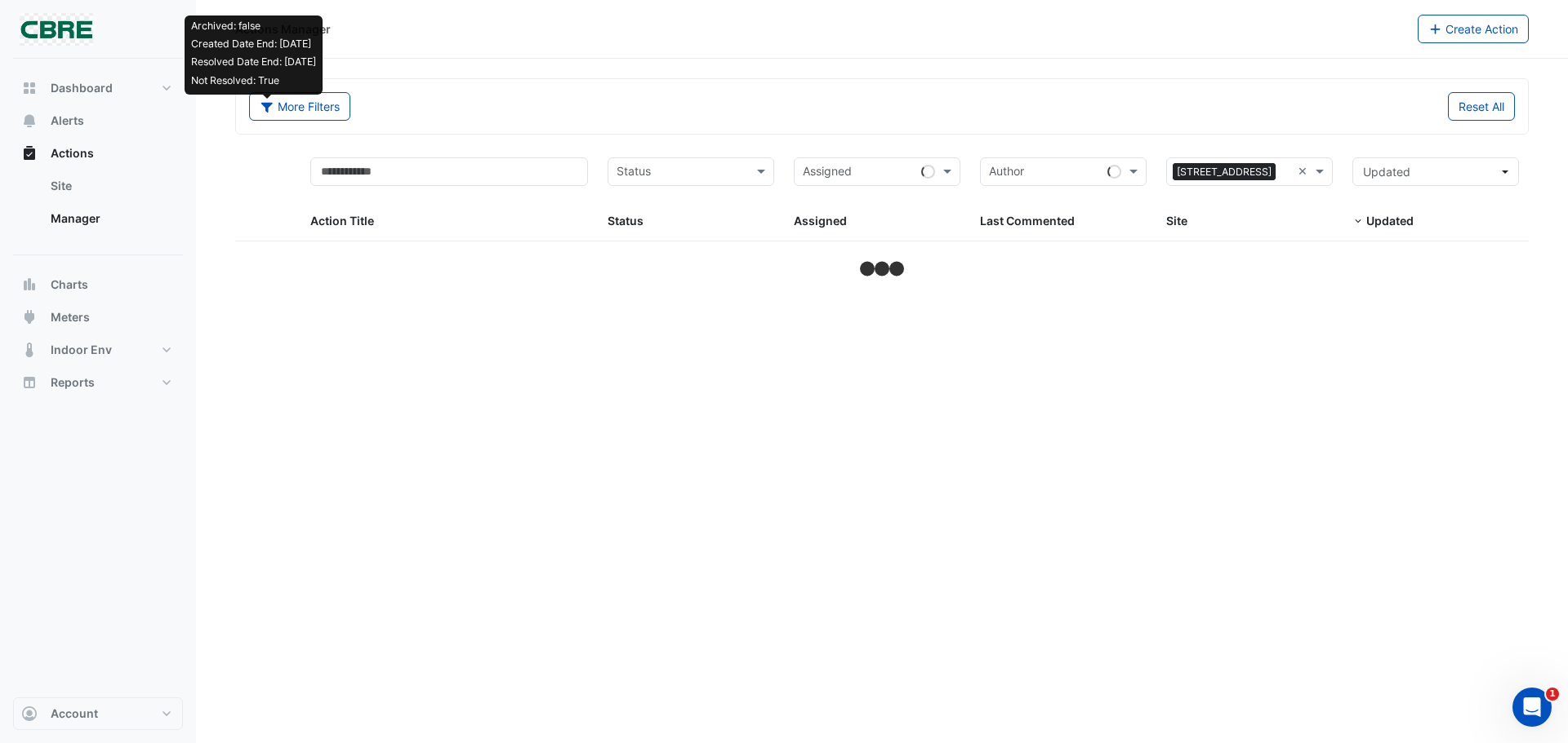
select select "**"
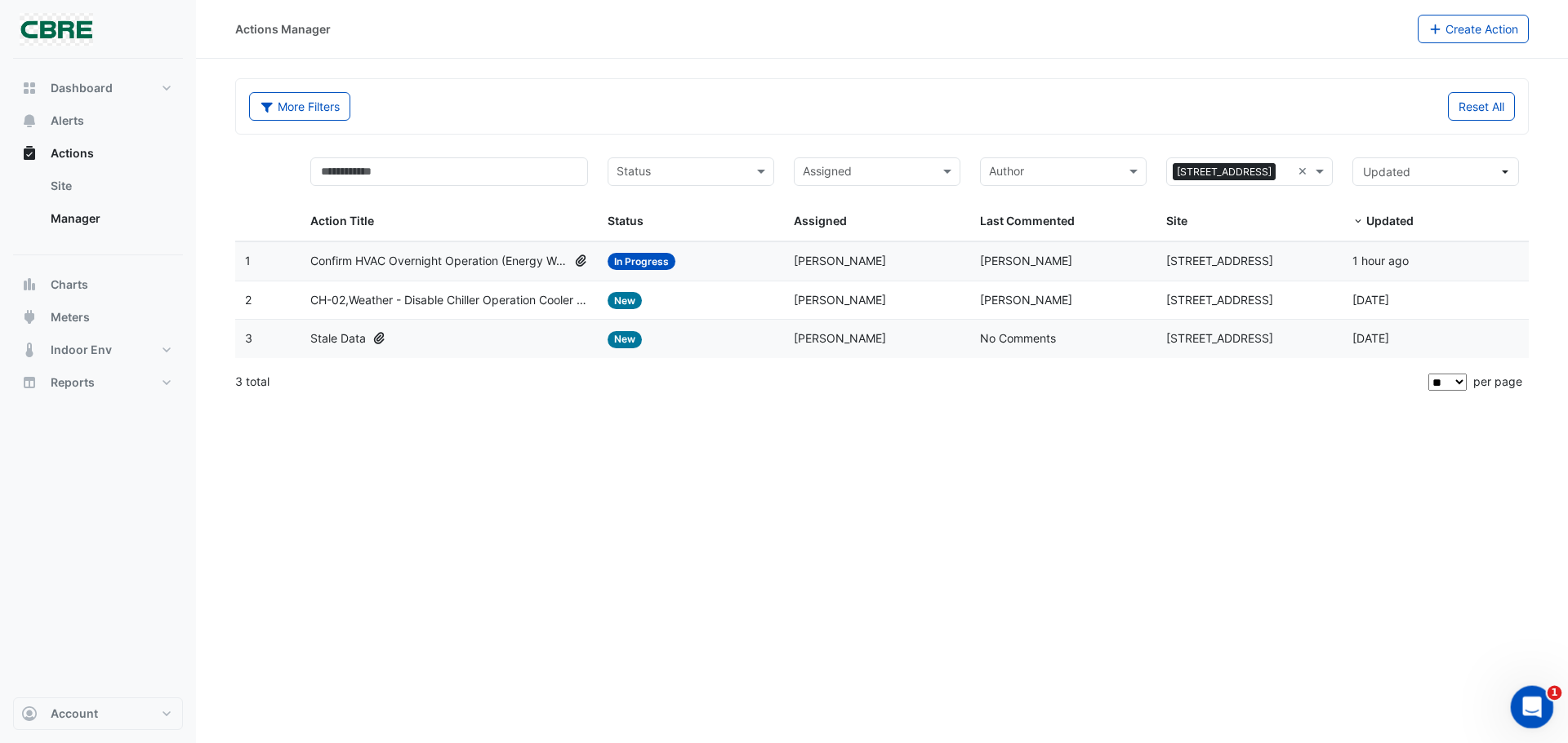
click at [1537, 709] on div "Open Intercom Messenger" at bounding box center [1529, 705] width 54 height 54
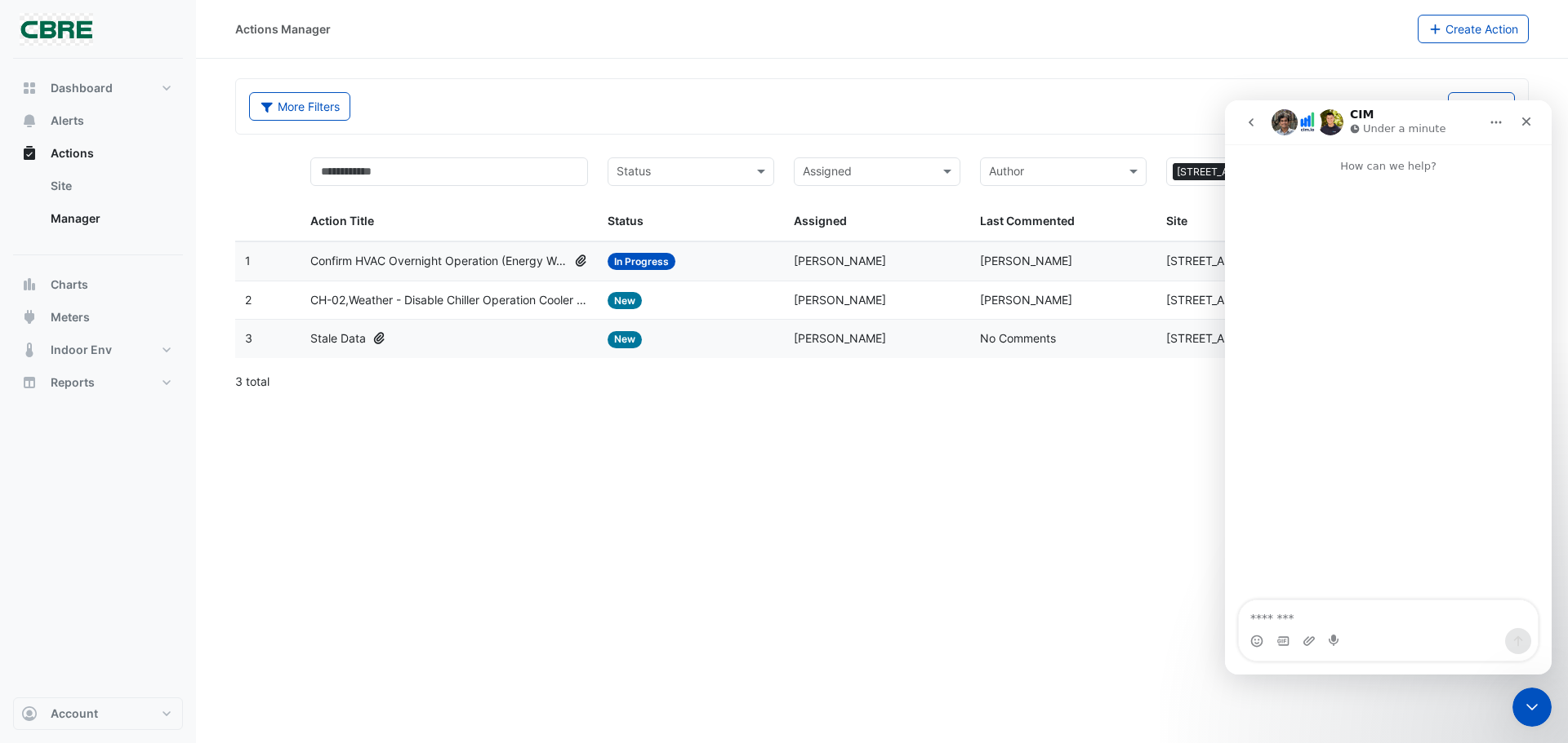
click at [604, 513] on div "Actions Manager Create Action More Filters Reset All Status Assigned × 8 Exchan…" at bounding box center [882, 371] width 1372 height 743
